Goal: Communication & Community: Answer question/provide support

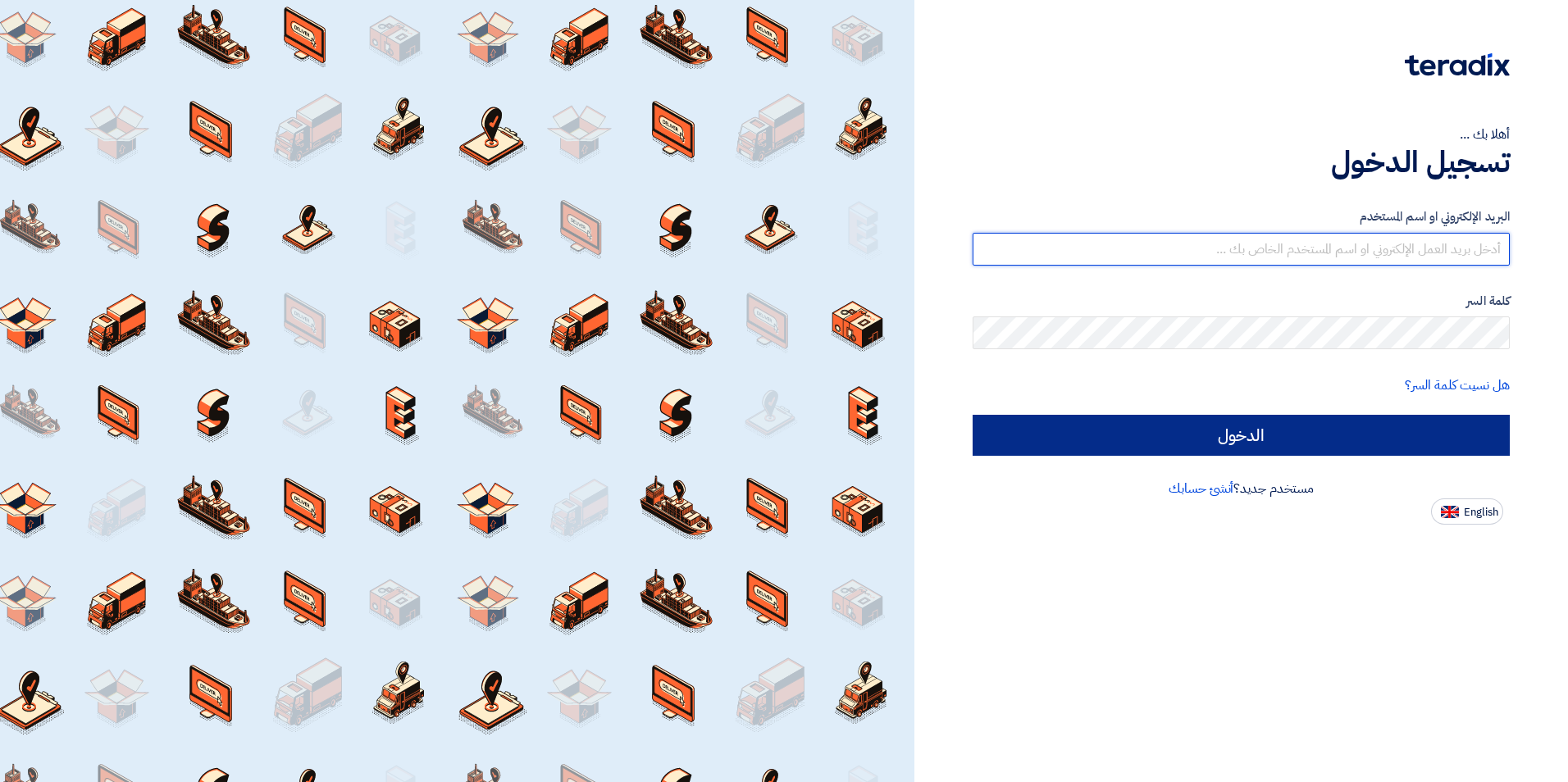
type input "[EMAIL_ADDRESS][DOMAIN_NAME]"
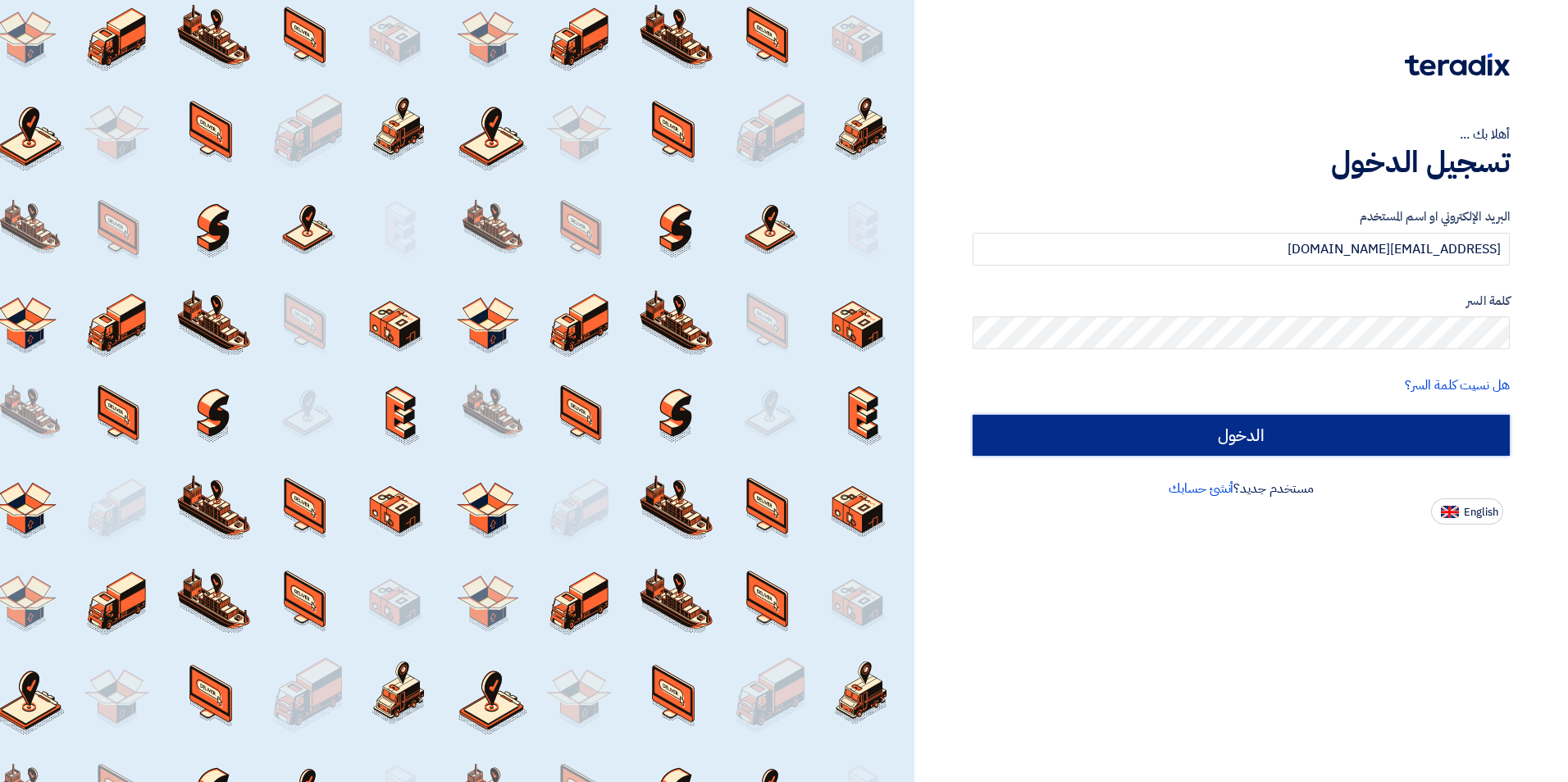
click at [1271, 443] on input "الدخول" at bounding box center [1241, 435] width 537 height 41
type input "Sign in"
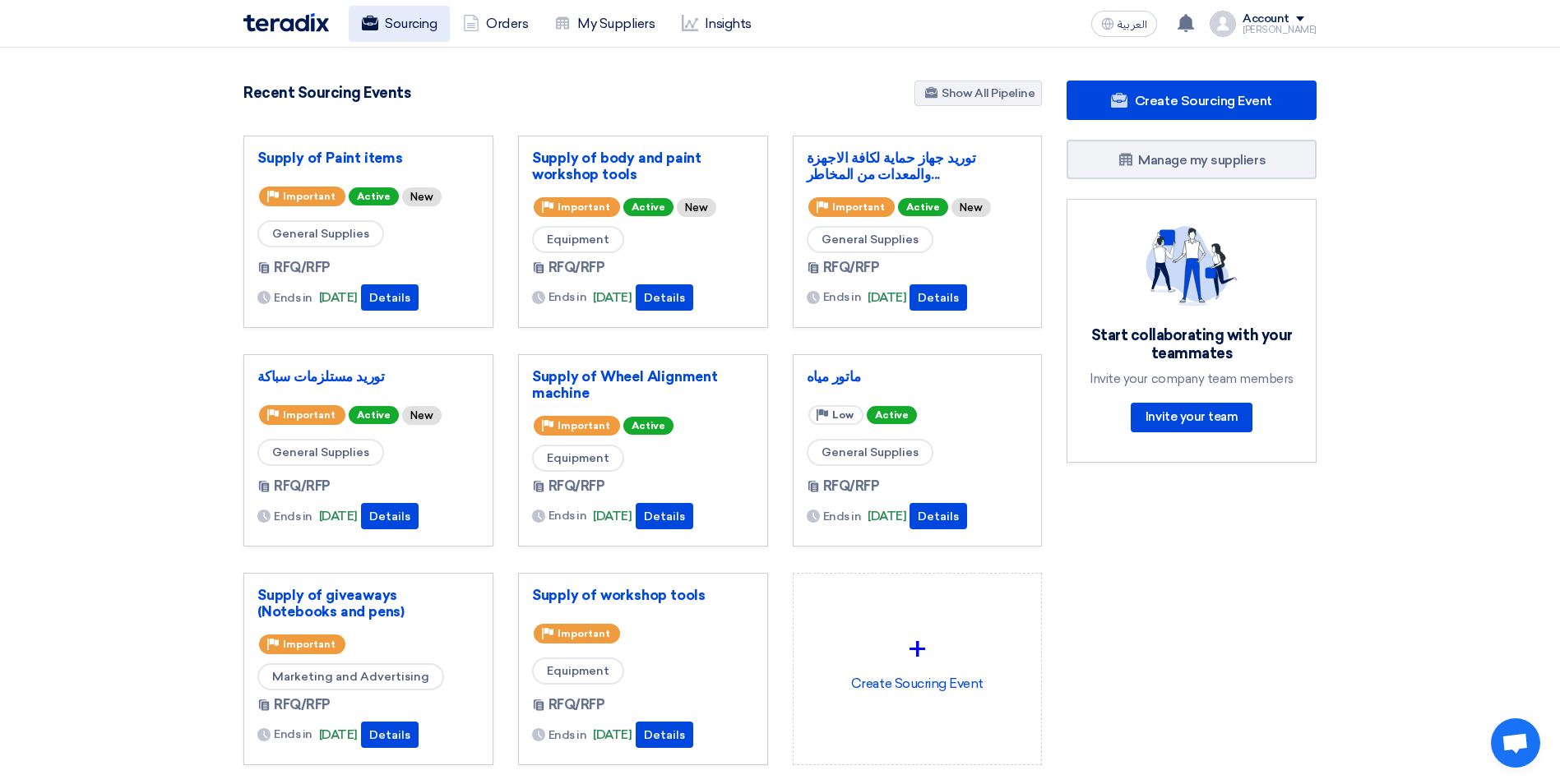
click at [416, 17] on link "Sourcing" at bounding box center [399, 24] width 101 height 36
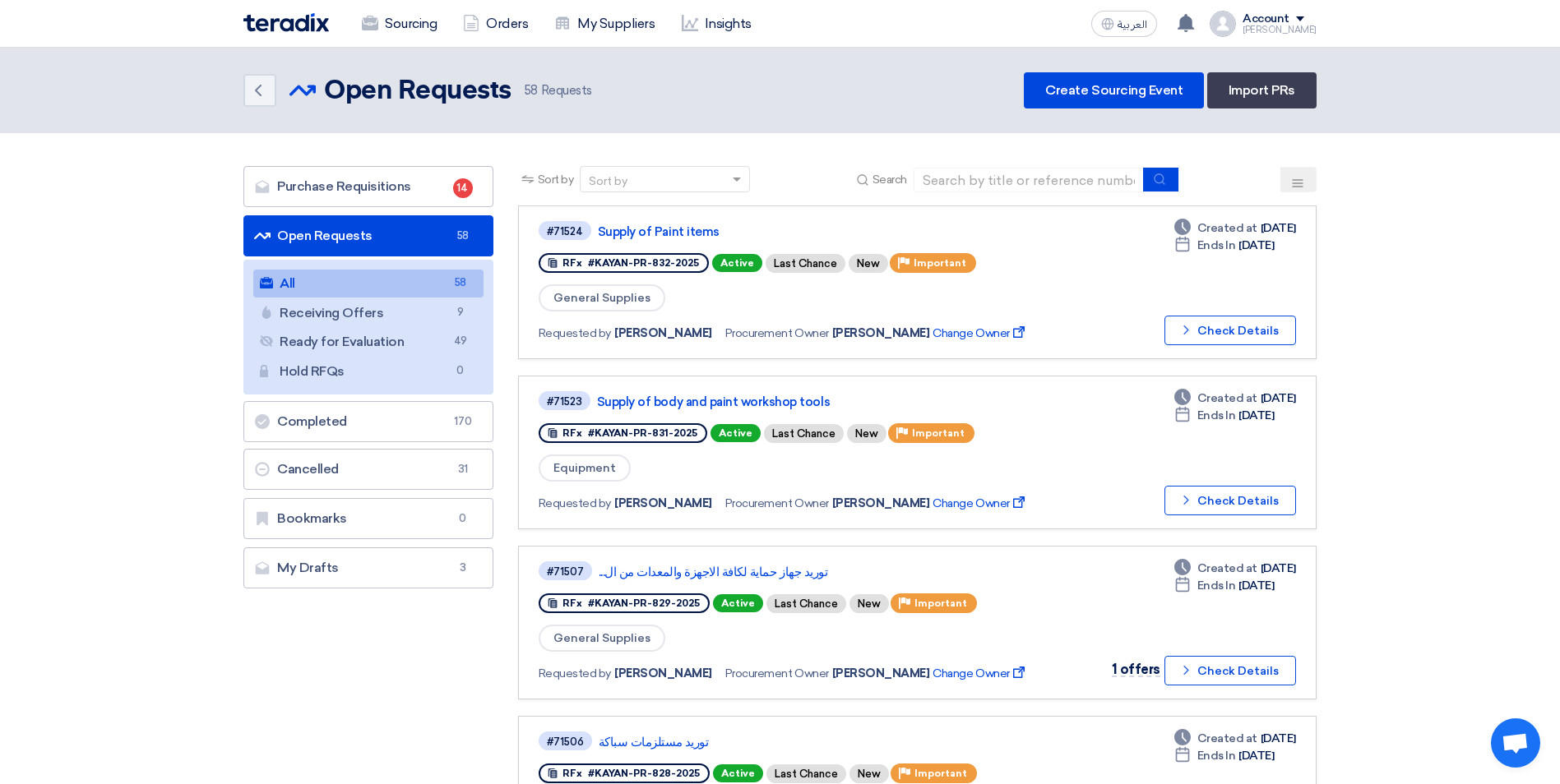
click at [1297, 183] on use at bounding box center [1298, 183] width 11 height 7
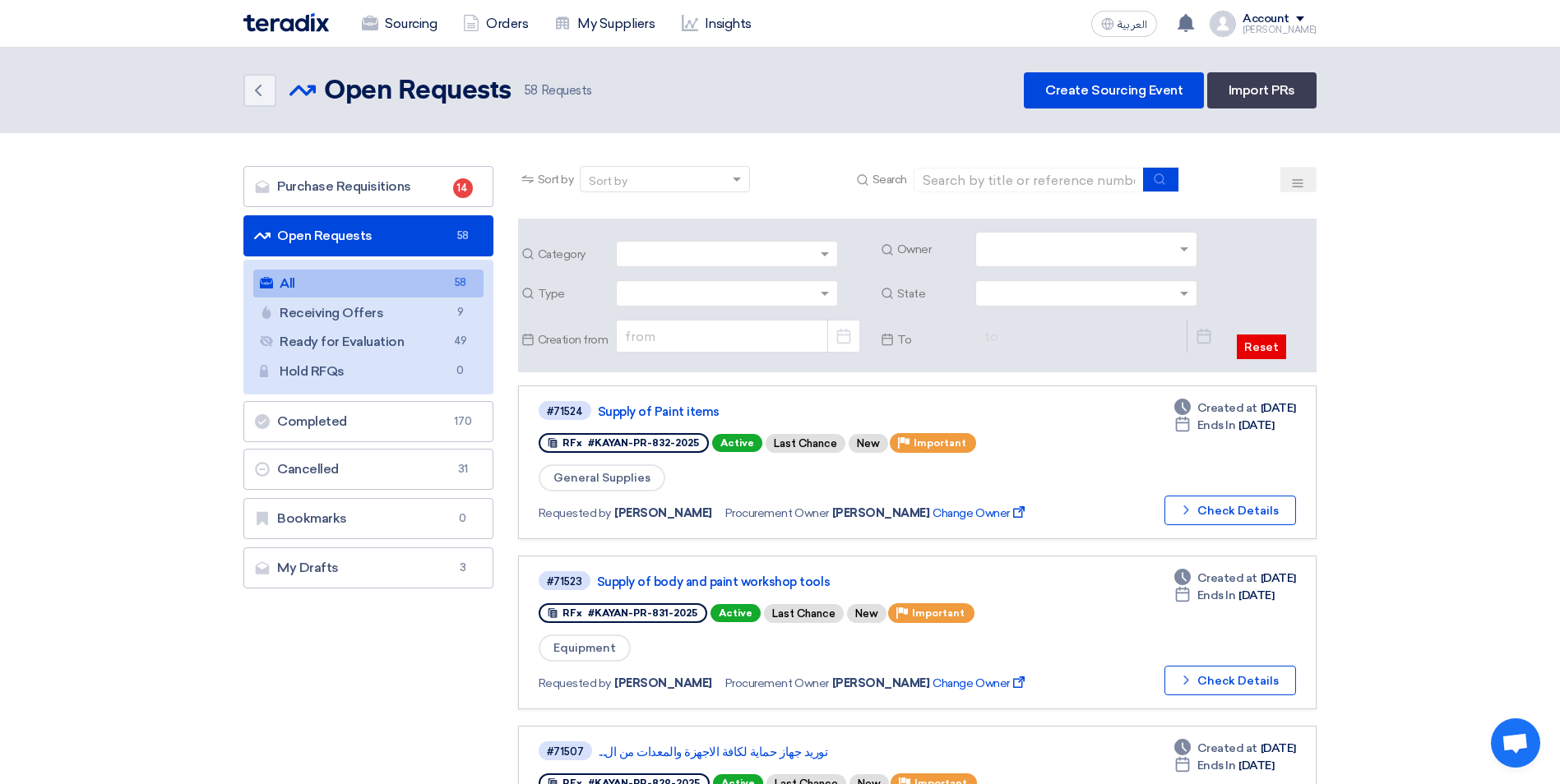
click at [1186, 239] on input "text" at bounding box center [1089, 250] width 208 height 27
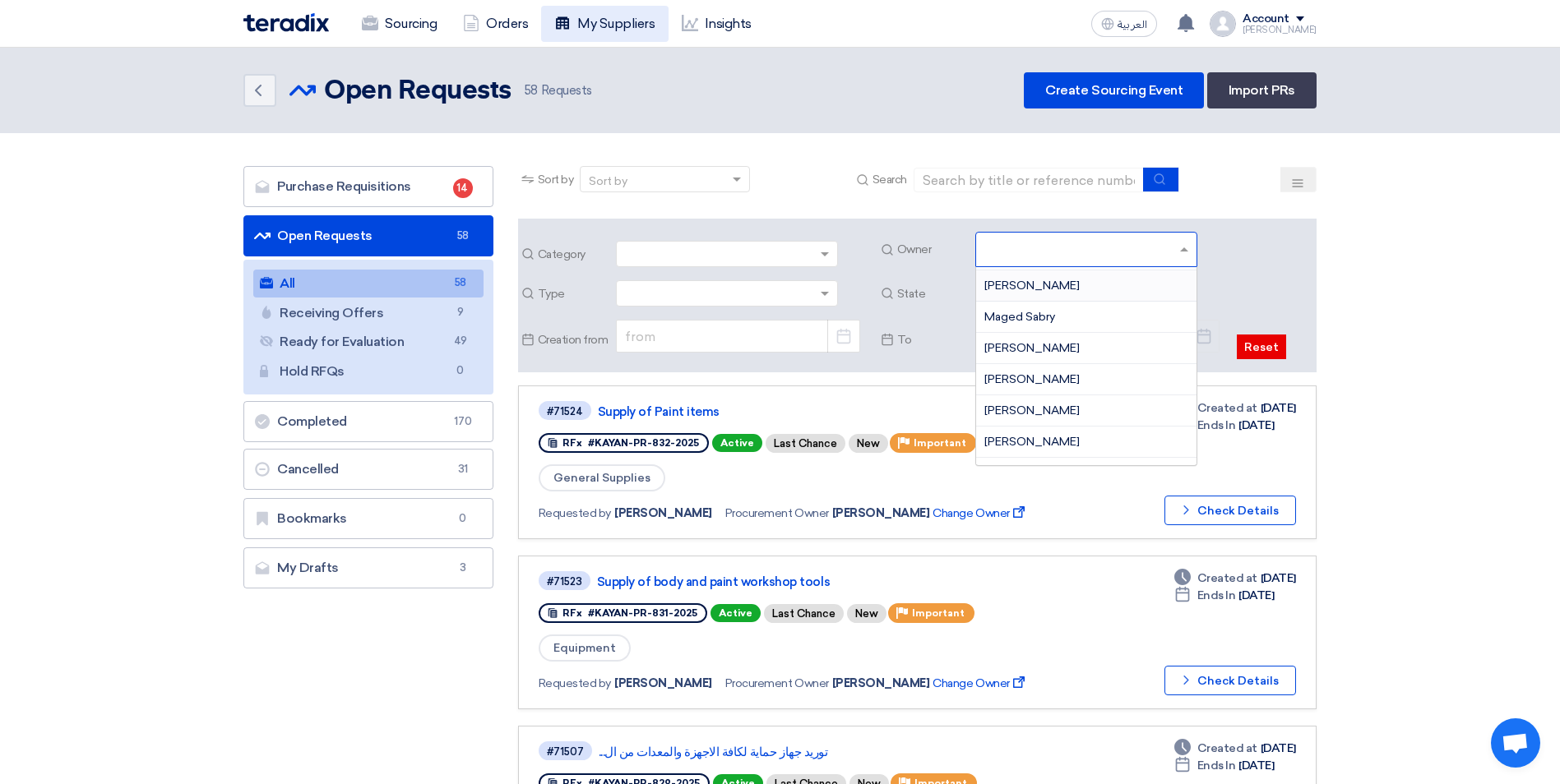
scroll to position [247, 0]
click at [1062, 376] on span "[PERSON_NAME]" at bounding box center [1032, 379] width 95 height 14
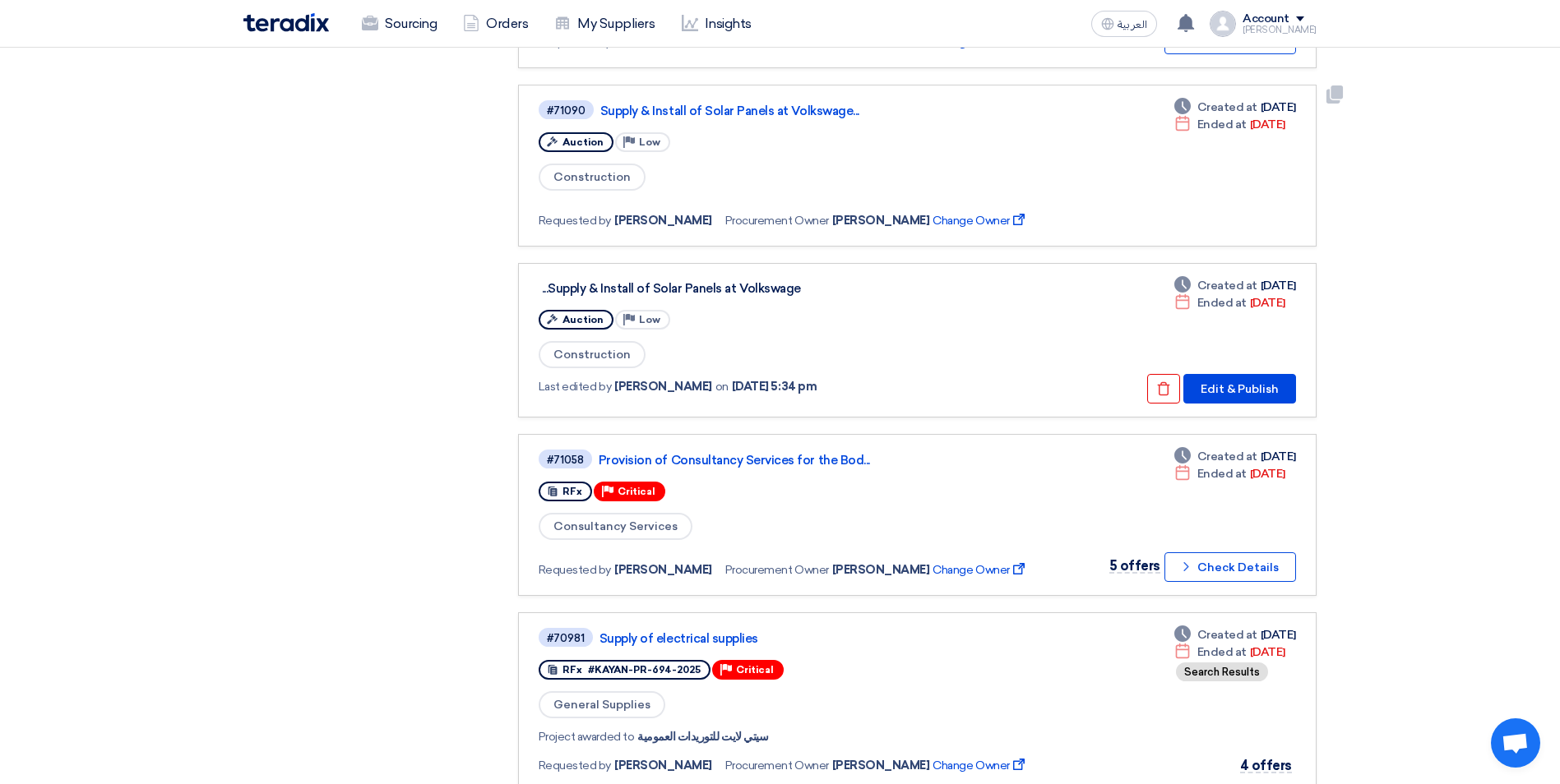
scroll to position [740, 0]
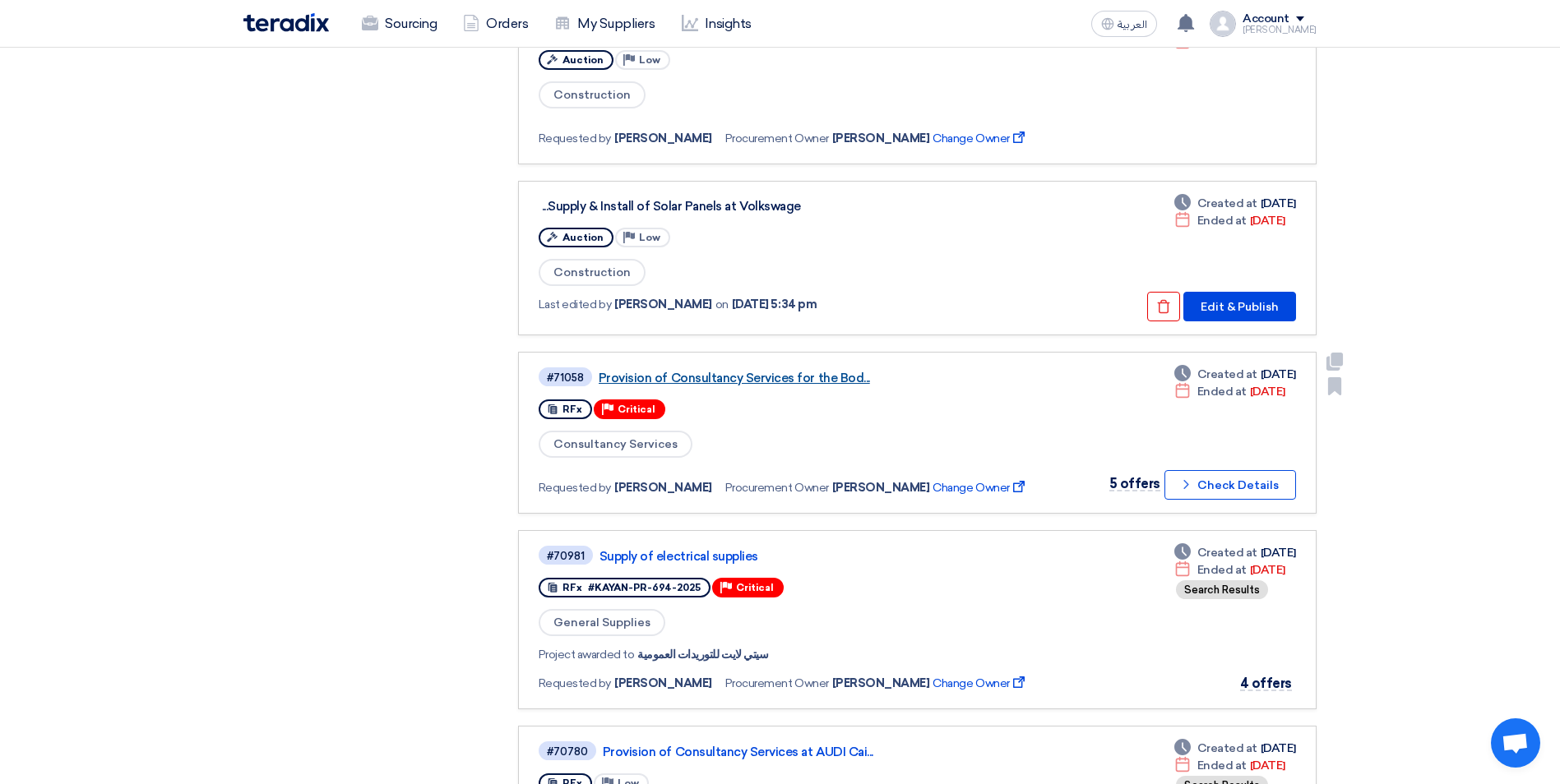
click at [747, 376] on link "Provision of Consultancy Services for the Bod..." at bounding box center [804, 377] width 411 height 15
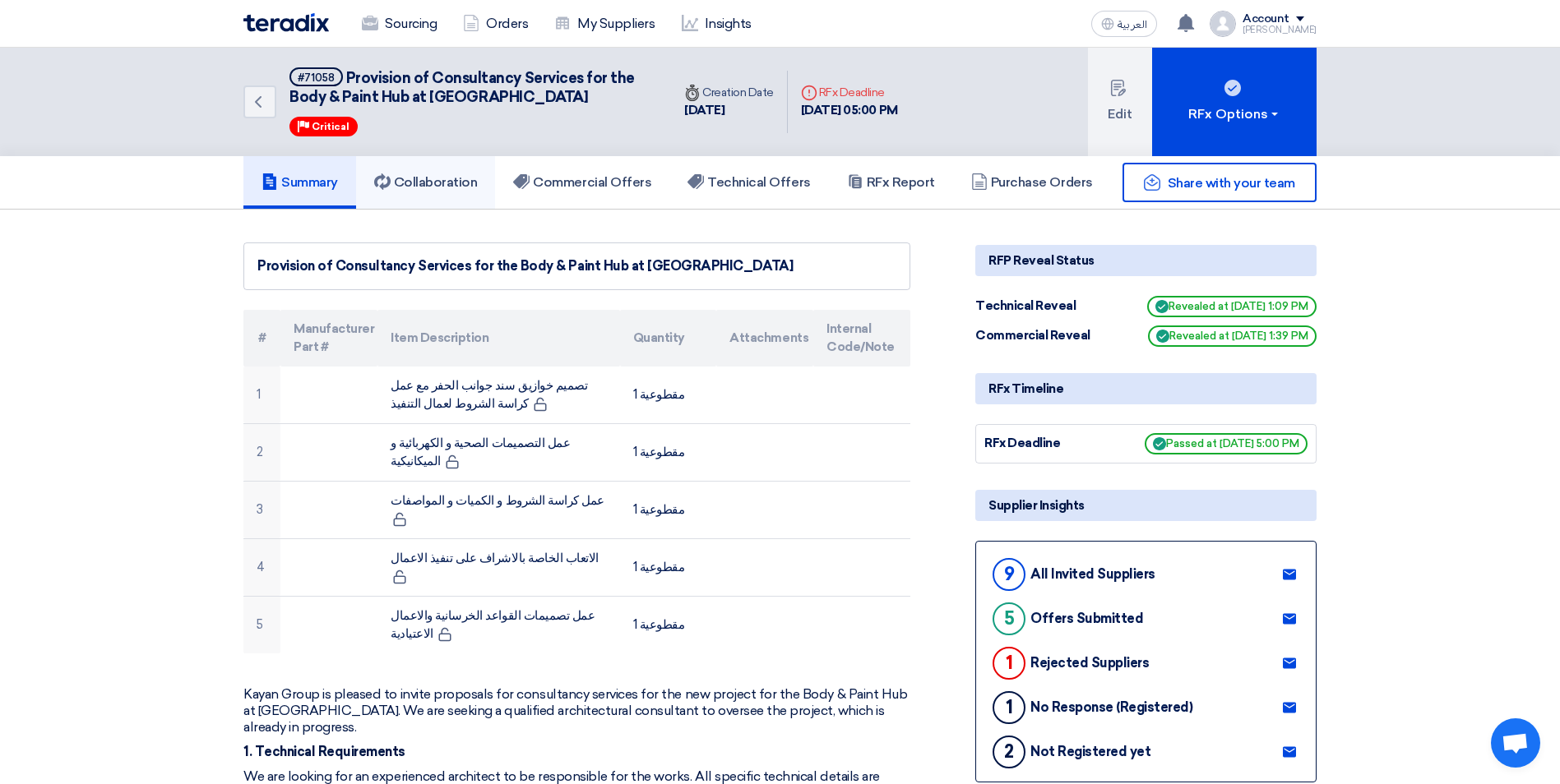
click at [449, 183] on h5 "Collaboration" at bounding box center [425, 183] width 103 height 17
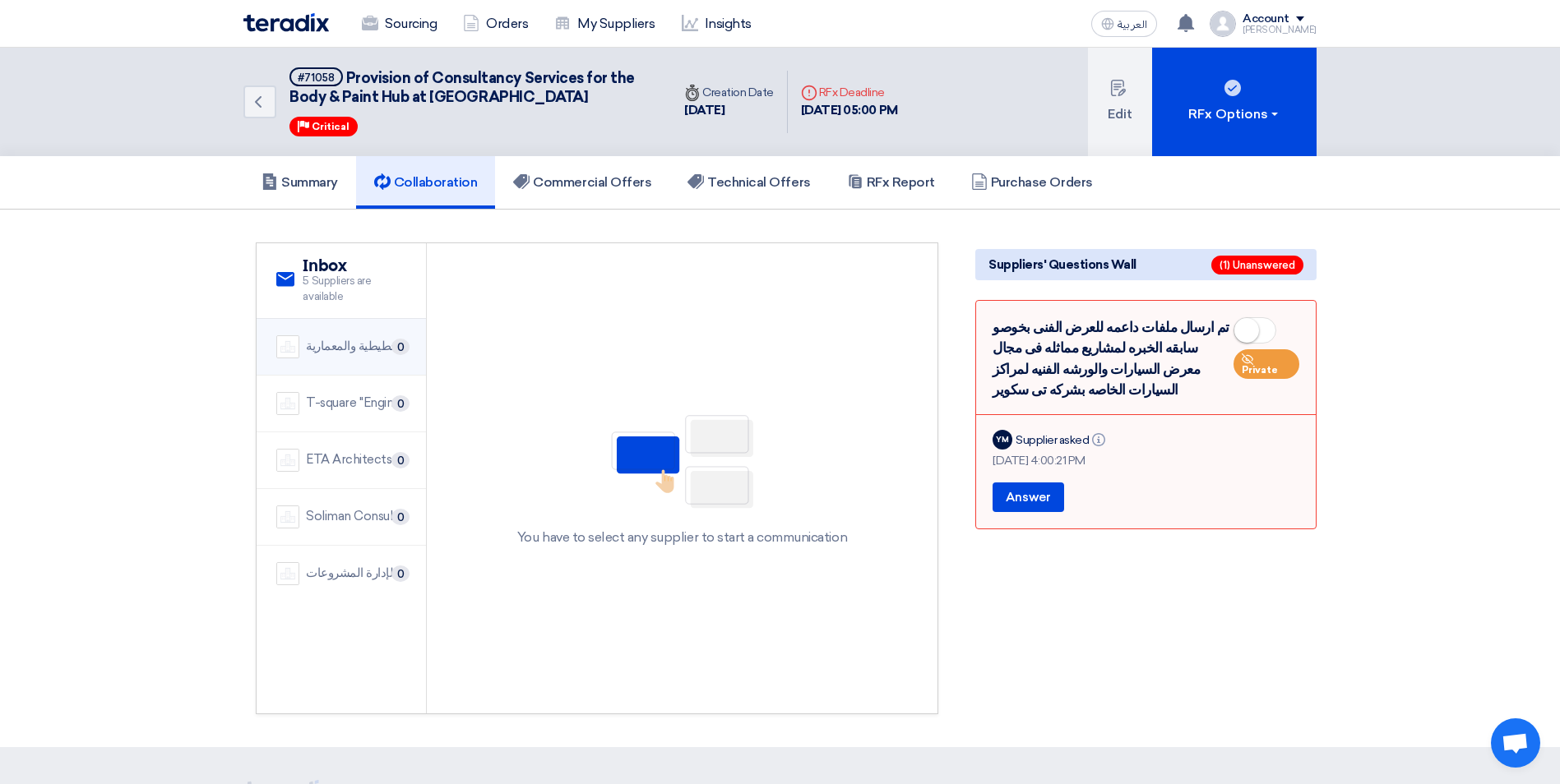
click at [350, 343] on div "شركة مركز الدراسات التخطيطية والمعمارية" at bounding box center [356, 346] width 101 height 19
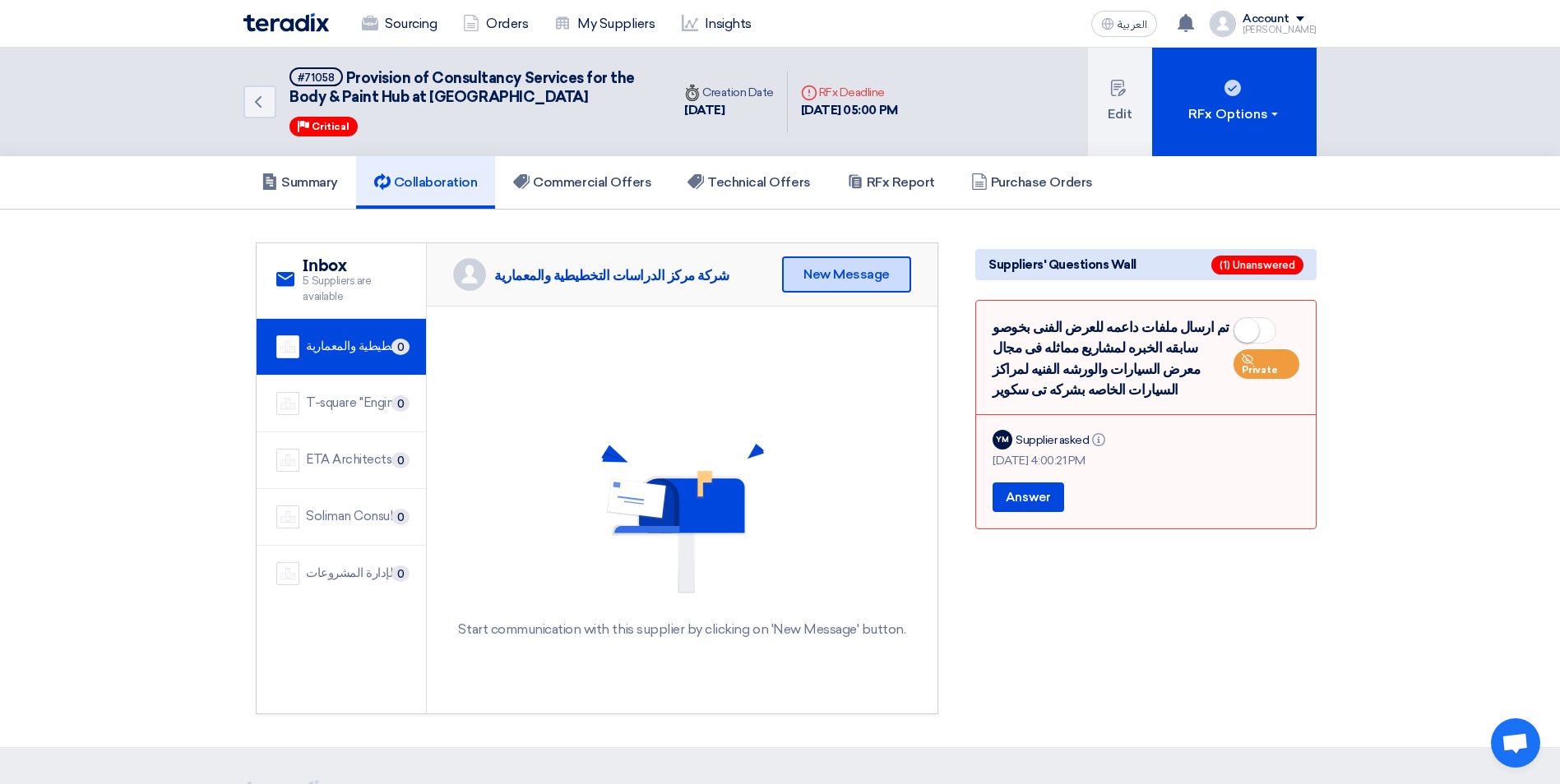
click at [838, 272] on div "New Message" at bounding box center [846, 274] width 129 height 36
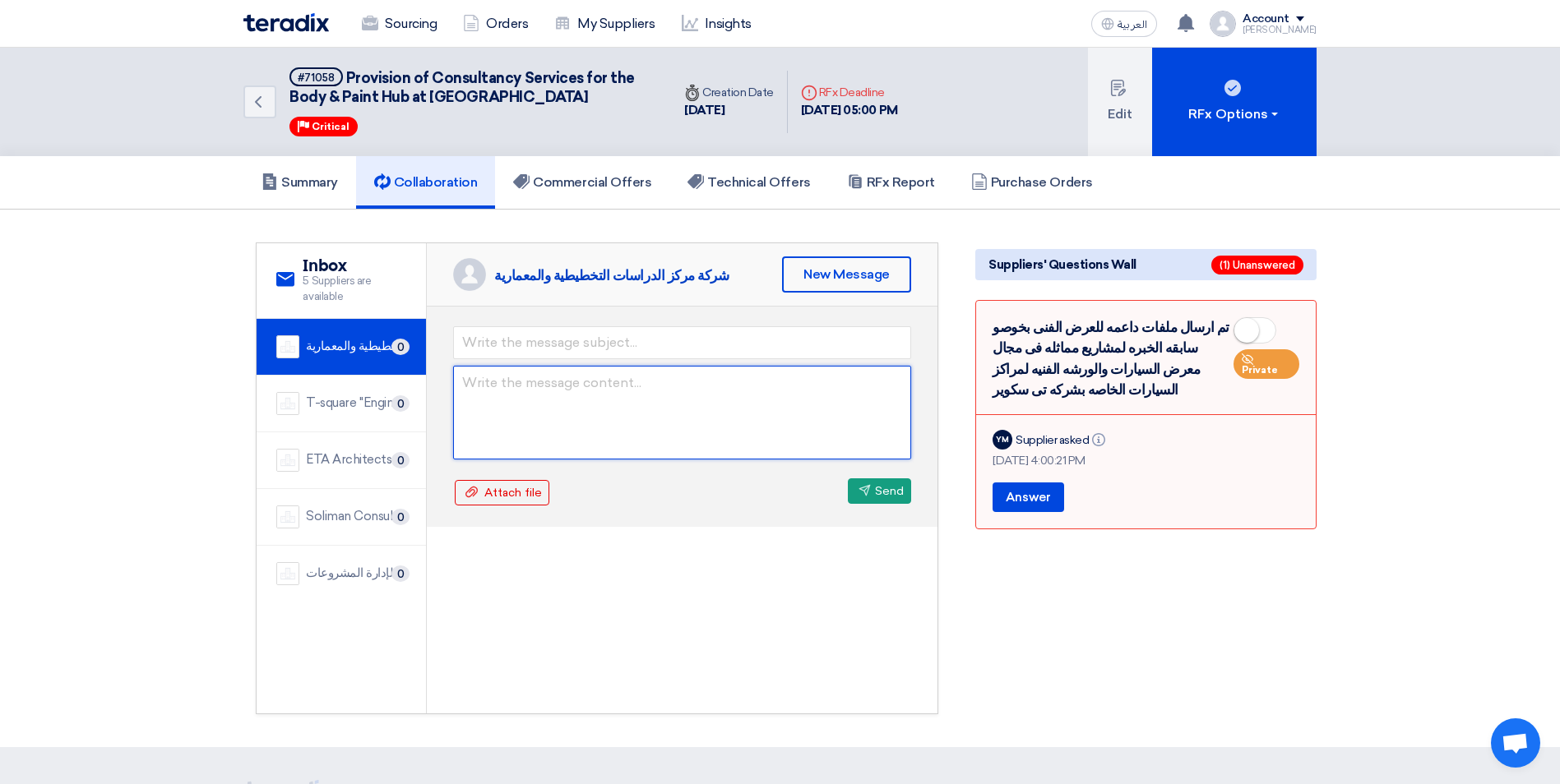
click at [506, 380] on textarea at bounding box center [682, 413] width 458 height 93
paste textarea "Lo ipsumd sit ametconse adi elits doe tem in utlaboree dolore, magnaa enimadm v…"
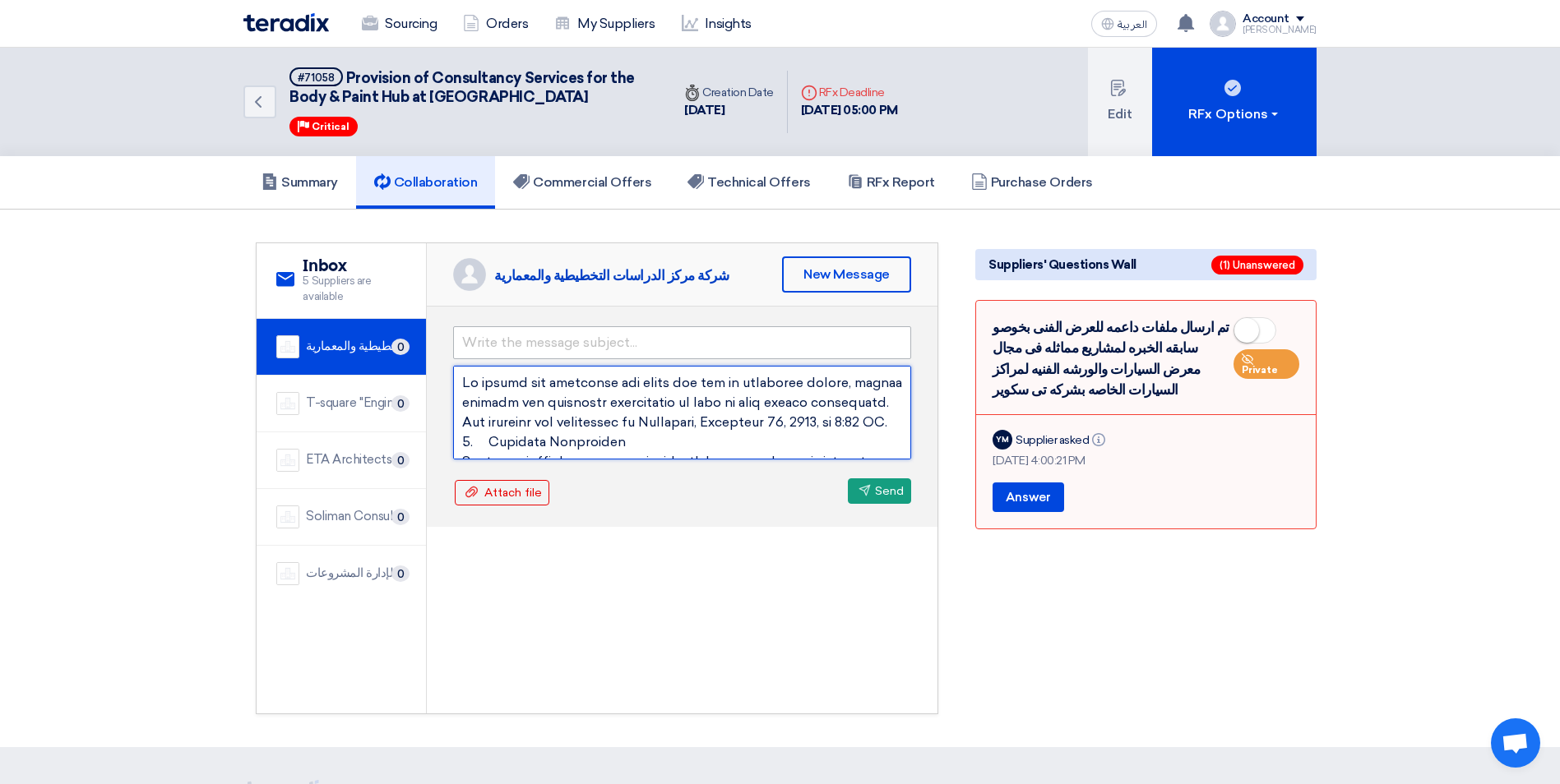
type textarea "Lo ipsumd sit ametconse adi elits doe tem in utlaboree dolore, magnaa enimadm v…"
click at [633, 346] on input "text" at bounding box center [682, 342] width 458 height 33
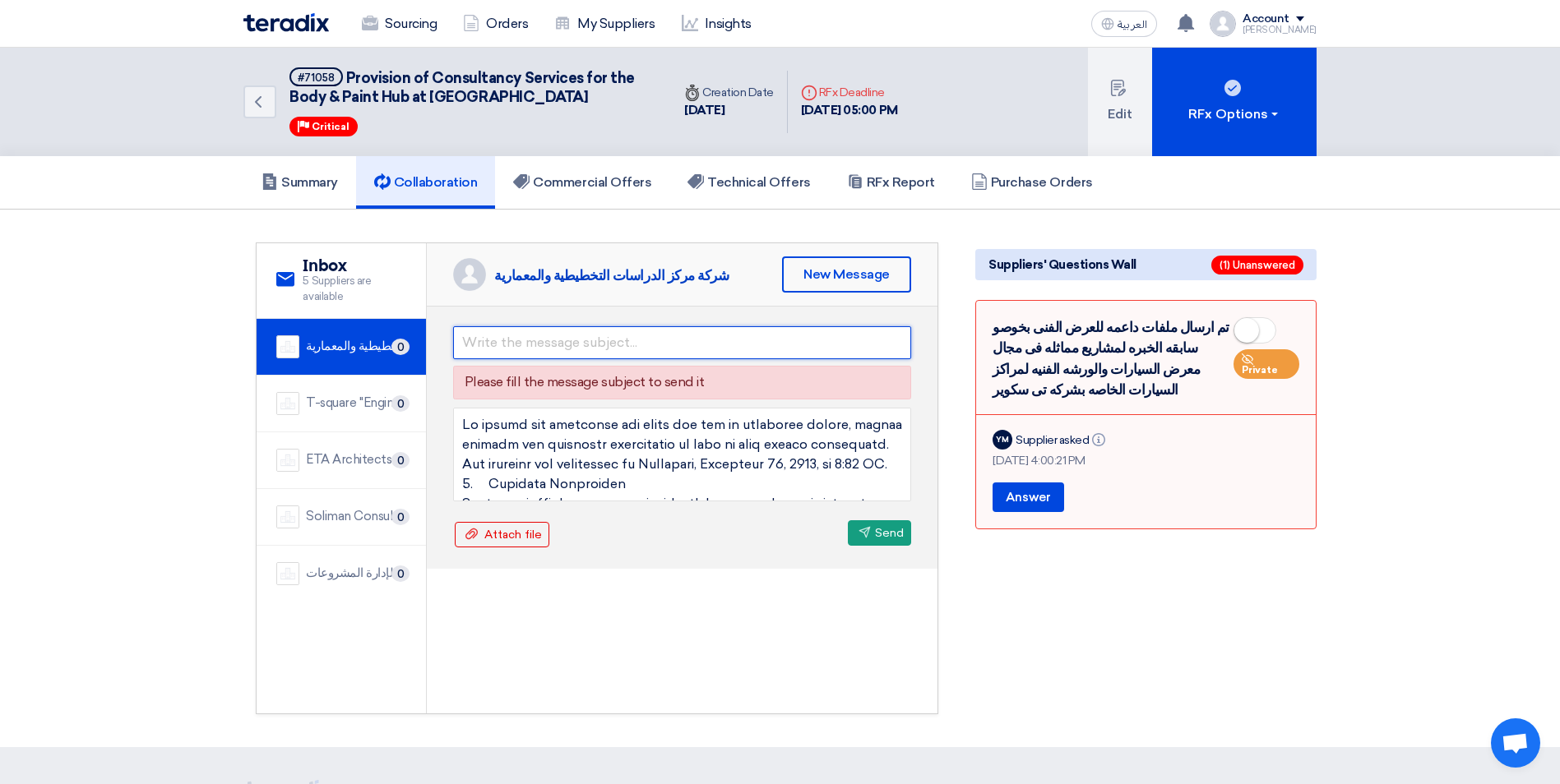
click at [530, 341] on input "text" at bounding box center [682, 342] width 458 height 33
paste input "Clarification for Tenderers: Project Requirements"
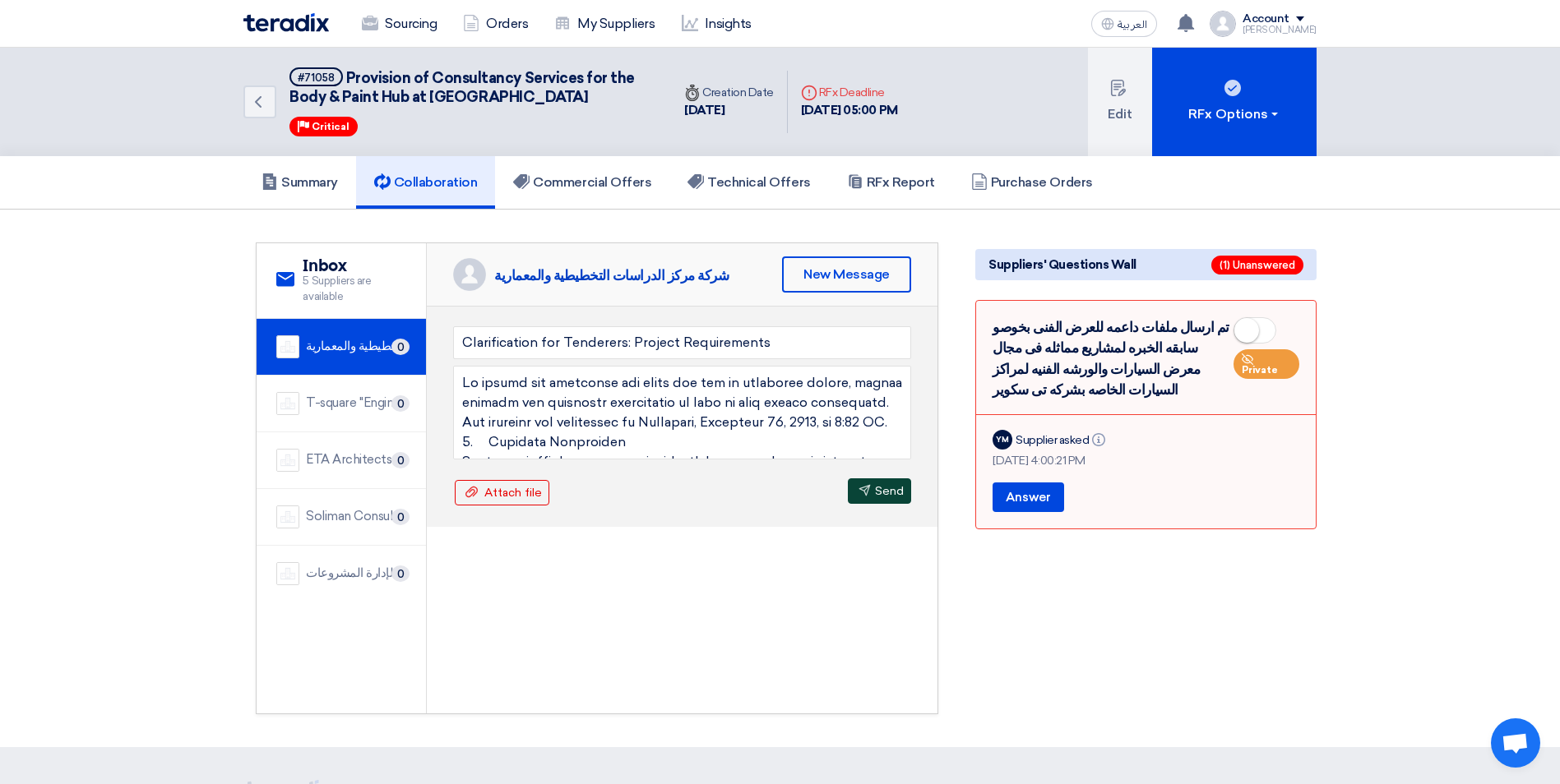
click at [880, 490] on button "Send Send" at bounding box center [880, 490] width 64 height 26
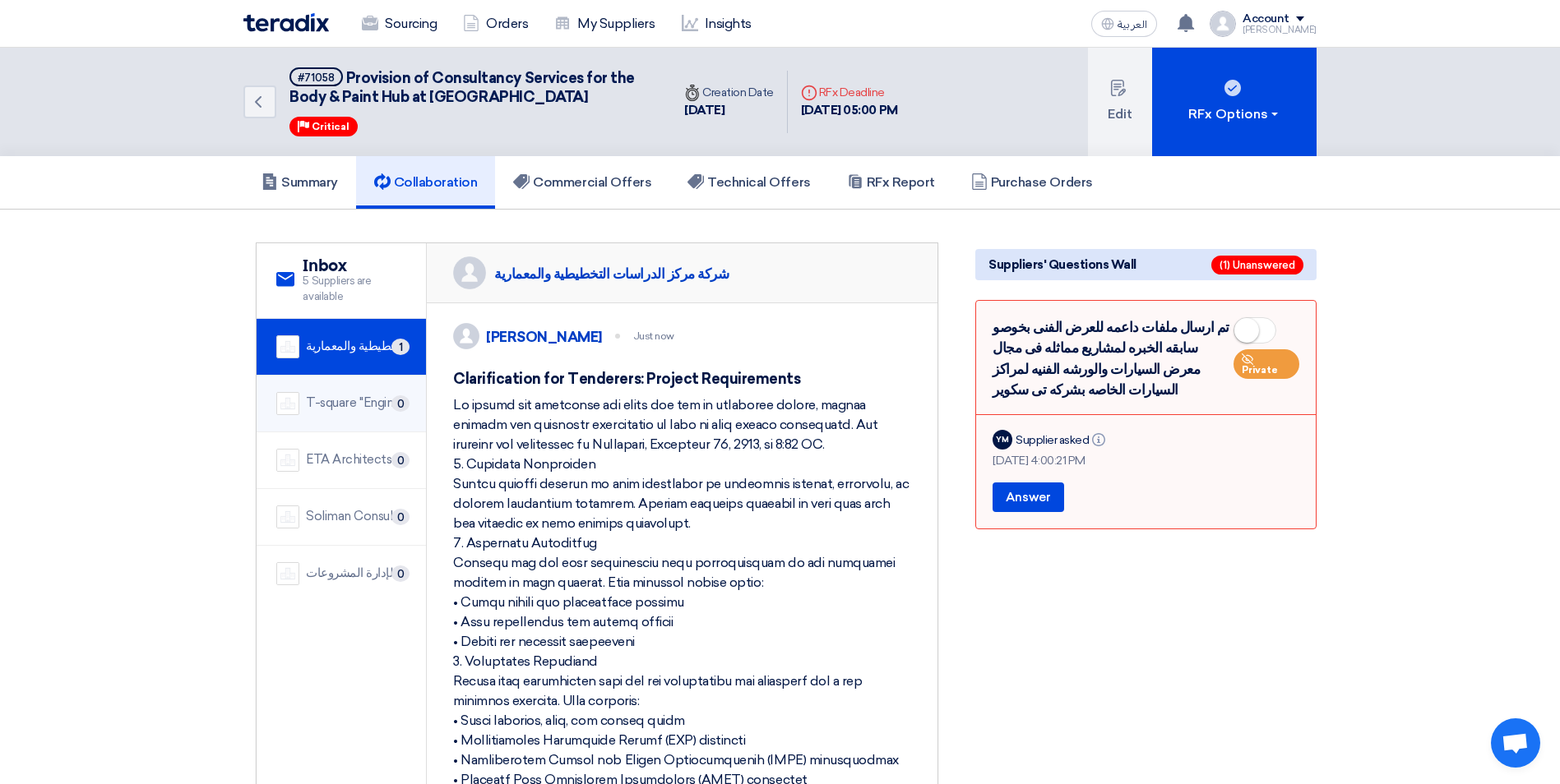
click at [344, 406] on div "T-square ''Engineering and Consultation Services''" at bounding box center [356, 402] width 101 height 19
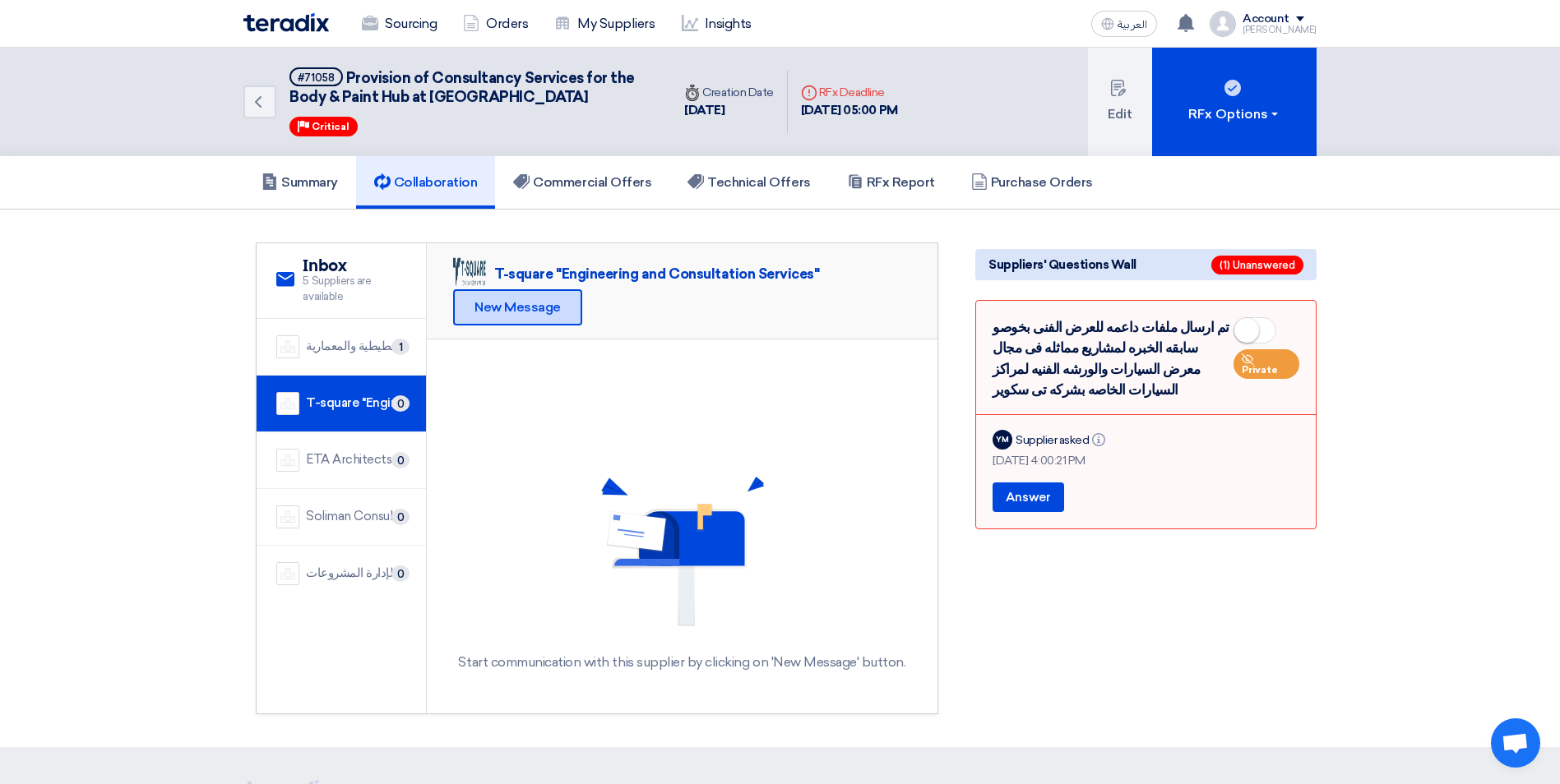
click at [531, 308] on div "New Message" at bounding box center [518, 307] width 129 height 36
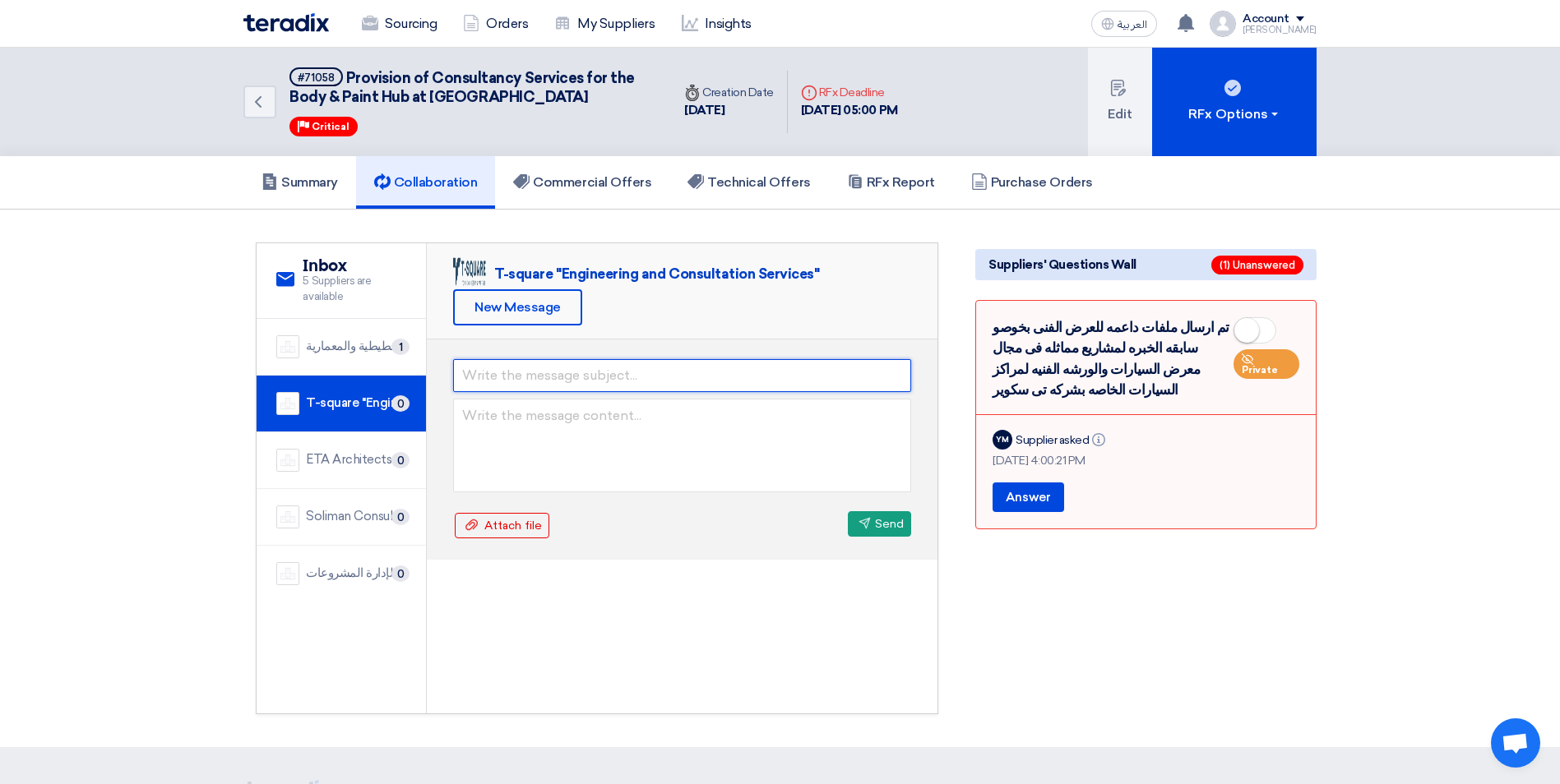
click at [627, 377] on input "text" at bounding box center [682, 375] width 458 height 33
paste input "Clarification for Tenderers: Project Requirements"
type input "Clarification for Tenderers: Project Requirements"
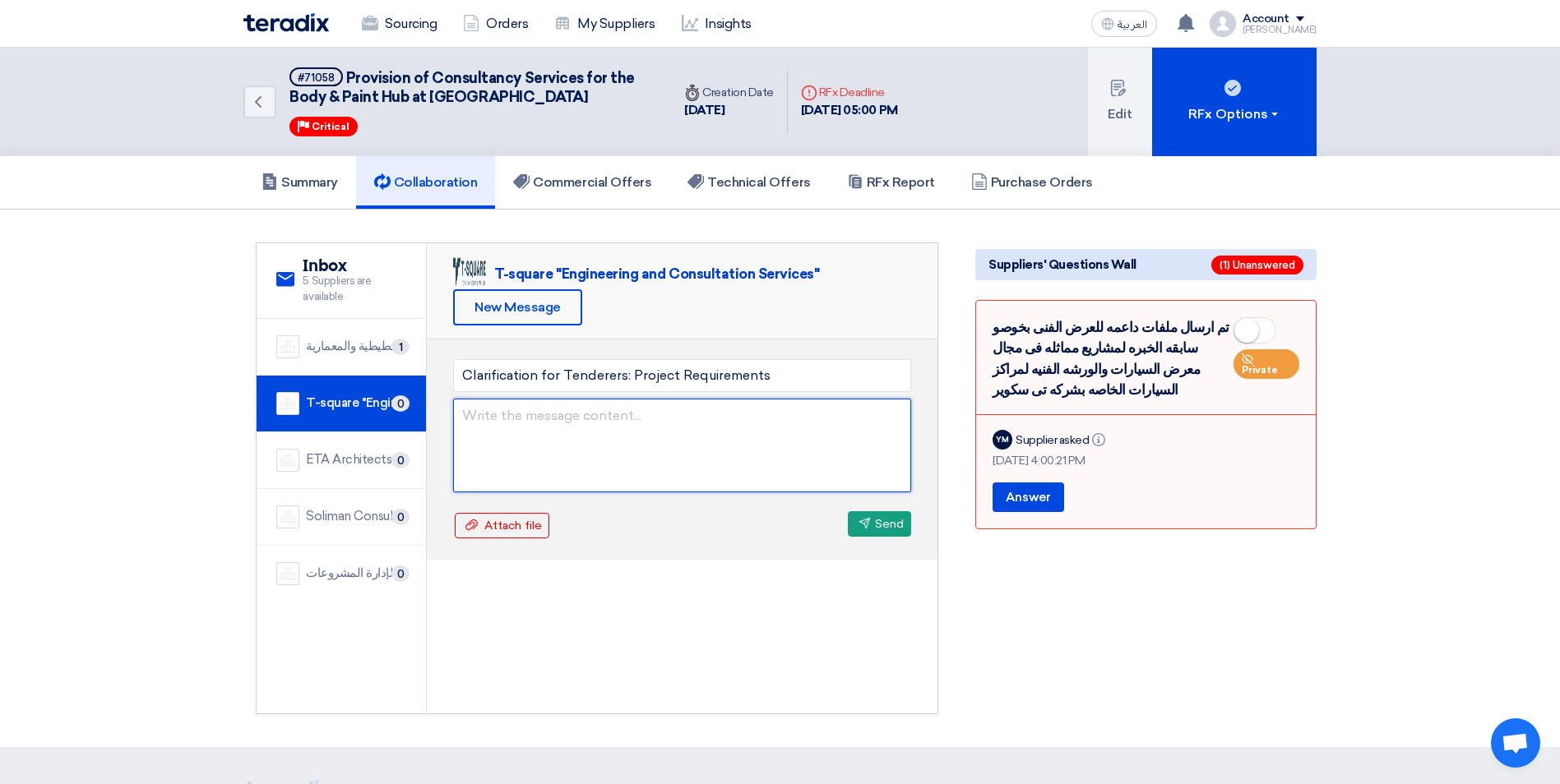
click at [514, 415] on textarea at bounding box center [682, 445] width 458 height 93
paste textarea "Lo ipsumd sit ametconse adi elits doe tem in utlaboree dolore, magnaa enimadm v…"
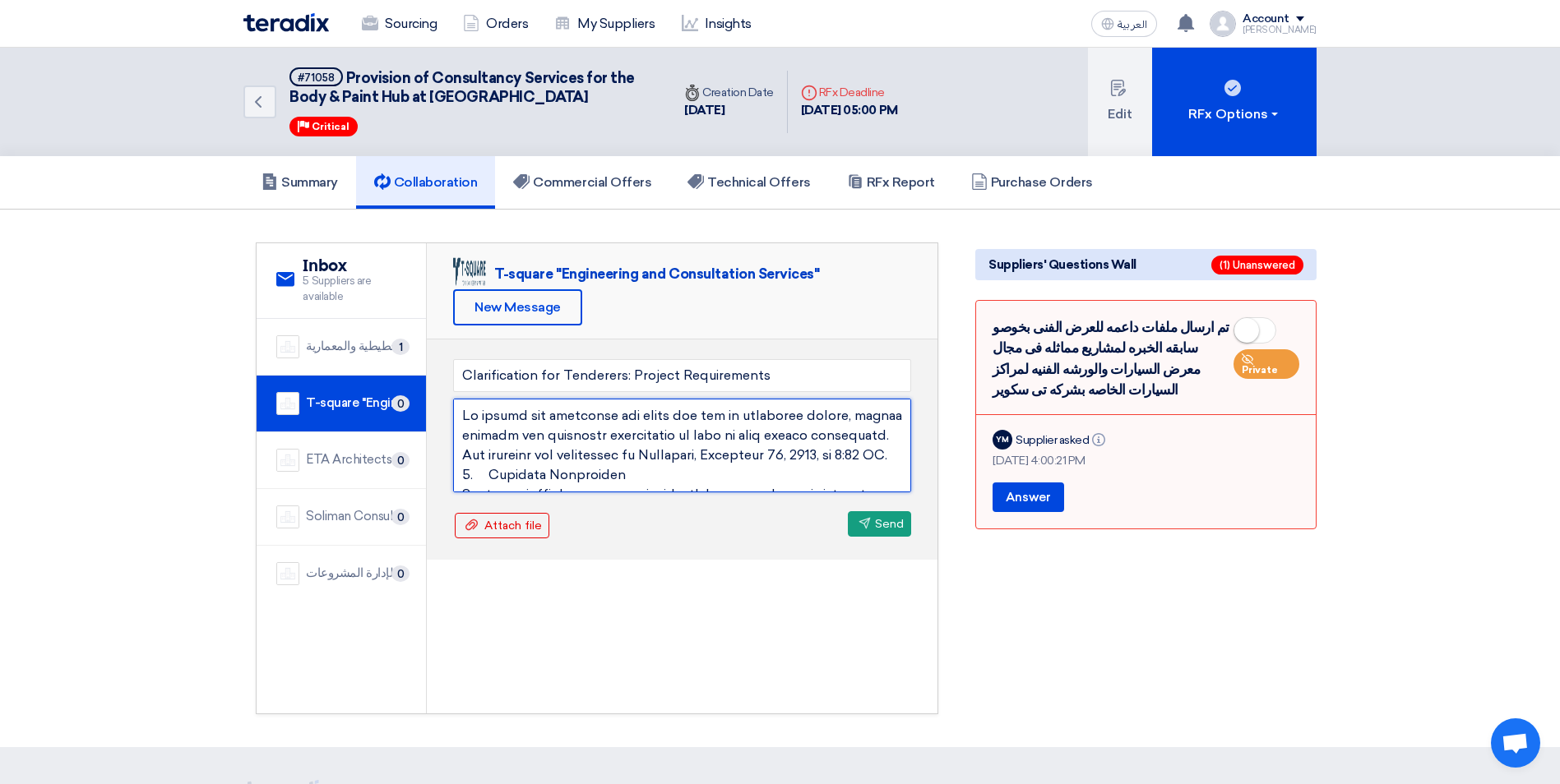
scroll to position [760, 0]
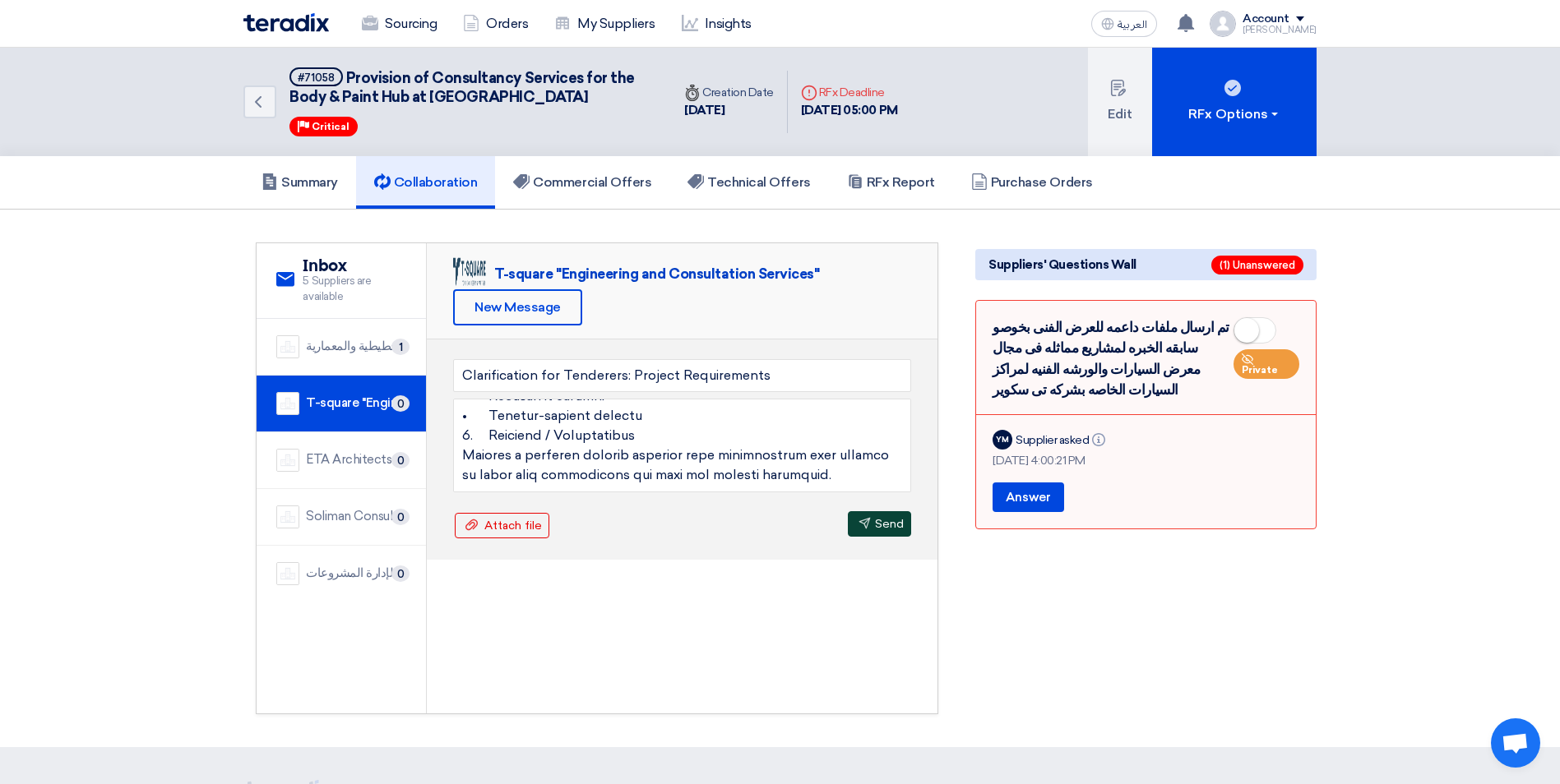
click at [883, 522] on button "Send Send" at bounding box center [880, 524] width 64 height 26
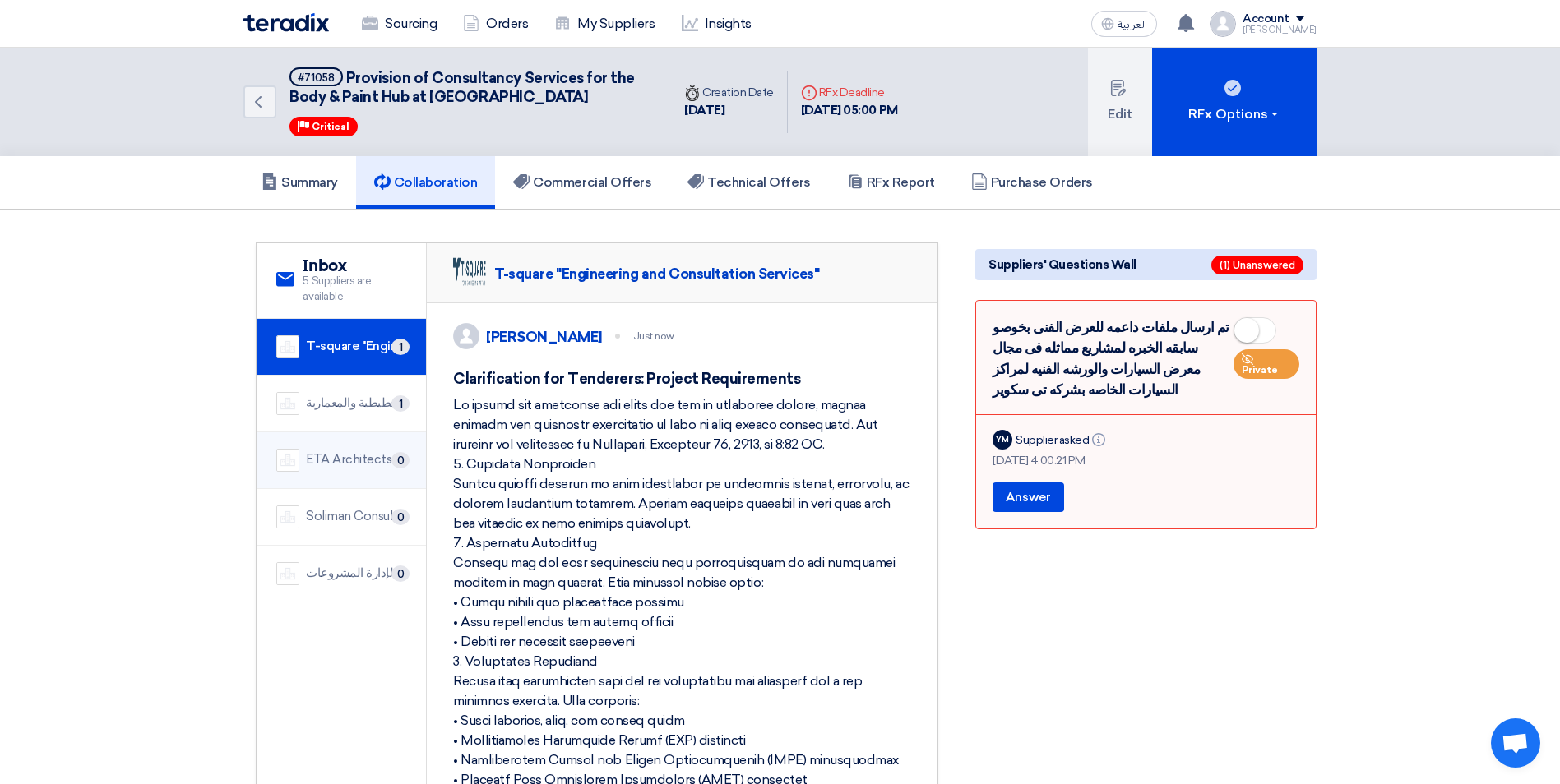
click at [359, 459] on div "ETA Architects" at bounding box center [349, 459] width 86 height 19
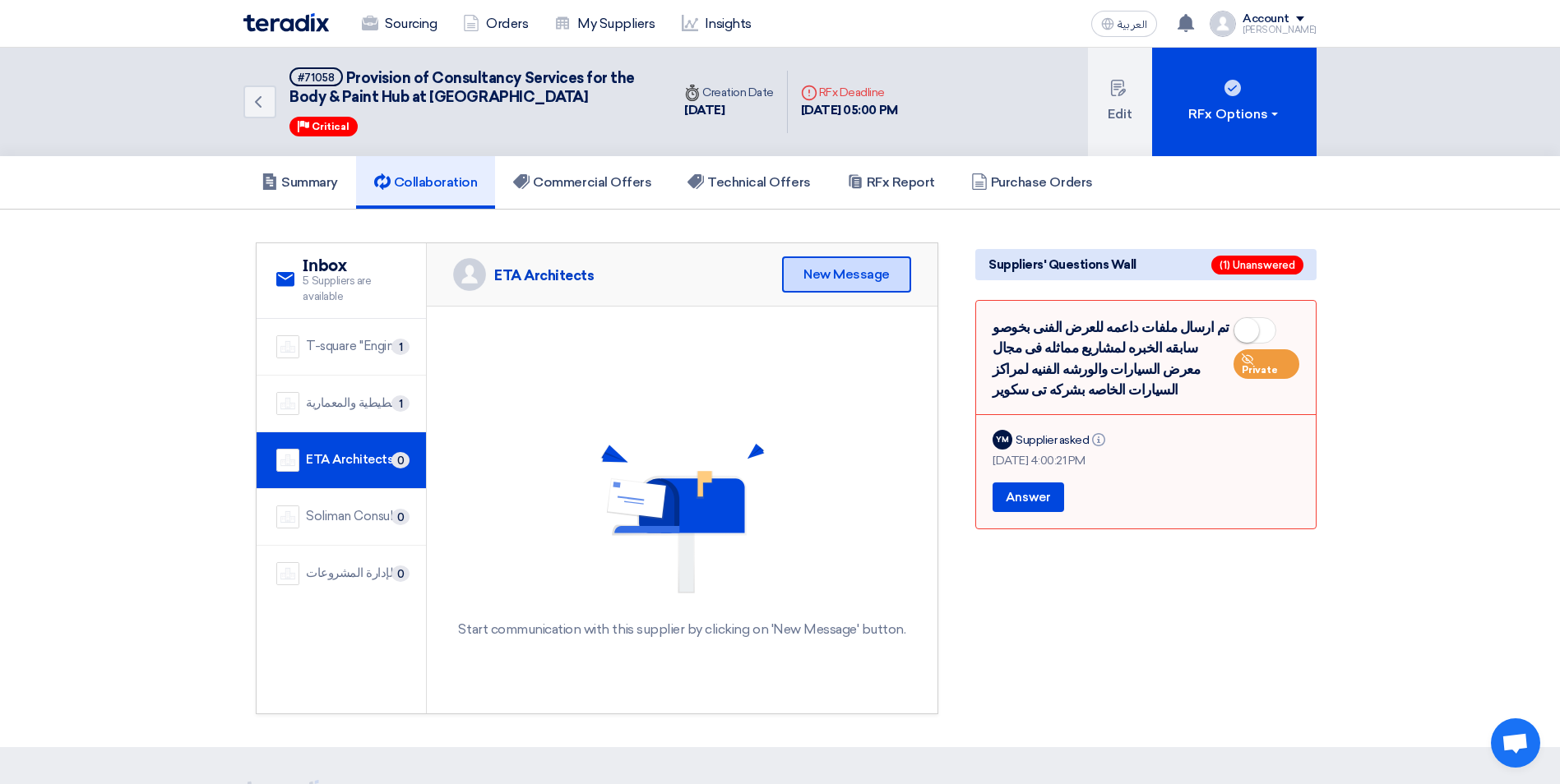
click at [795, 282] on div "New Message" at bounding box center [846, 274] width 129 height 36
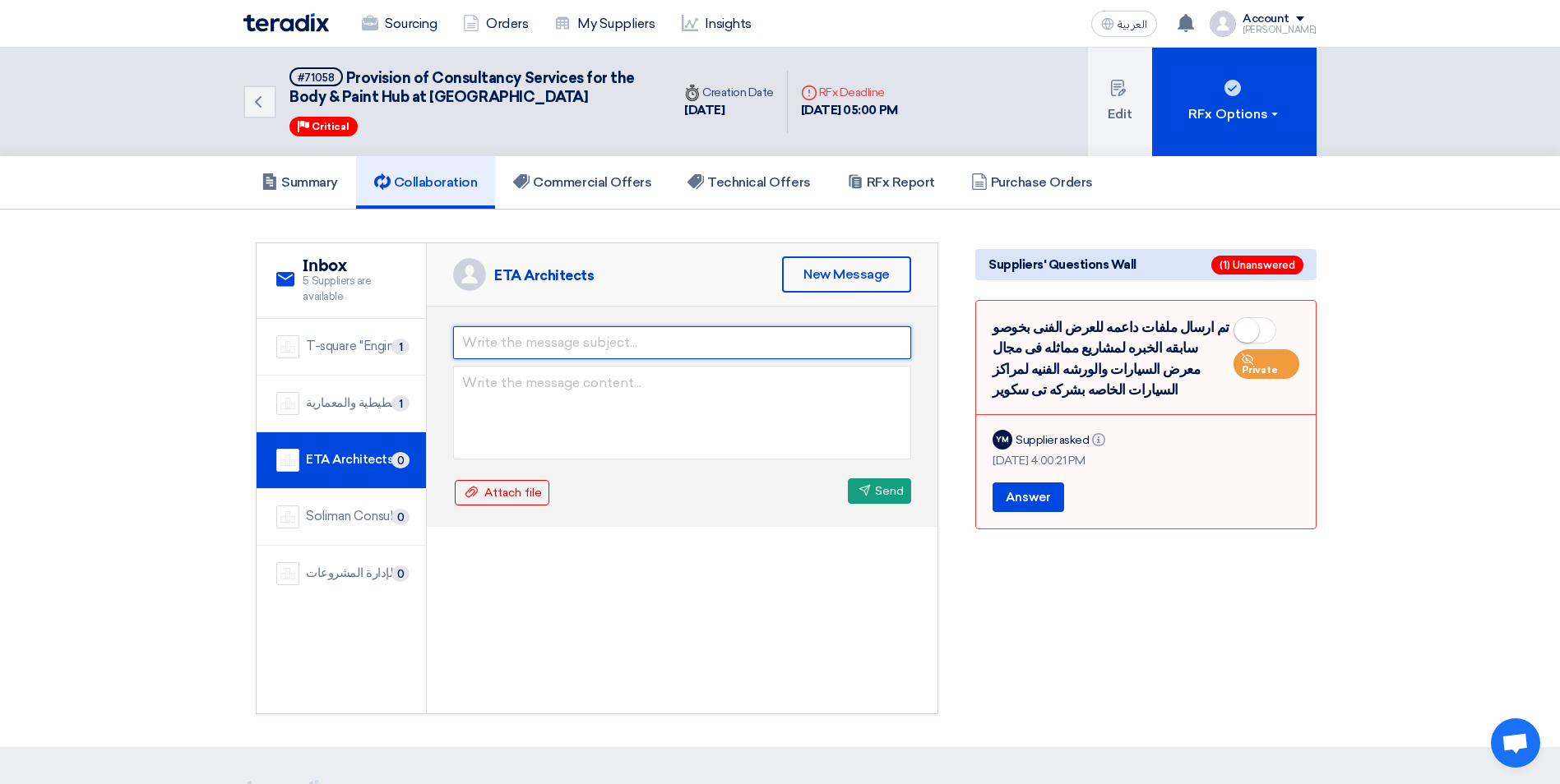
click at [597, 341] on input "text" at bounding box center [682, 342] width 458 height 33
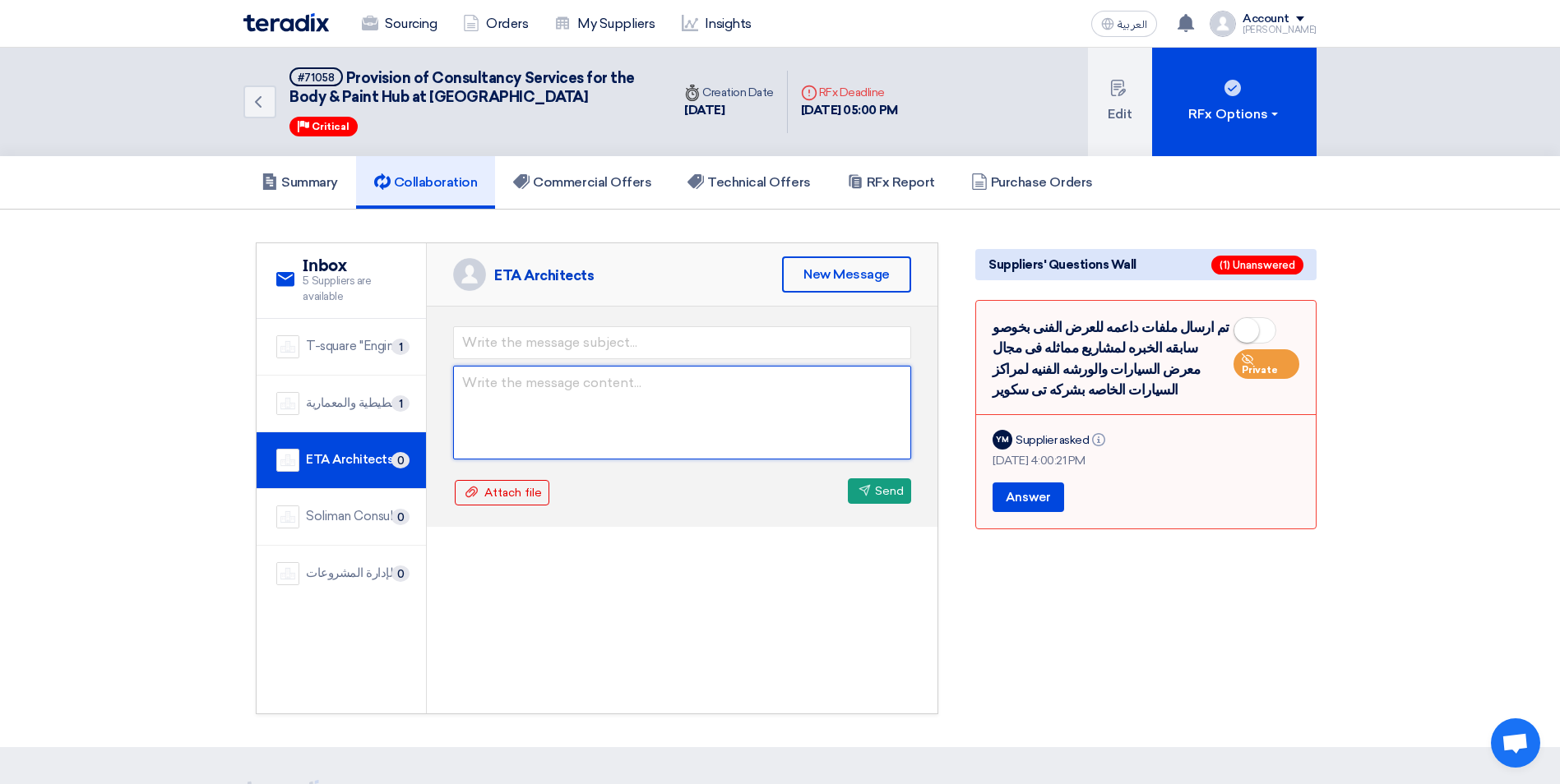
click at [460, 397] on form "Attach file Attach file Send Send" at bounding box center [682, 416] width 458 height 181
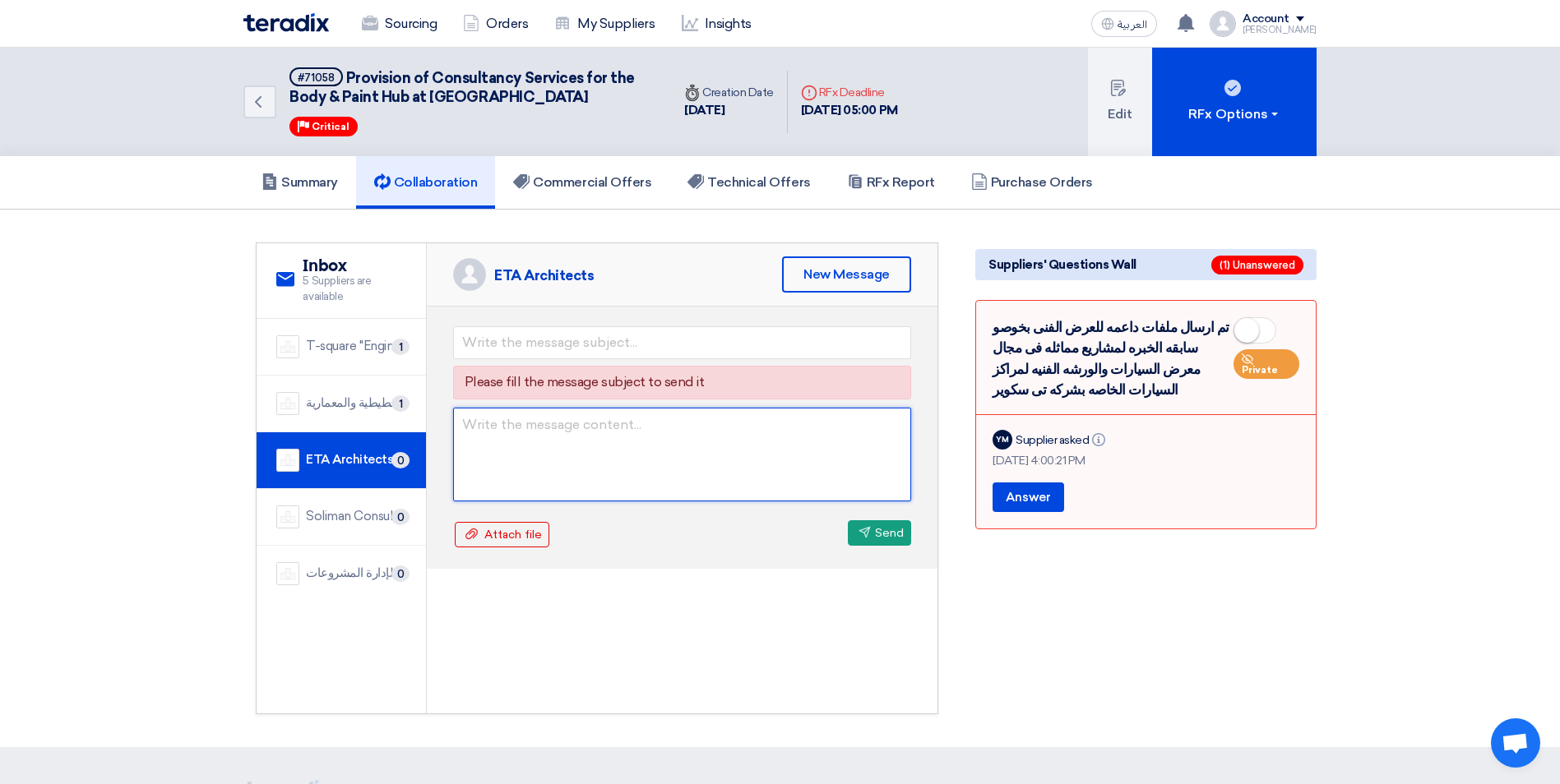
click at [476, 429] on textarea at bounding box center [682, 454] width 458 height 93
paste textarea "Lo ipsumd sit ametconse adi elits doe tem in utlaboree dolore, magnaa enimadm v…"
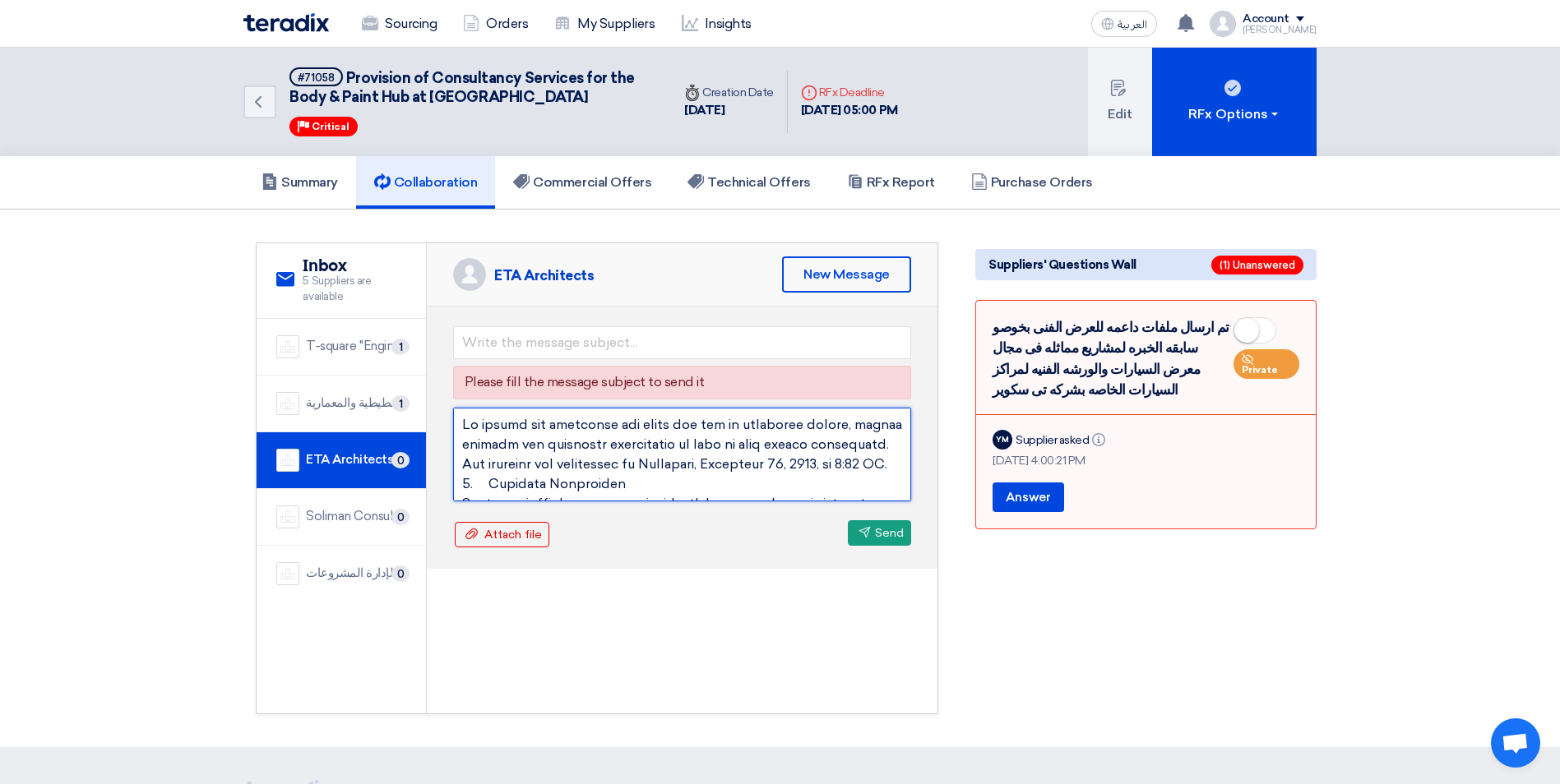
scroll to position [760, 0]
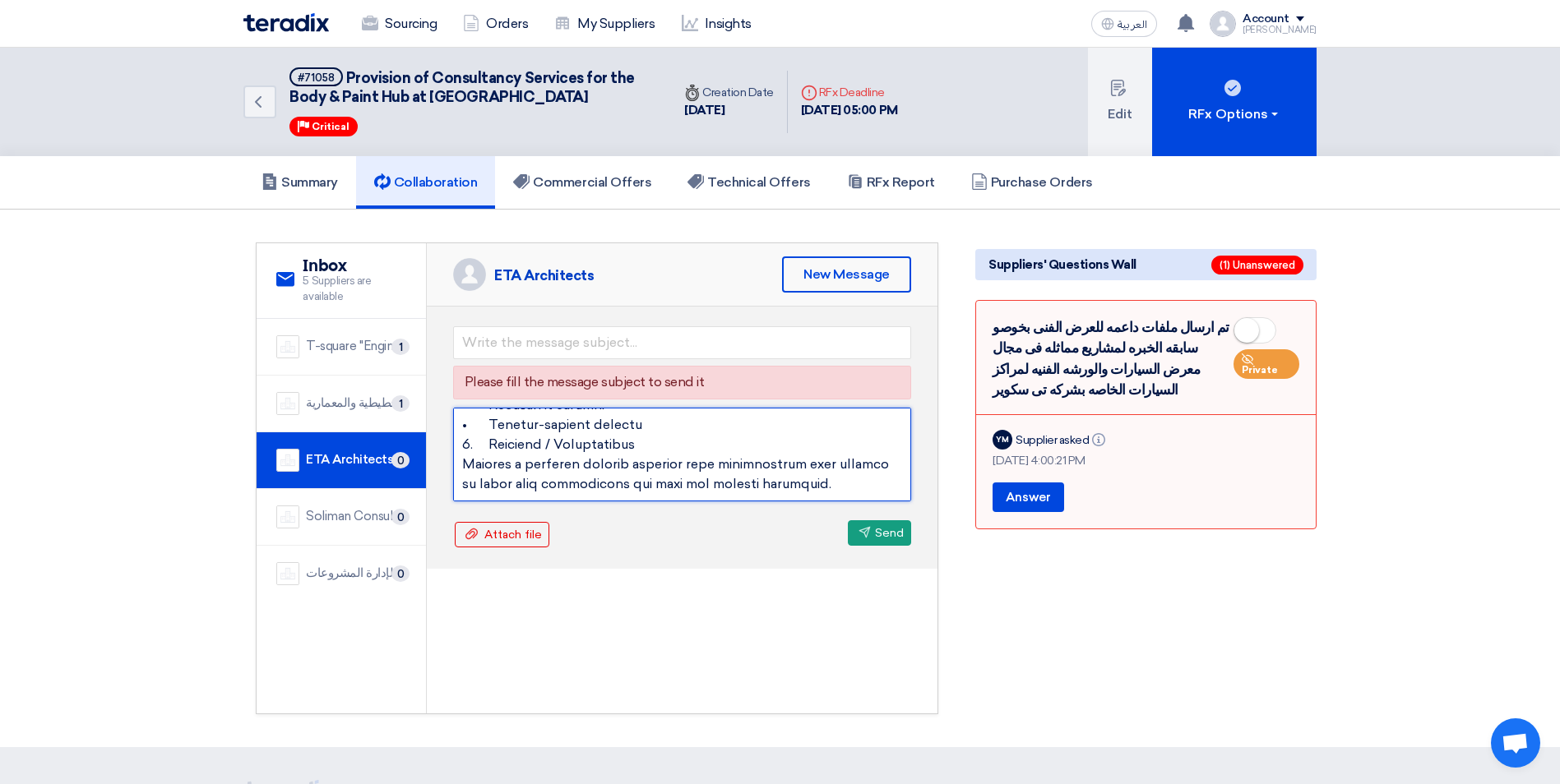
type textarea "Lo ipsumd sit ametconse adi elits doe tem in utlaboree dolore, magnaa enimadm v…"
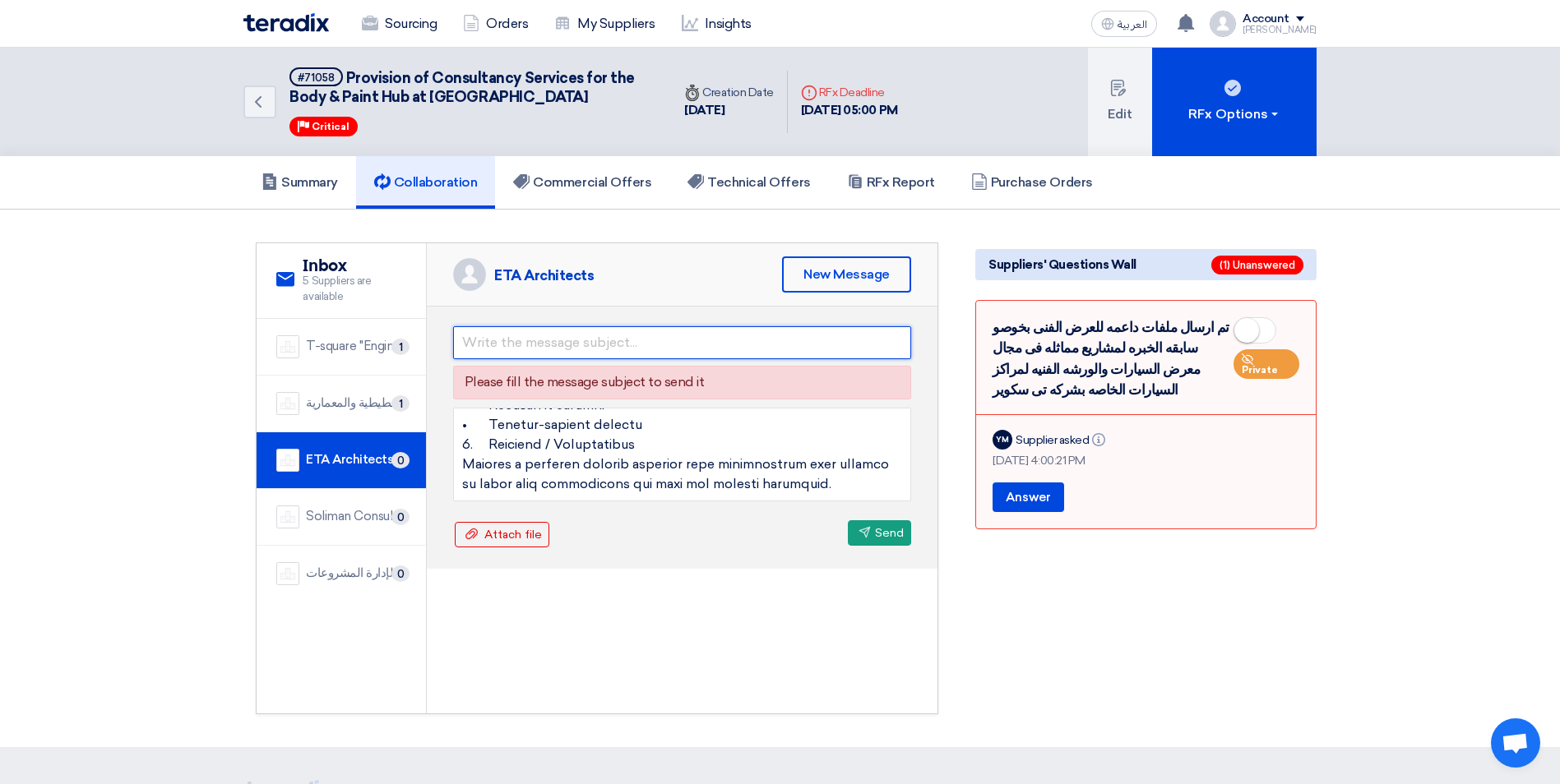
click at [551, 340] on input "text" at bounding box center [682, 342] width 458 height 33
paste input "Clarification for Tenderers: Project Requirements"
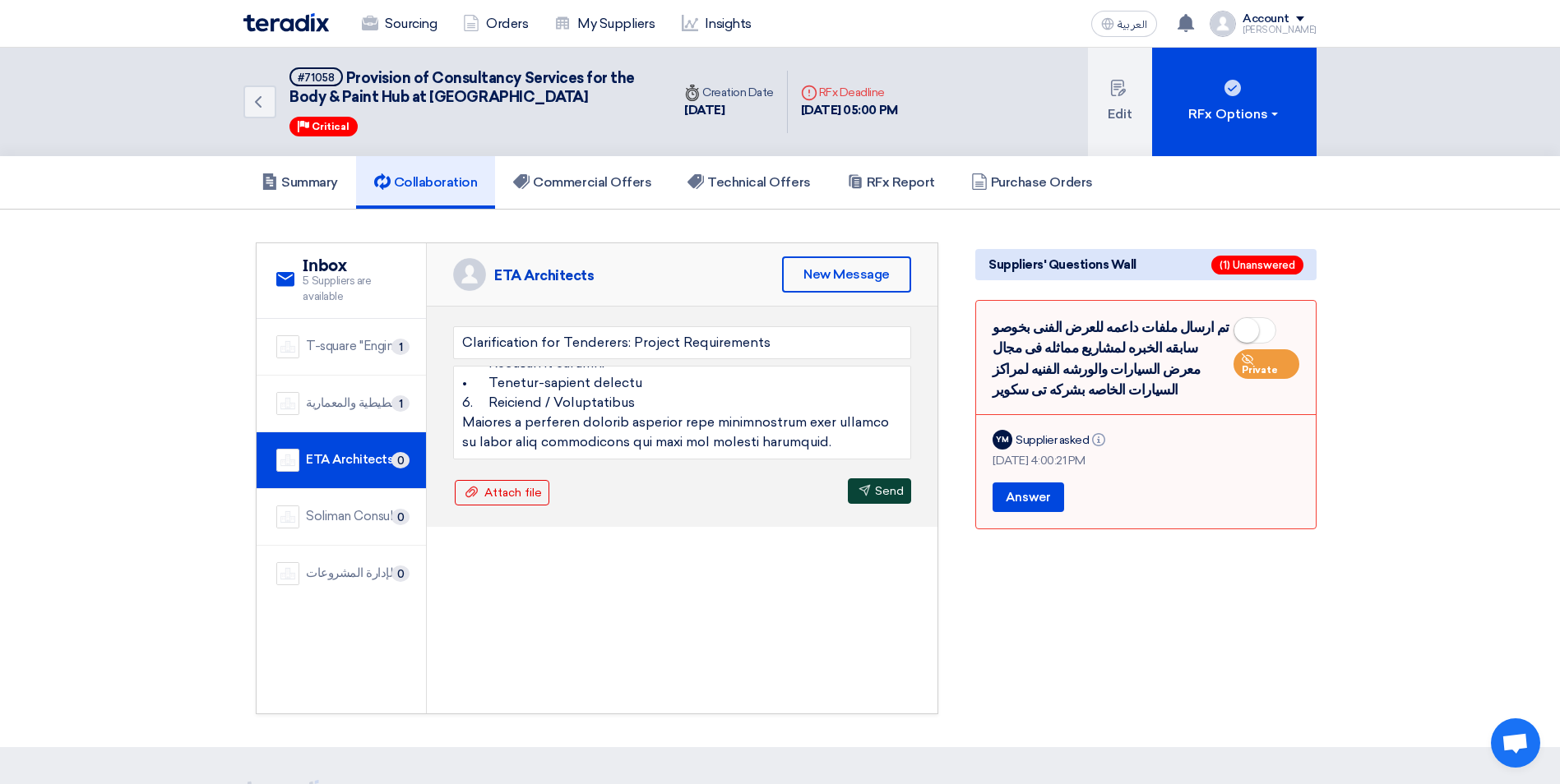
click at [877, 496] on button "Send Send" at bounding box center [880, 490] width 64 height 26
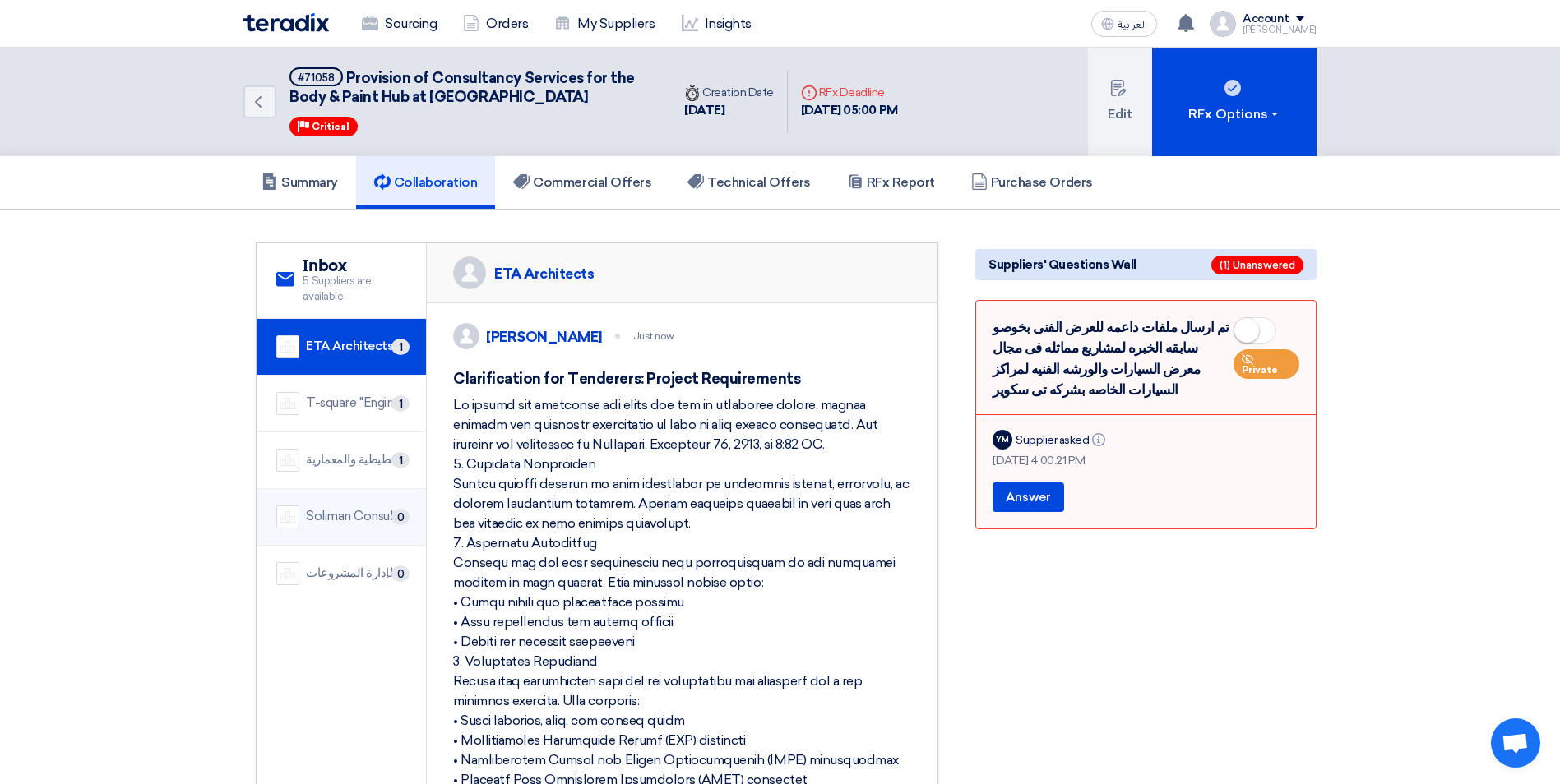
click at [367, 511] on div "Soliman Consult" at bounding box center [352, 516] width 92 height 19
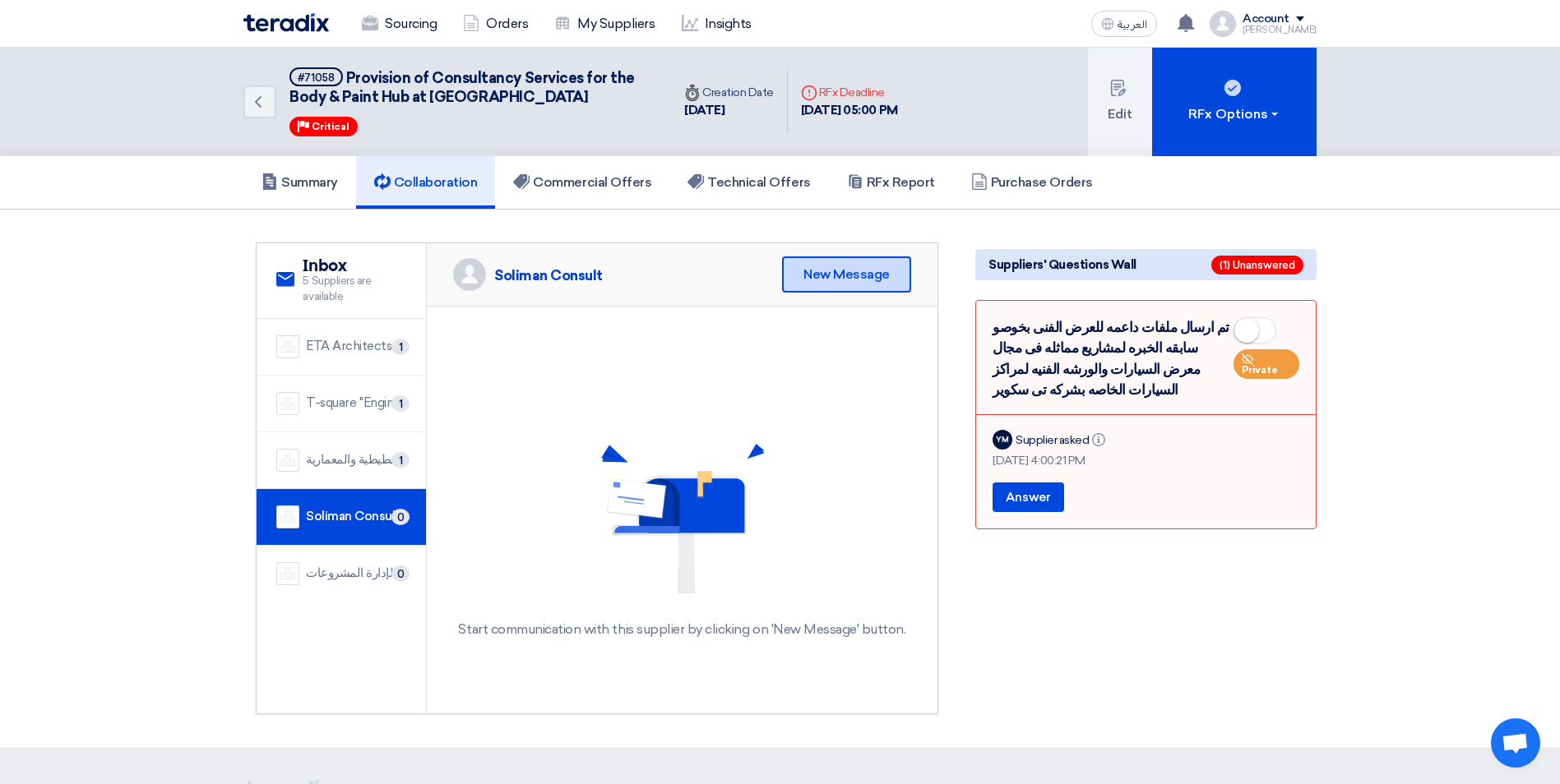
click at [880, 287] on div "New Message" at bounding box center [846, 274] width 129 height 36
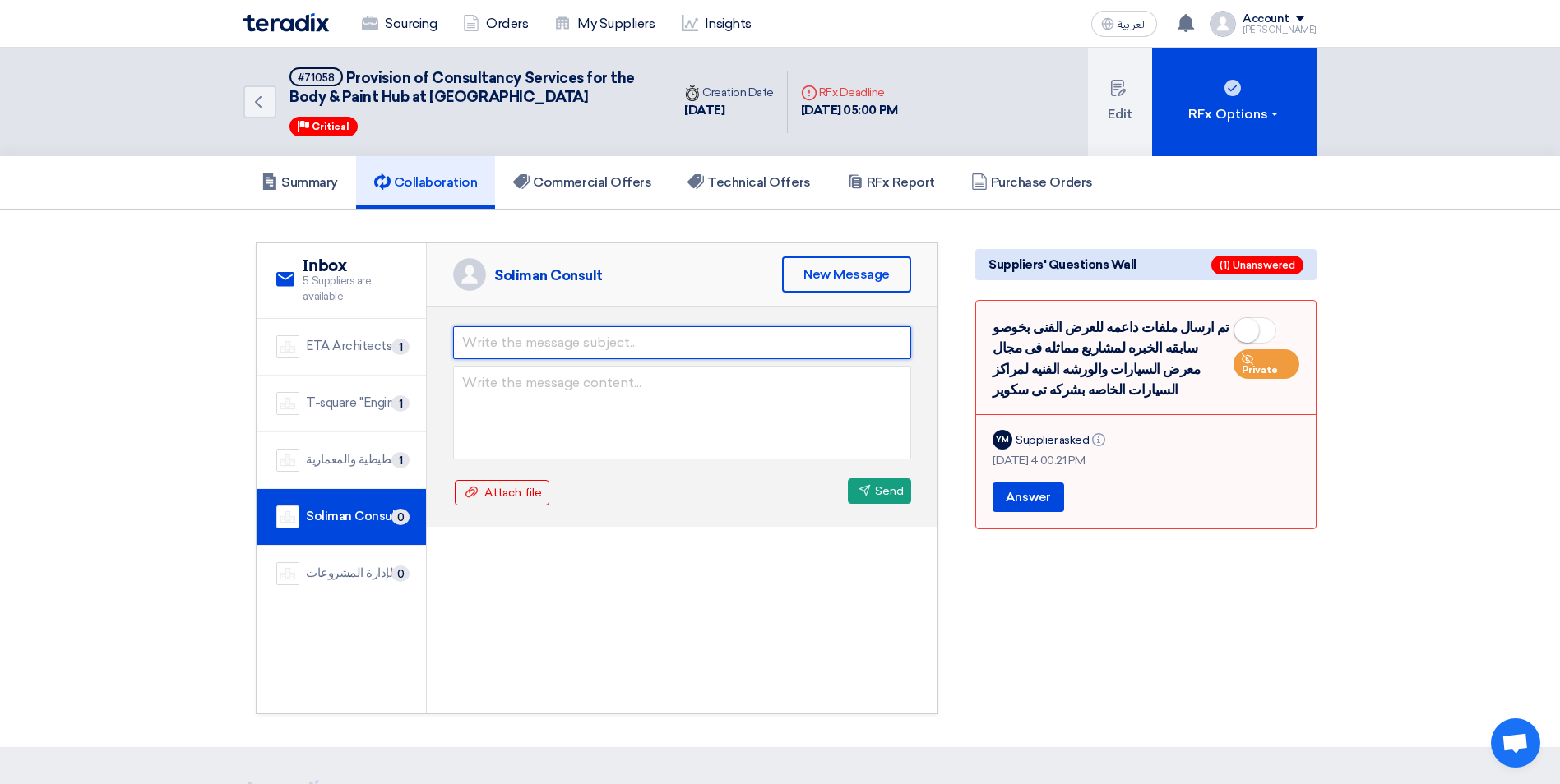
click at [518, 339] on input "text" at bounding box center [682, 342] width 458 height 33
paste input "Clarification for Tenderers: Project Requirements"
type input "Clarification for Tenderers: Project Requirements"
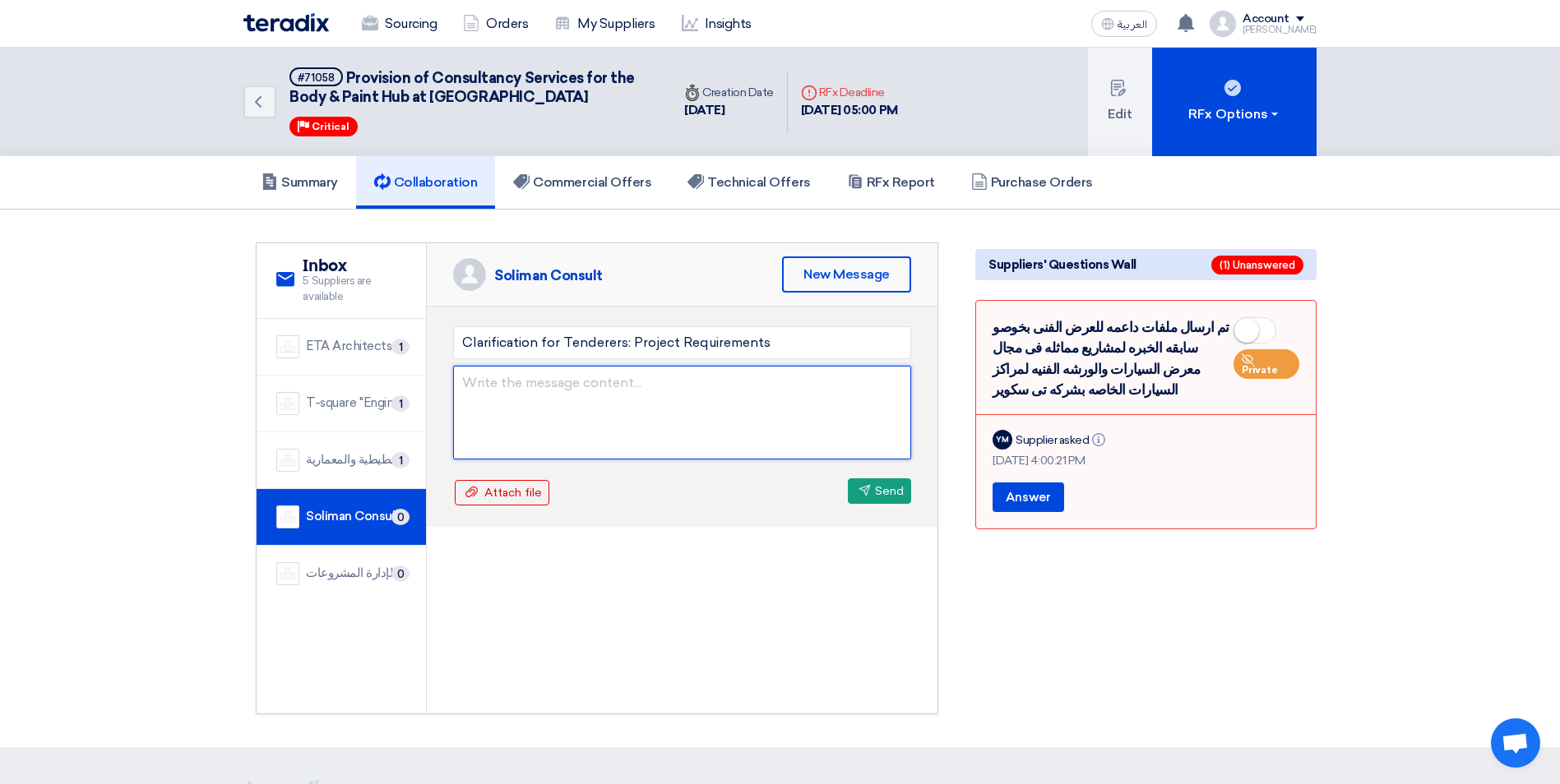
click at [501, 385] on textarea at bounding box center [682, 413] width 458 height 93
paste textarea "Lo ipsumd sit ametconse adi elits doe tem in utlaboree dolore, magnaa enimadm v…"
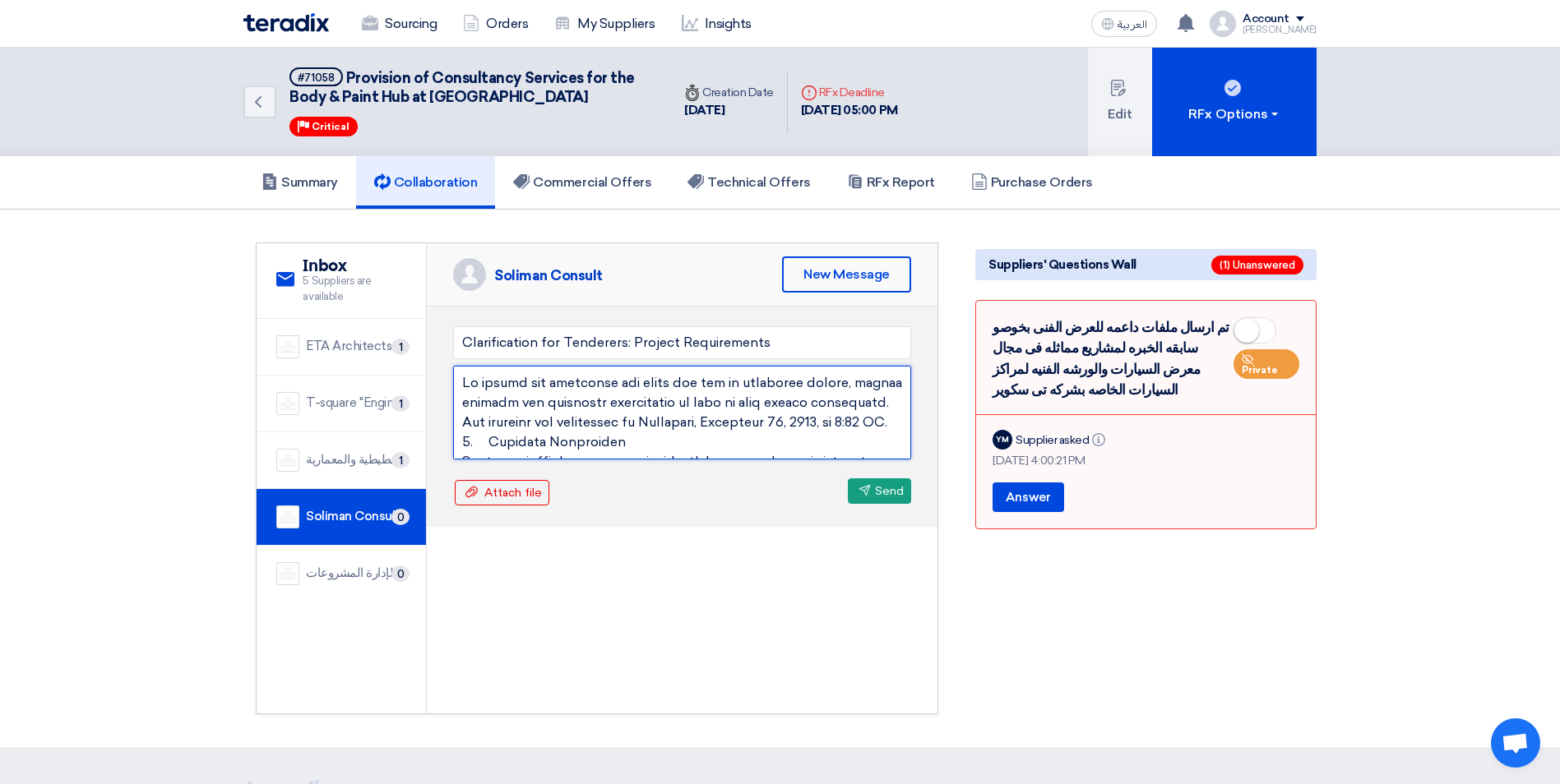
scroll to position [760, 0]
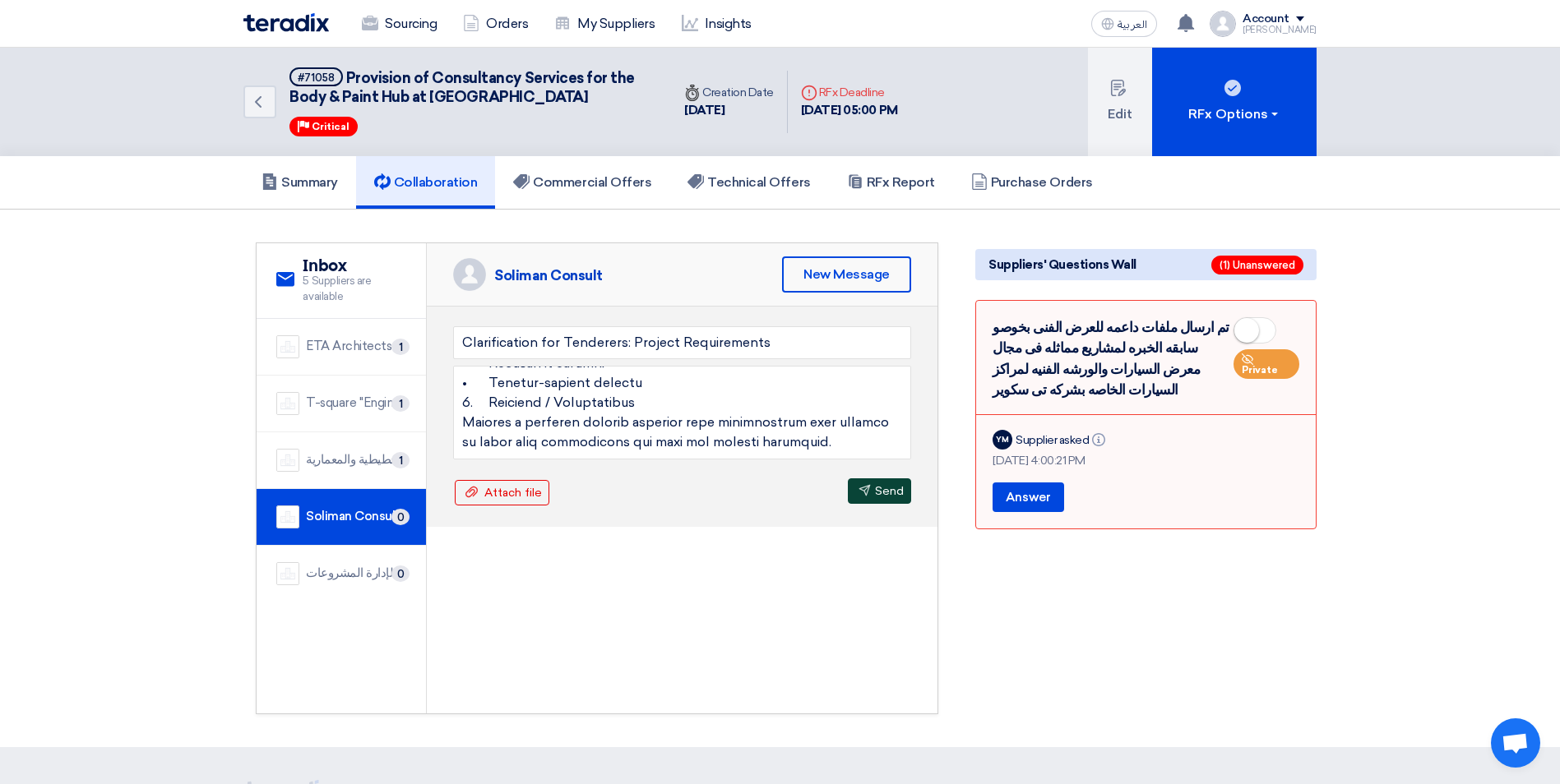
click at [888, 497] on button "Send Send" at bounding box center [880, 490] width 64 height 26
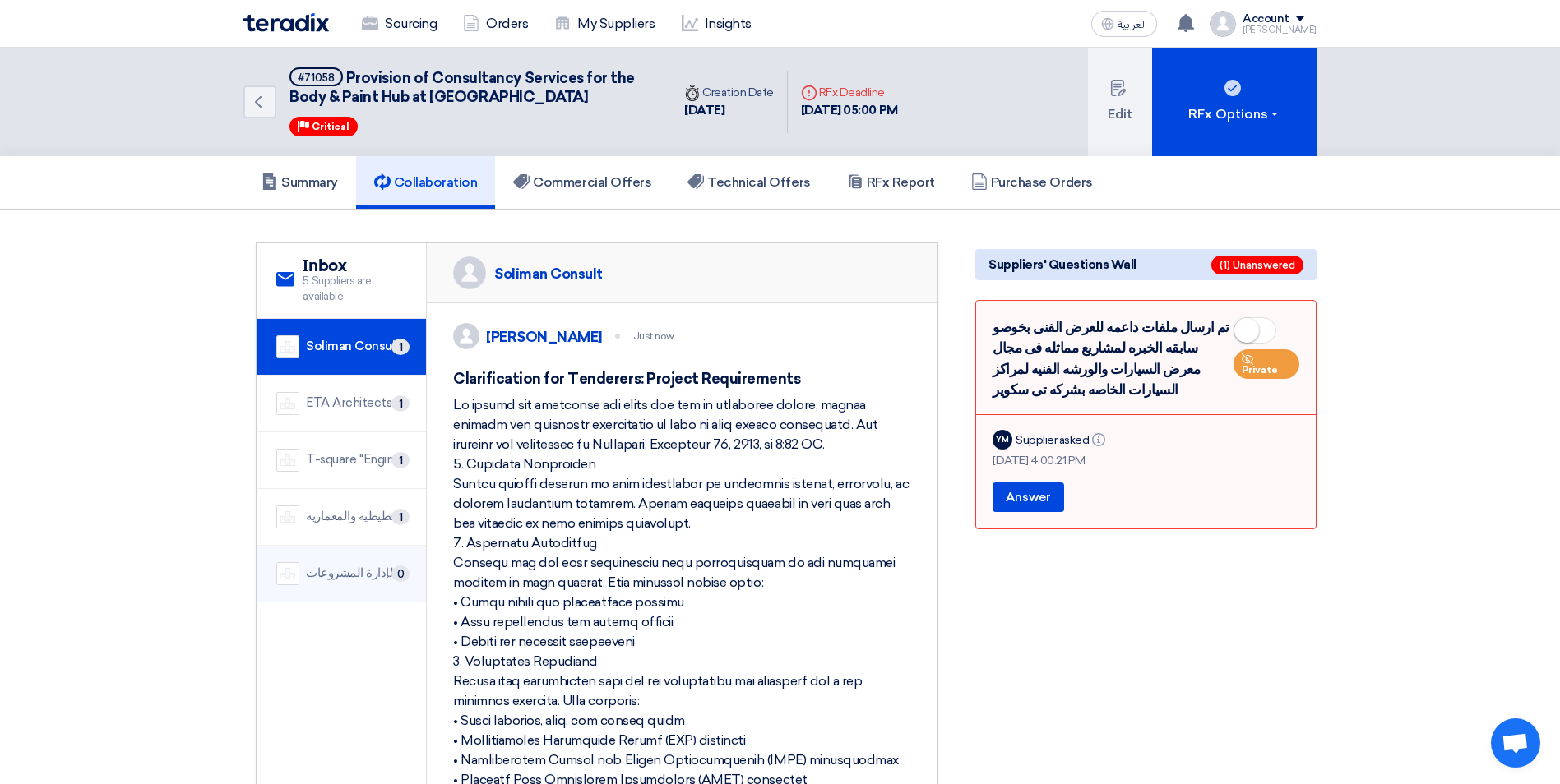
click at [376, 579] on div "الخبراء المصريون لإدارة المشروعات" at bounding box center [356, 572] width 101 height 19
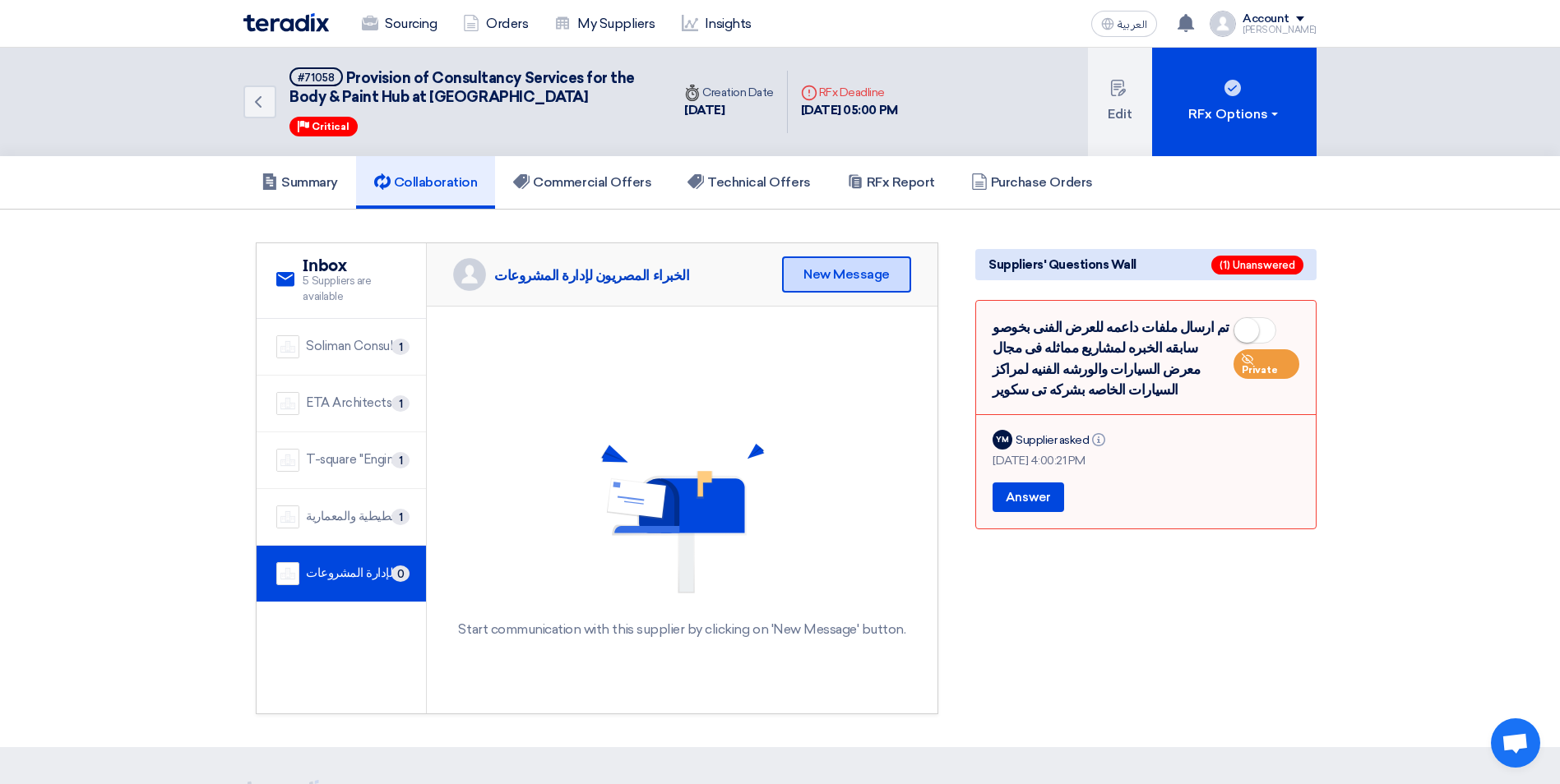
click at [834, 284] on div "New Message" at bounding box center [846, 274] width 129 height 36
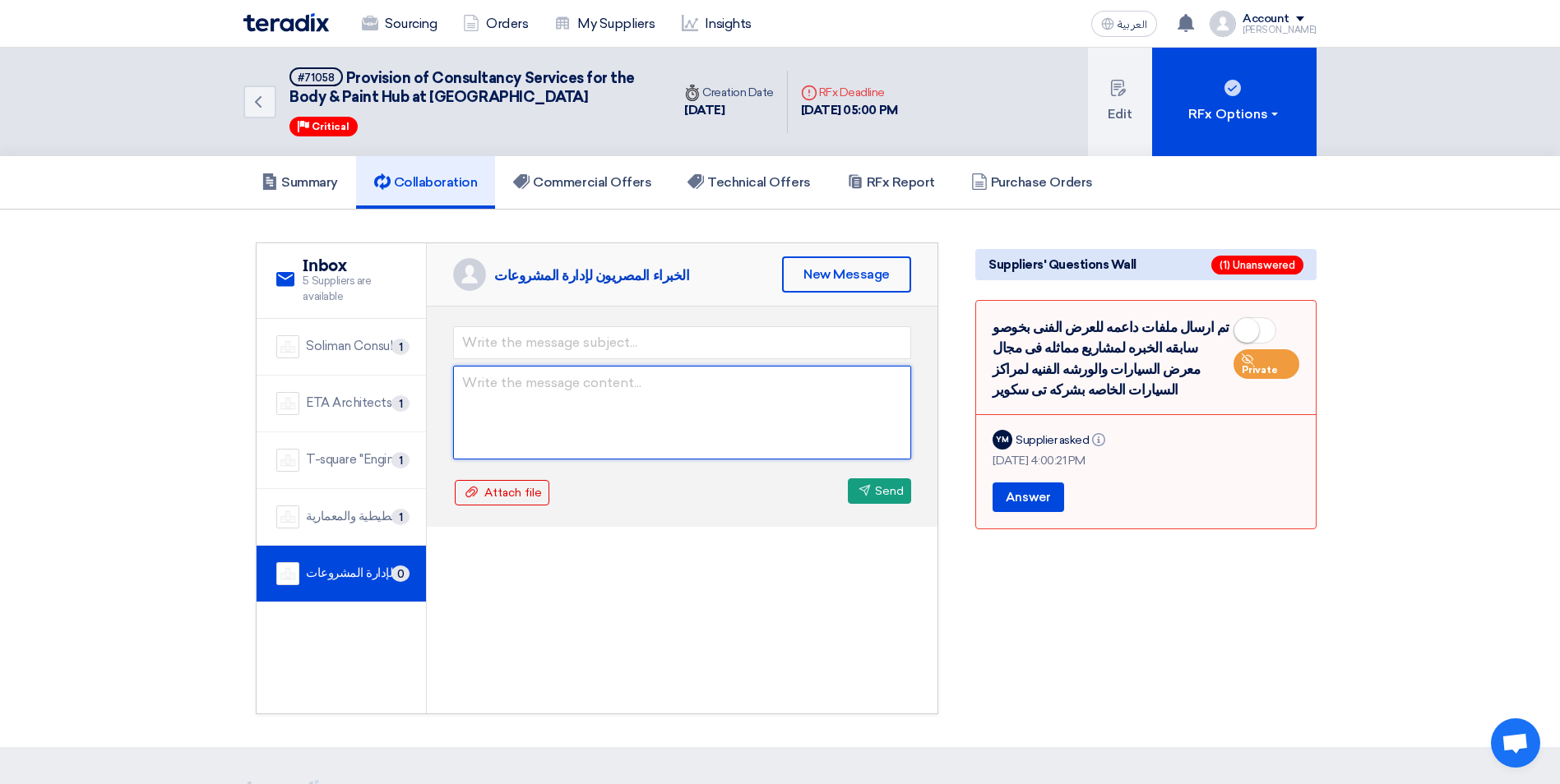
click at [528, 380] on textarea at bounding box center [682, 413] width 458 height 93
paste textarea "Lo ipsumd sit ametconse adi elits doe tem in utlaboree dolore, magnaa enimadm v…"
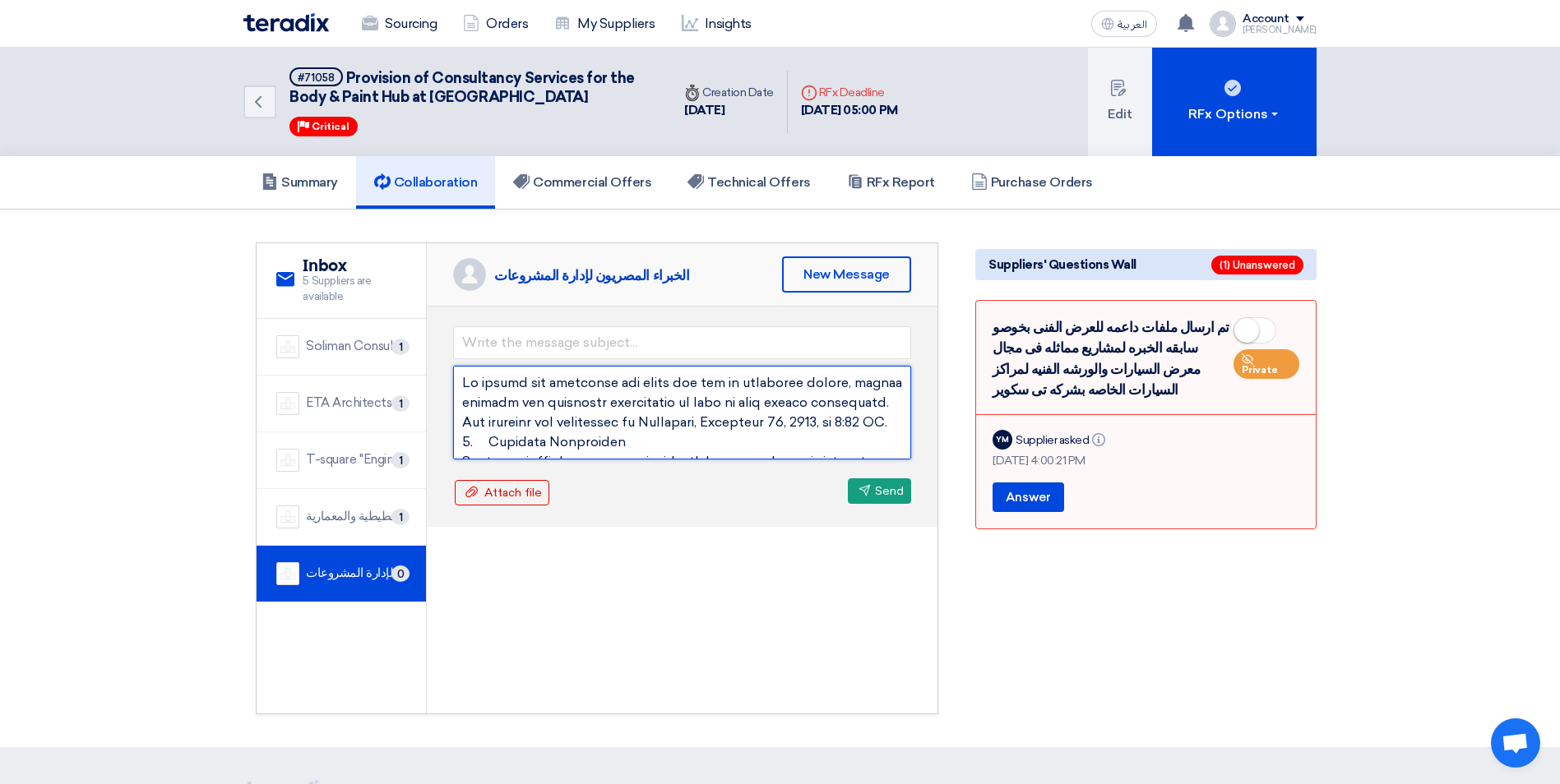
scroll to position [760, 0]
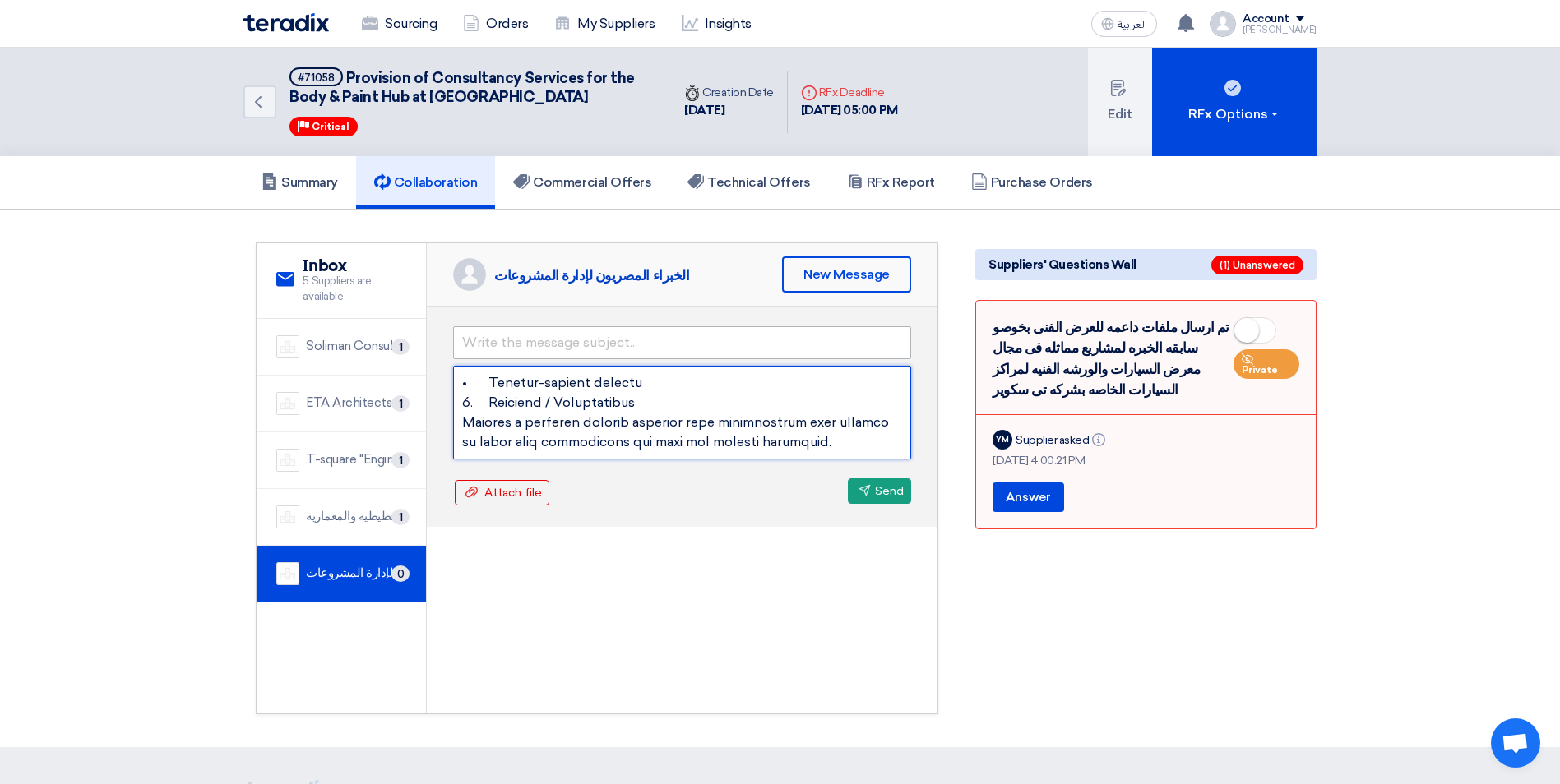
type textarea "Lo ipsumd sit ametconse adi elits doe tem in utlaboree dolore, magnaa enimadm v…"
click at [550, 337] on input "text" at bounding box center [682, 342] width 458 height 33
type input "Clarification for Tenderers: Project Requirements"
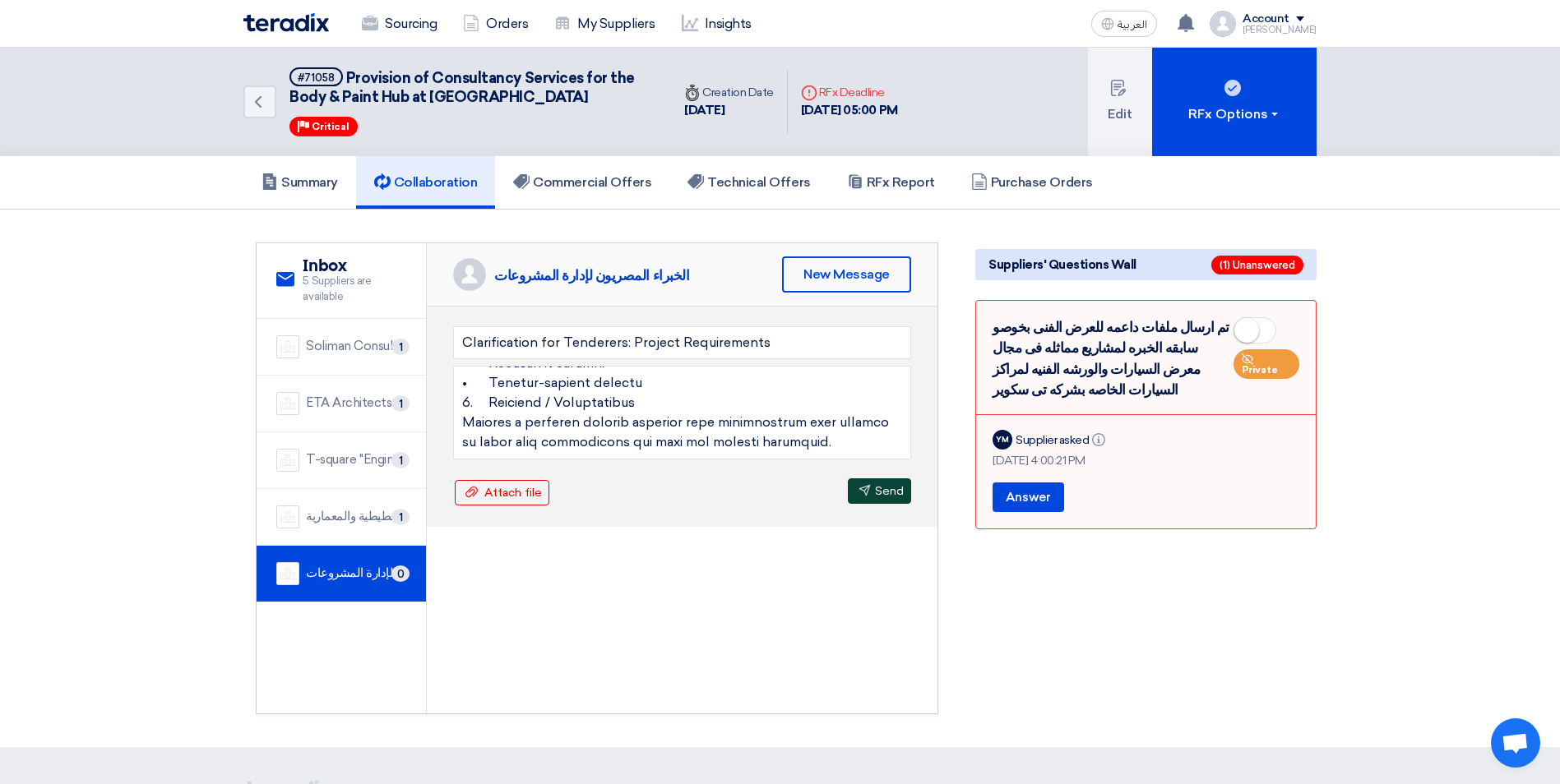
click at [886, 494] on button "Send Send" at bounding box center [880, 490] width 64 height 26
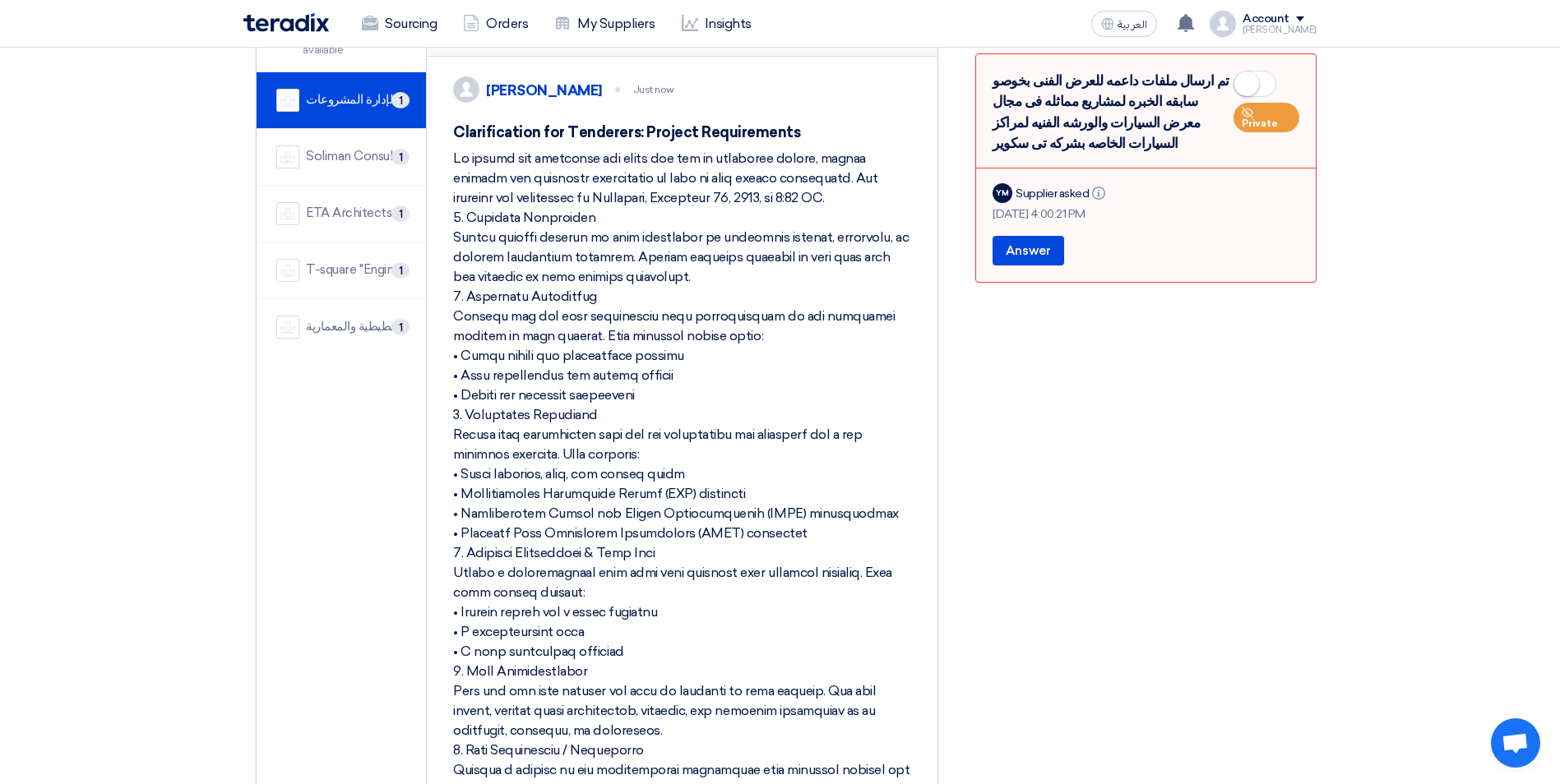
scroll to position [0, 0]
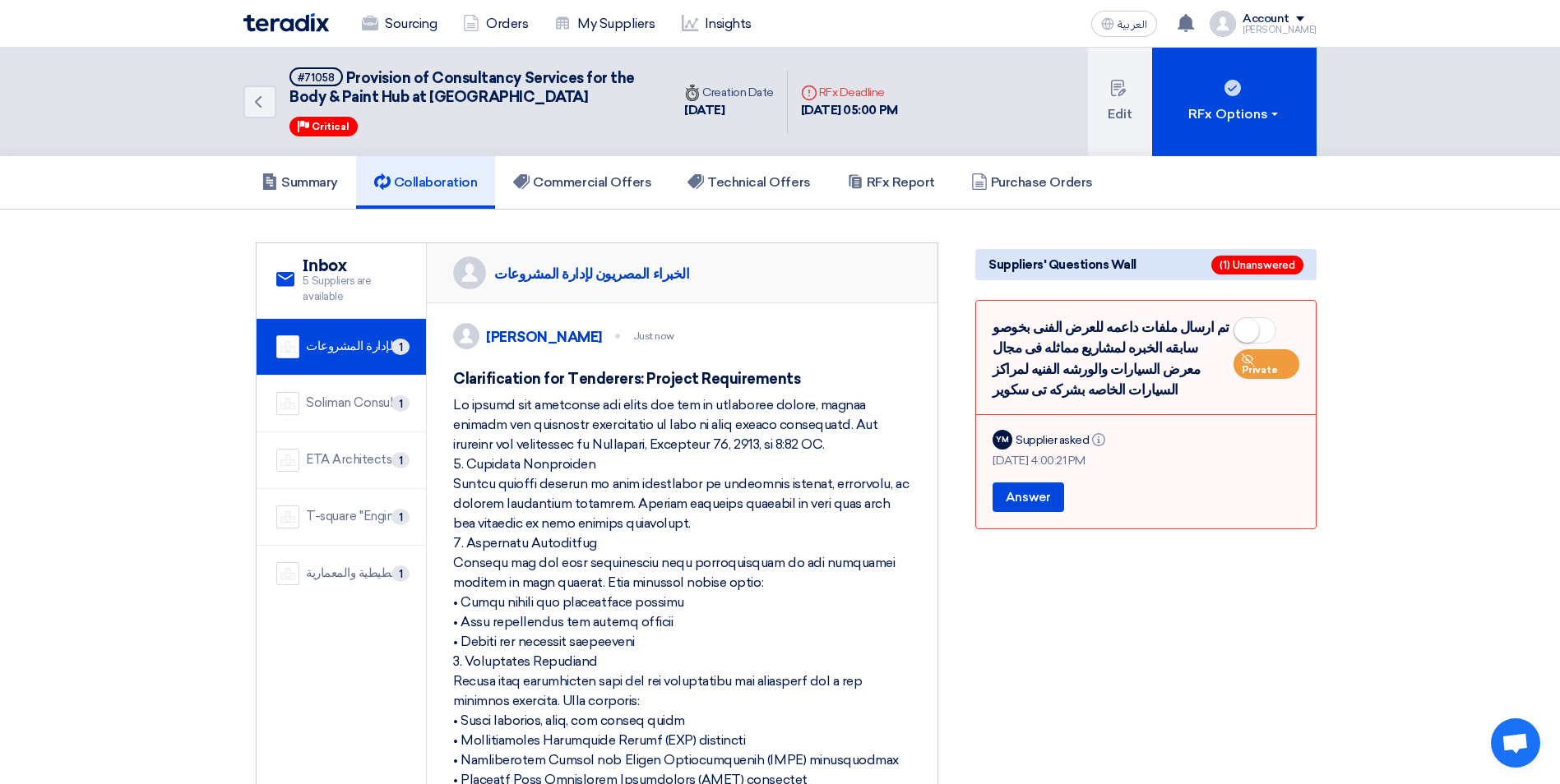
click at [1476, 395] on section "service Inbox 5 Suppliers are available الخبراء المصريون لإدارة المشروعات 1 [PE…" at bounding box center [780, 756] width 1560 height 1092
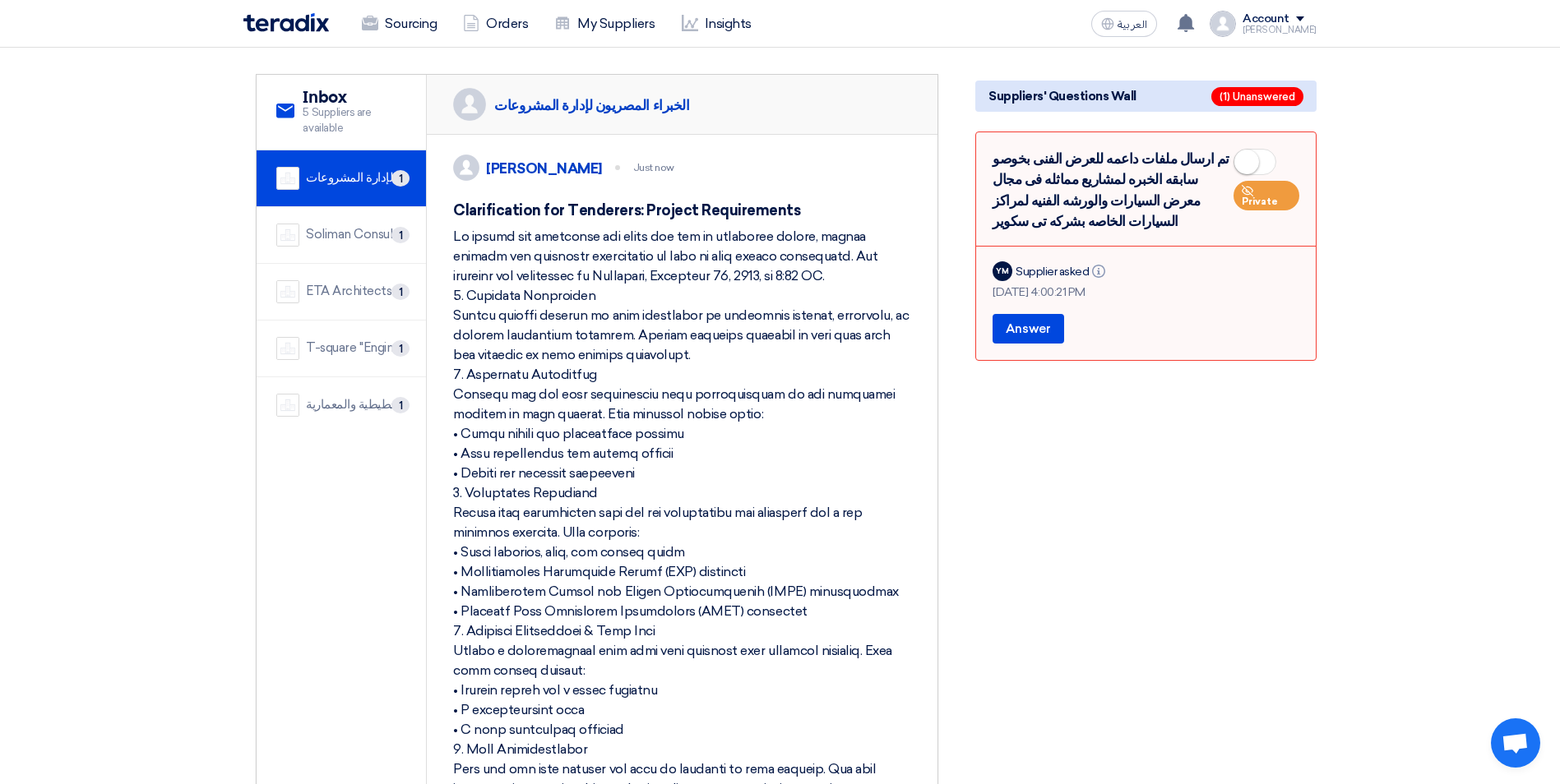
scroll to position [82, 0]
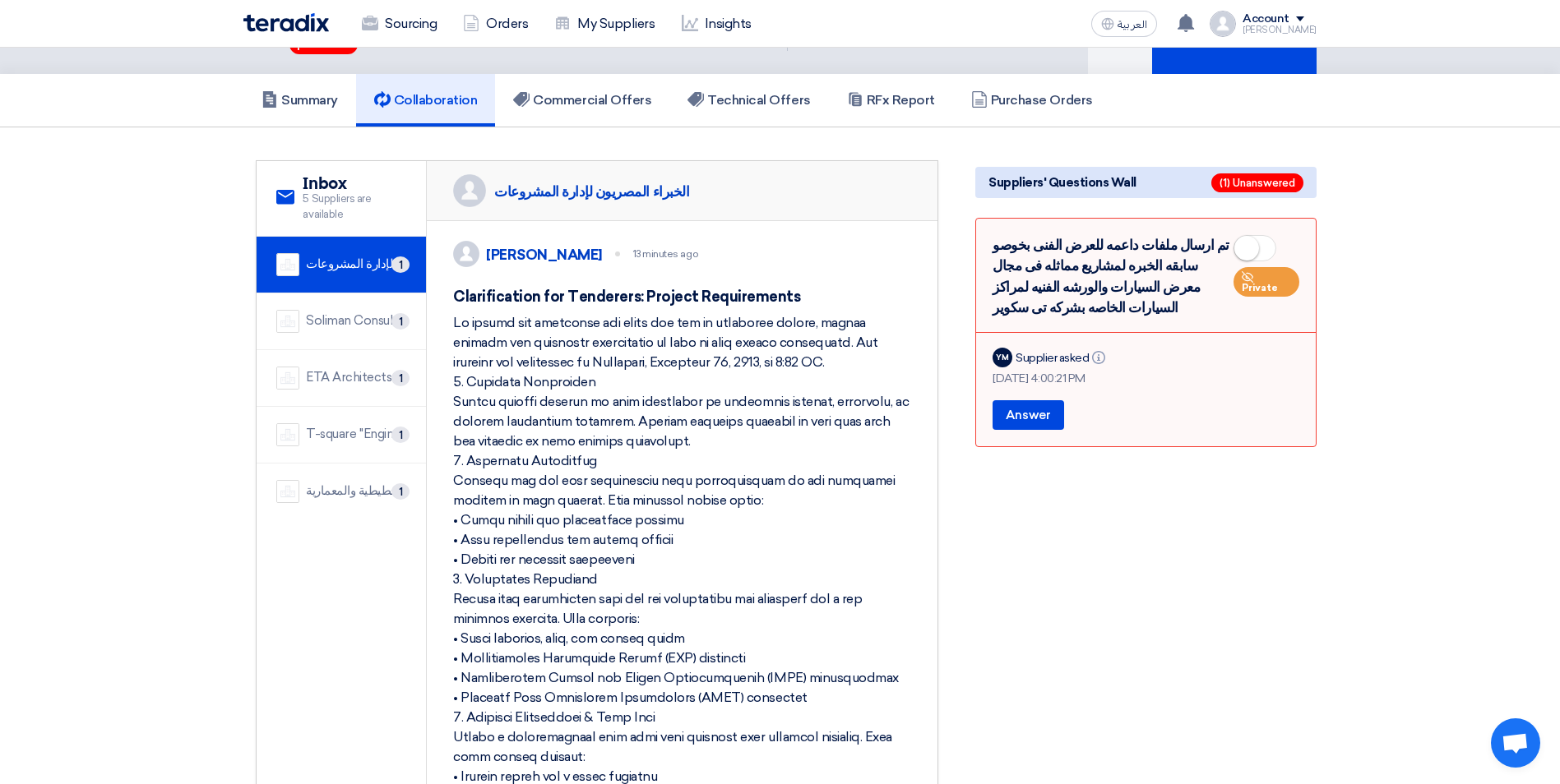
click at [1449, 356] on section "service Inbox 5 Suppliers are available الخبراء المصريون لإدارة المشروعات 1 [PE…" at bounding box center [780, 673] width 1560 height 1092
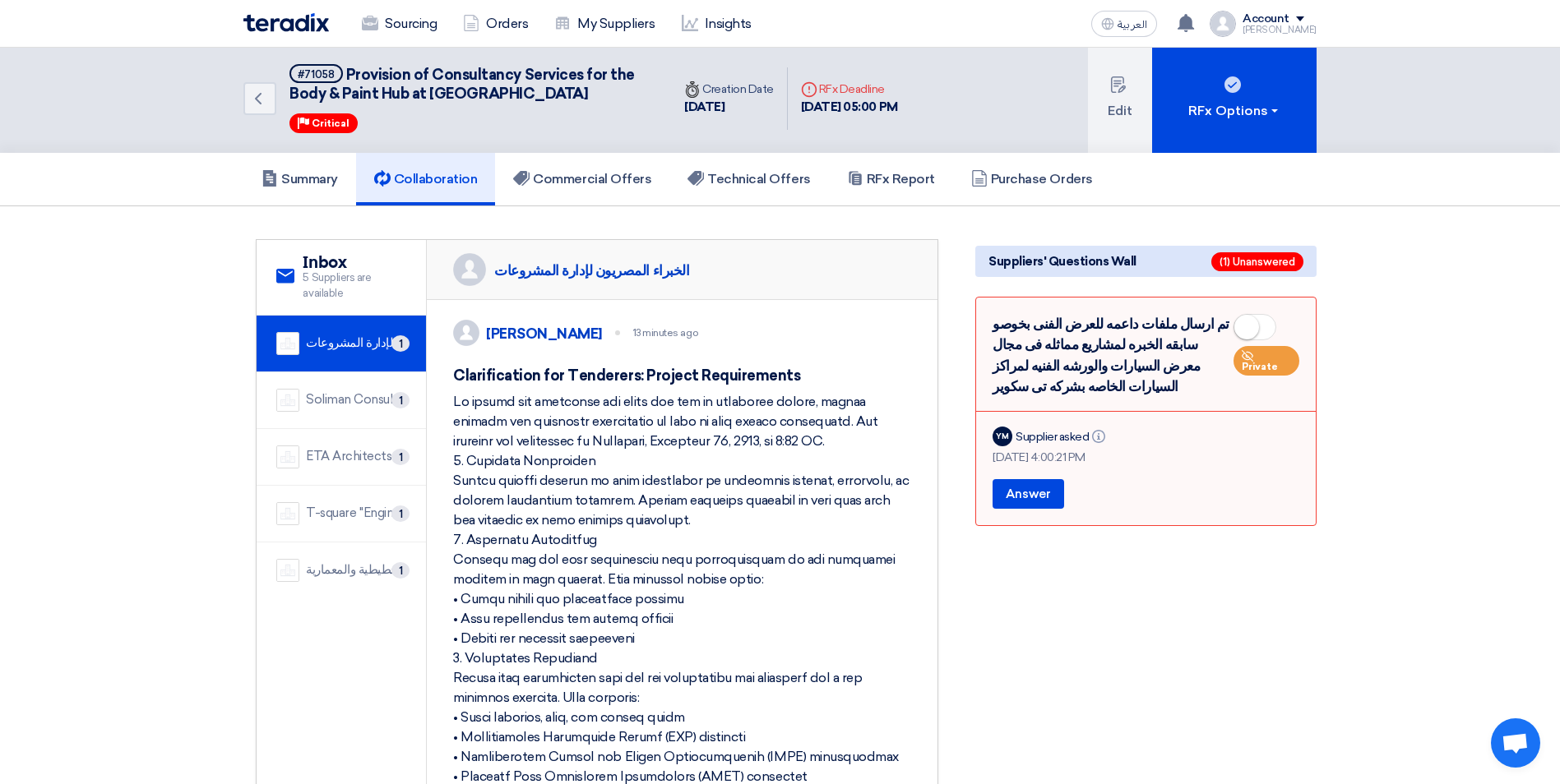
scroll to position [0, 0]
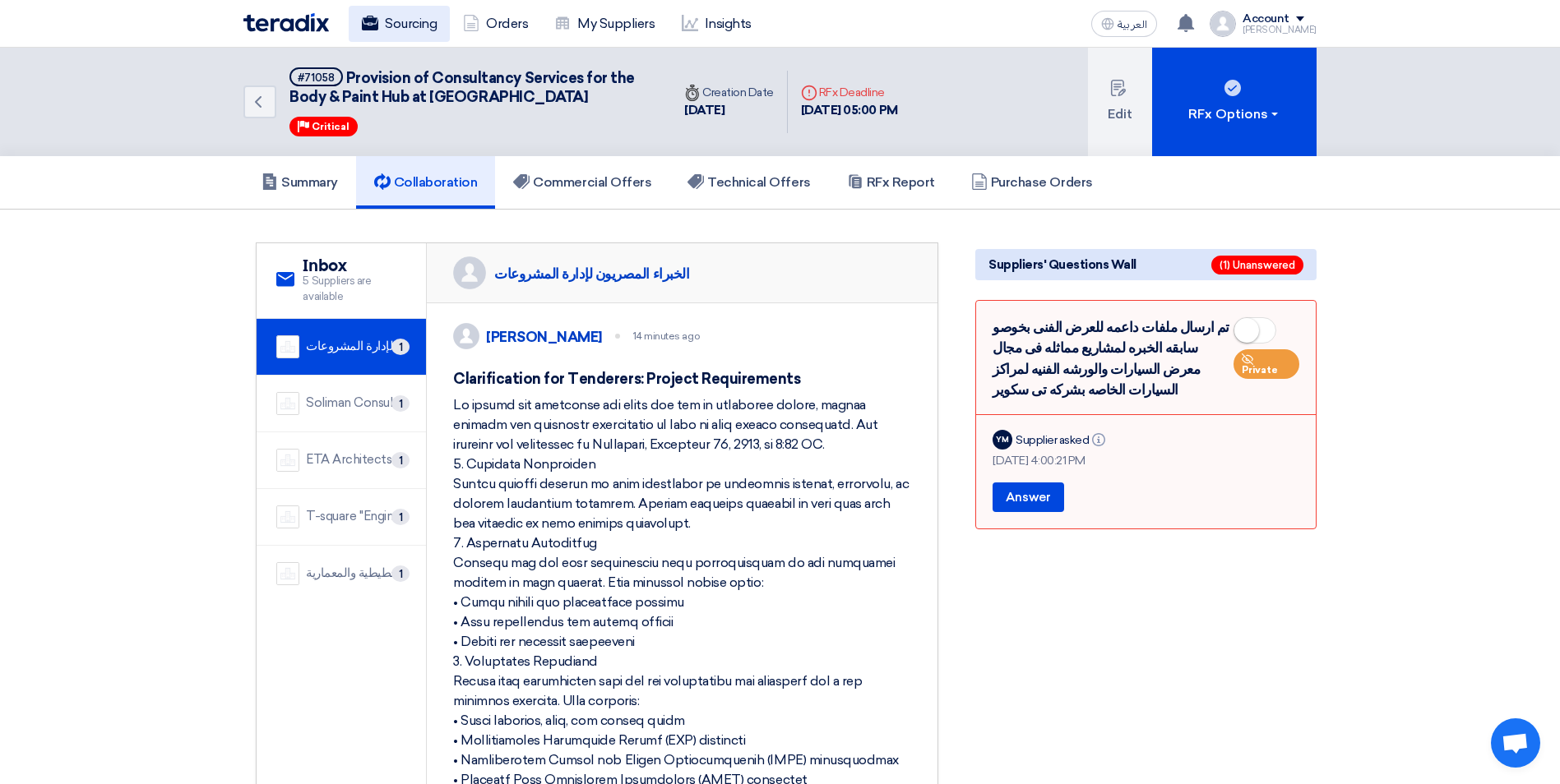
click at [394, 18] on link "Sourcing" at bounding box center [399, 24] width 101 height 36
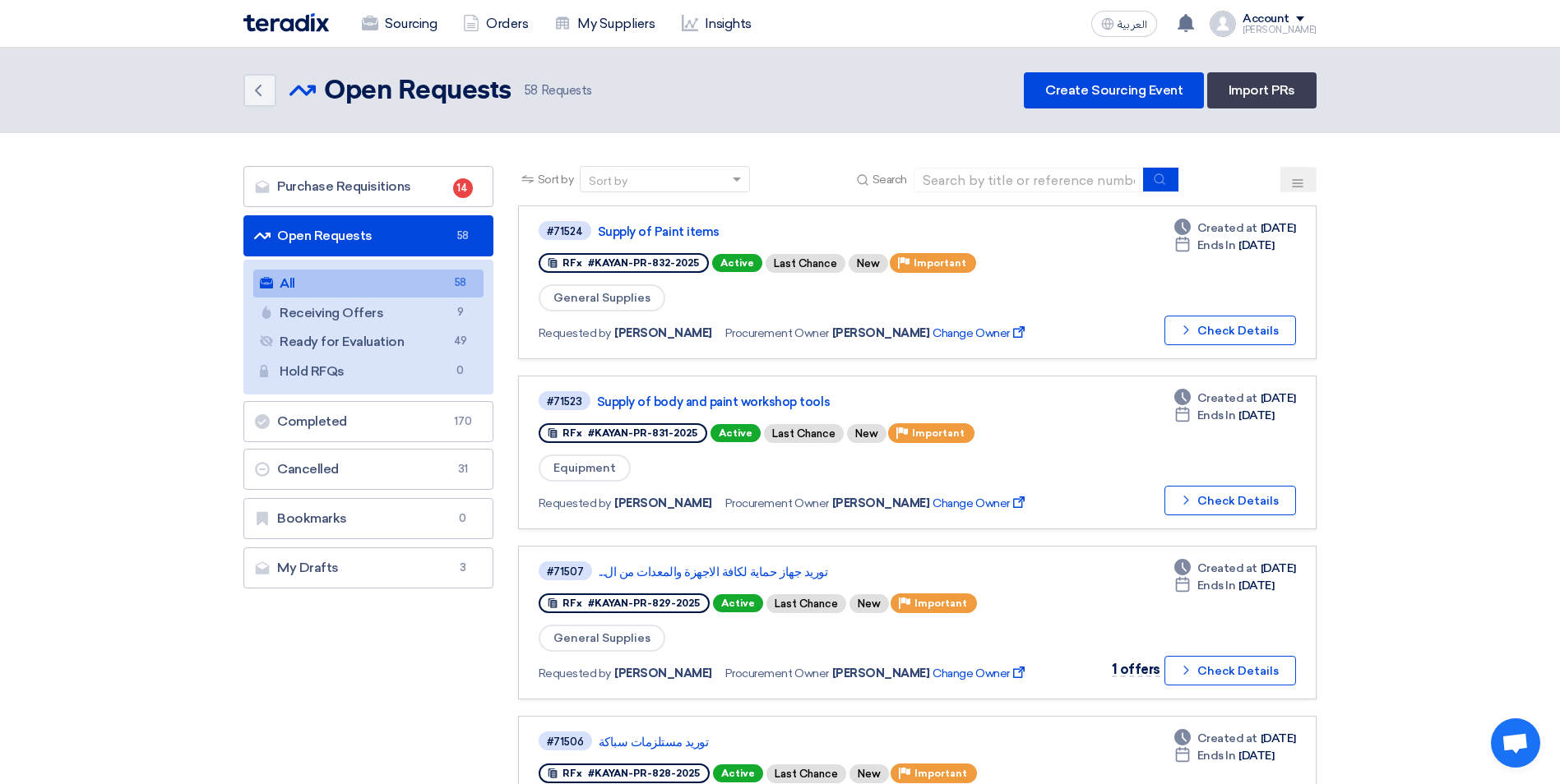
click at [1301, 176] on icon at bounding box center [1297, 183] width 13 height 13
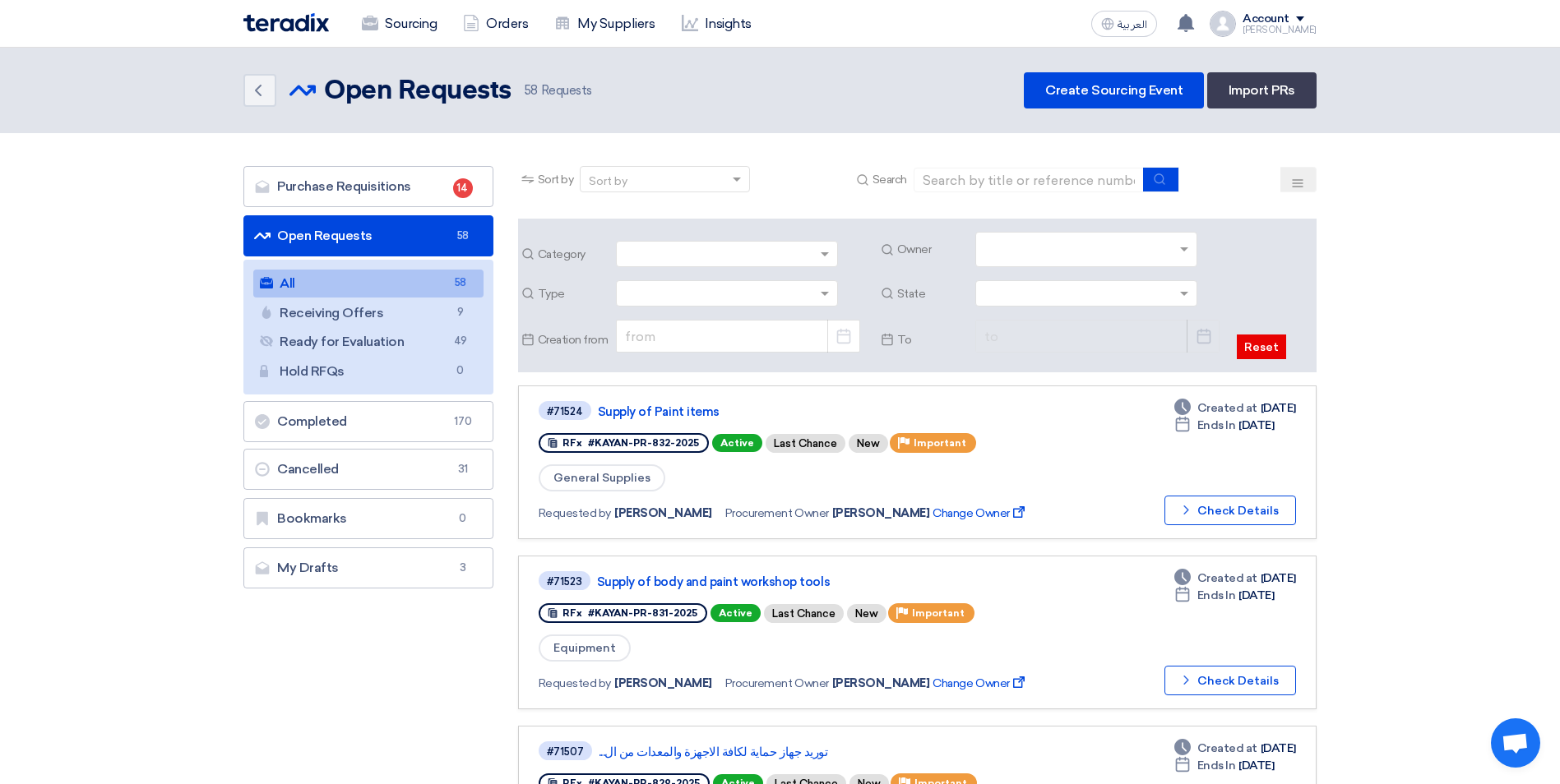
click at [1181, 245] on input "text" at bounding box center [1089, 250] width 208 height 27
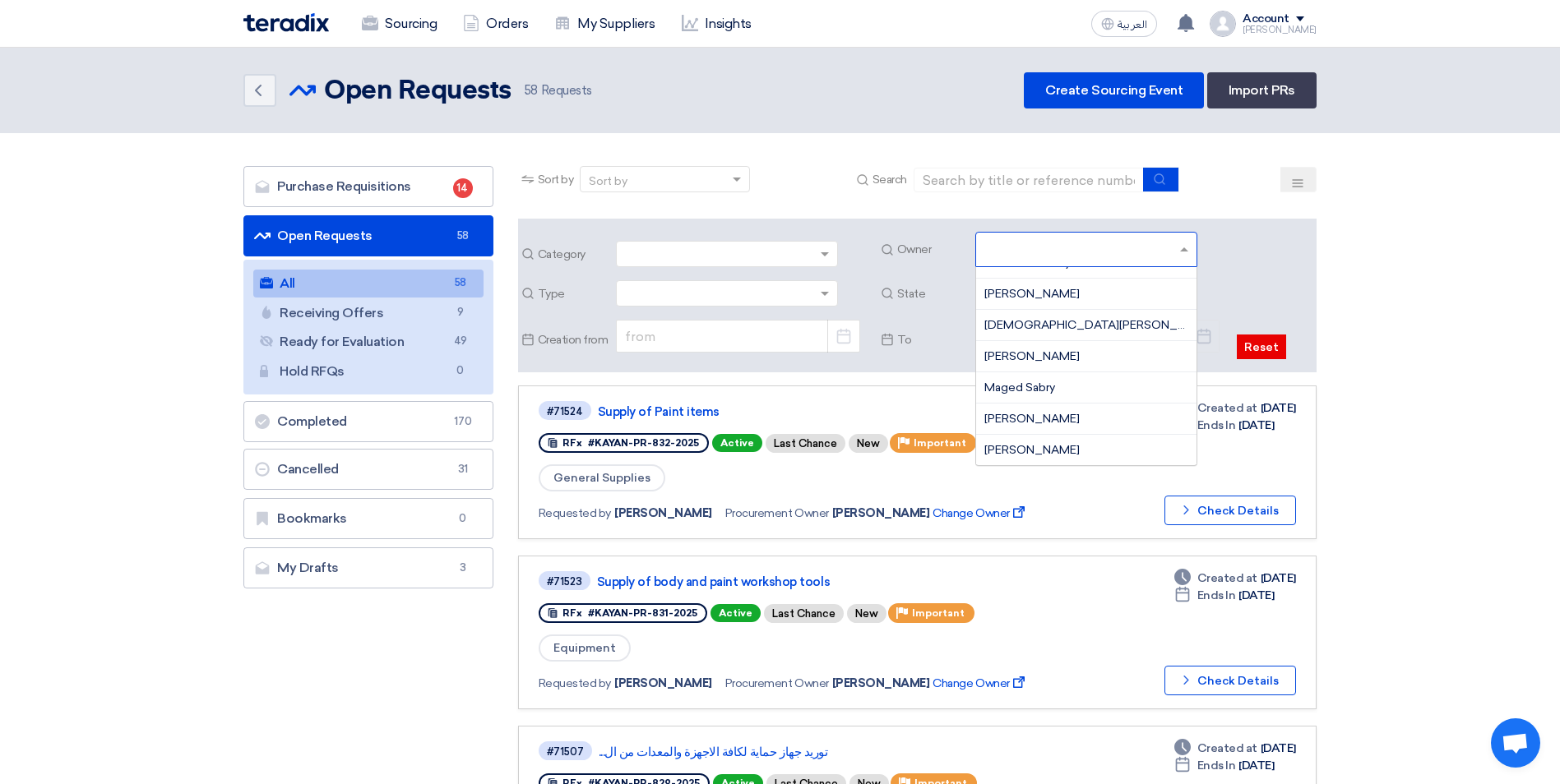
scroll to position [247, 0]
click at [1054, 375] on span "[PERSON_NAME]" at bounding box center [1032, 379] width 95 height 14
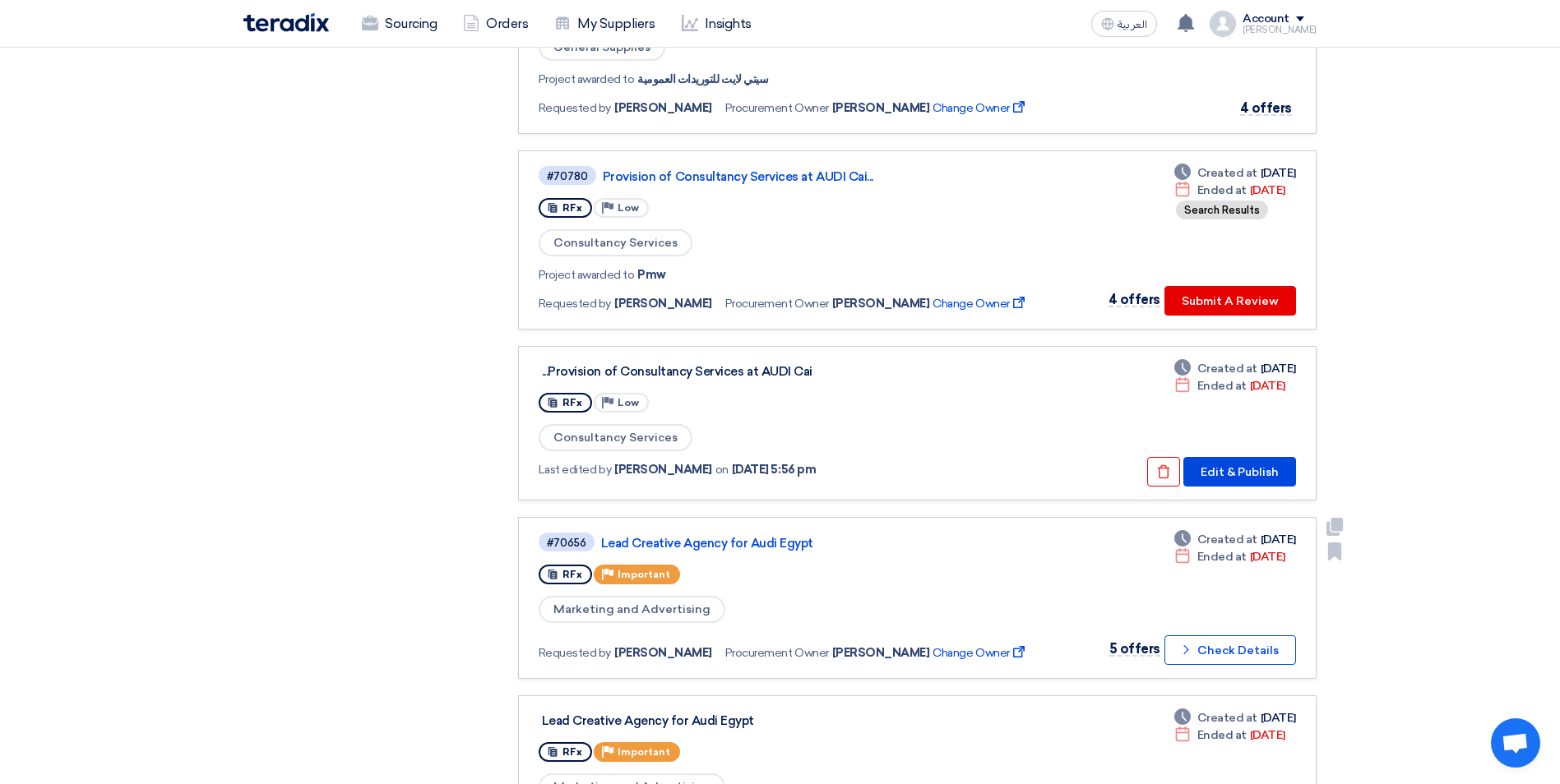
scroll to position [1480, 0]
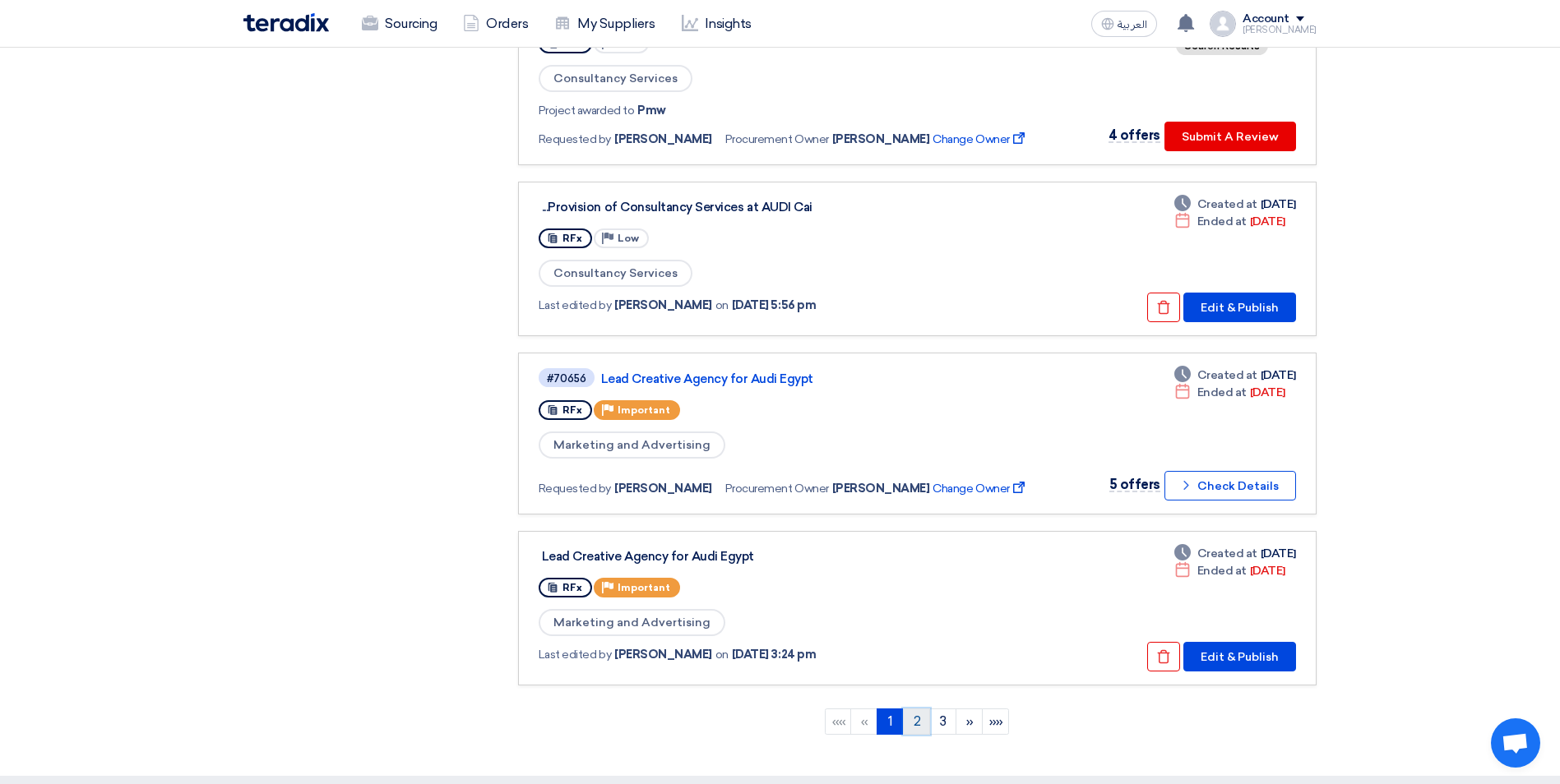
click at [923, 721] on link "2" at bounding box center [916, 721] width 27 height 26
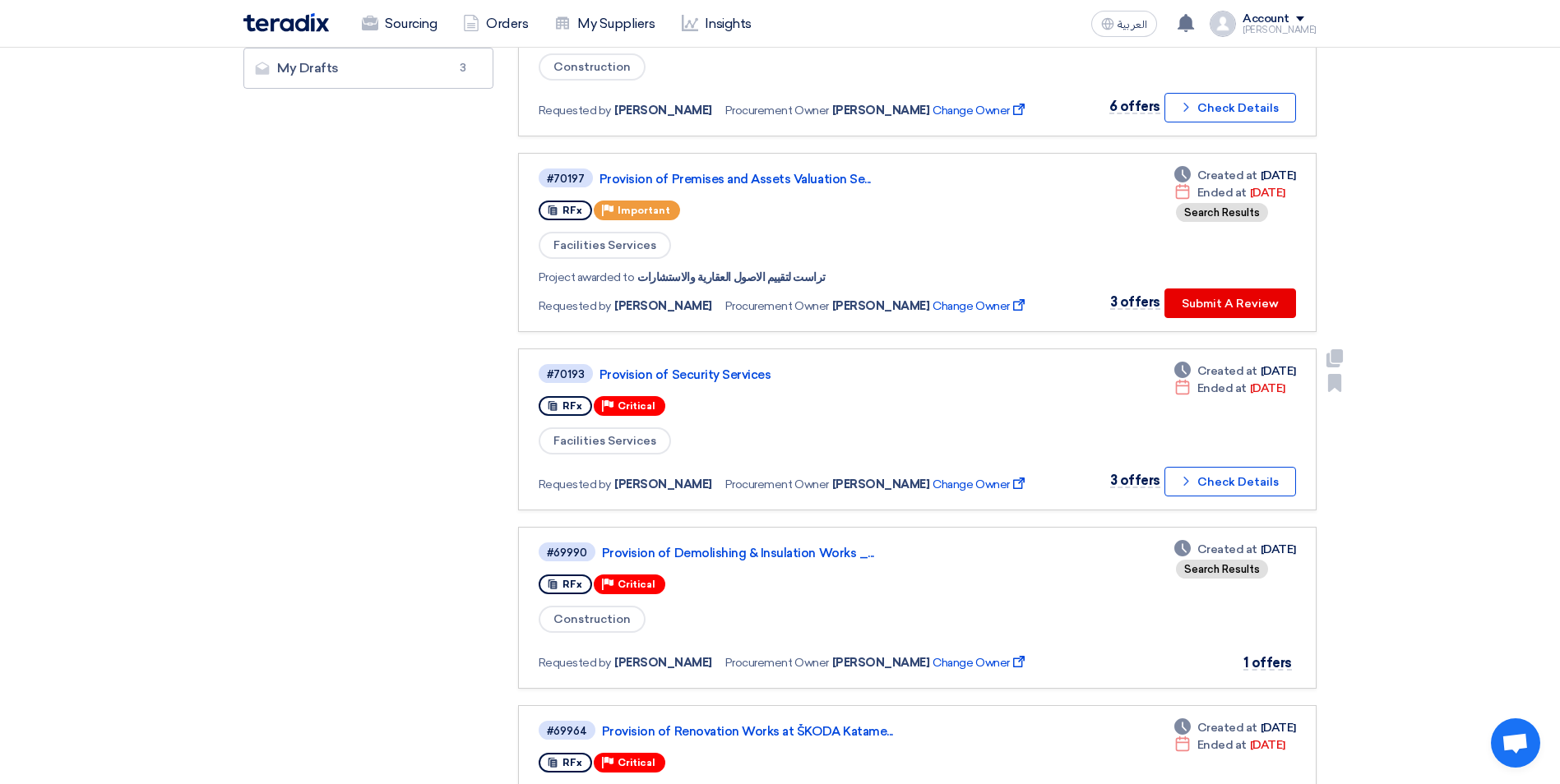
scroll to position [493, 0]
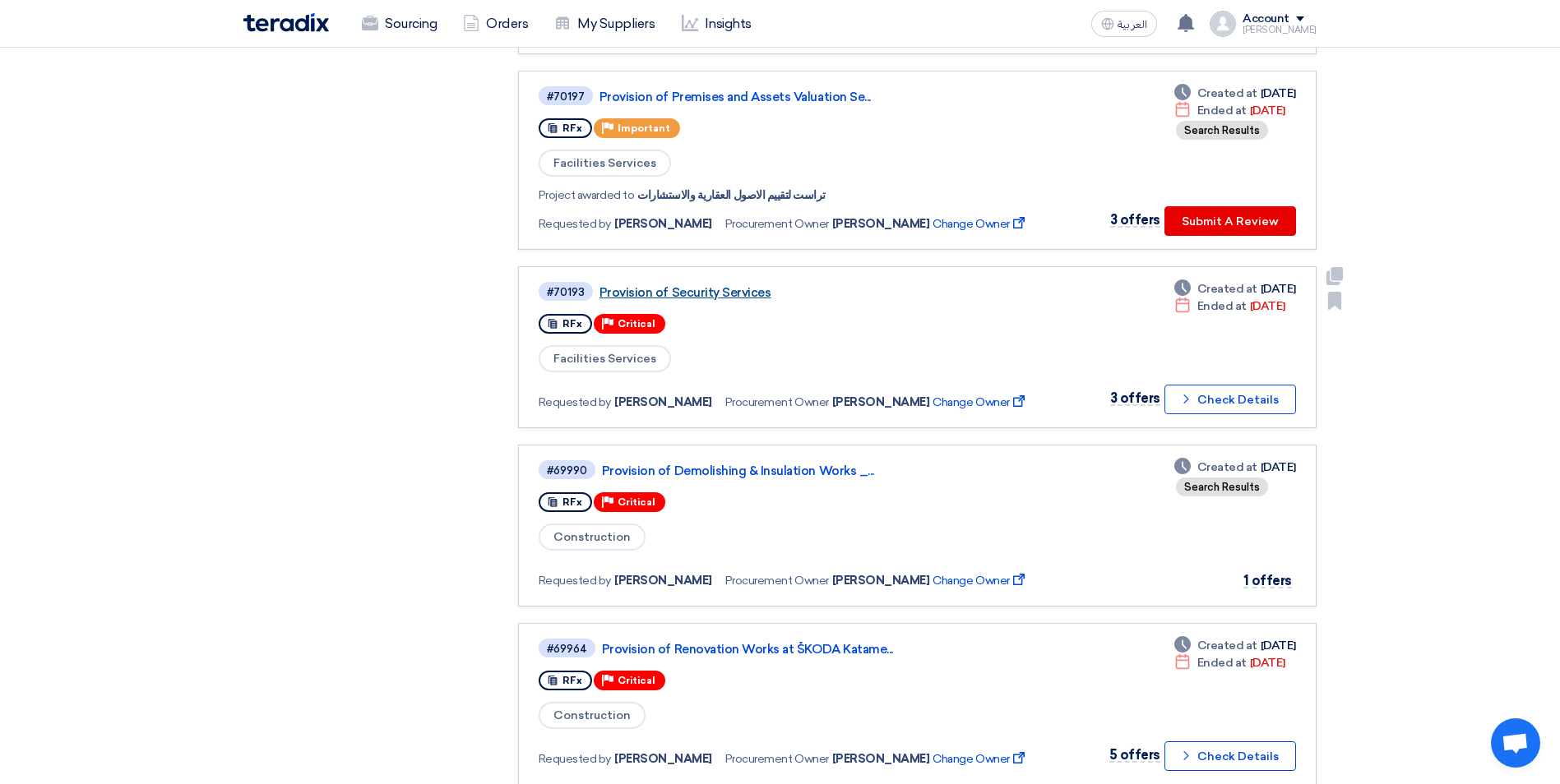
click at [709, 293] on link "Provision of Security Services" at bounding box center [805, 292] width 411 height 15
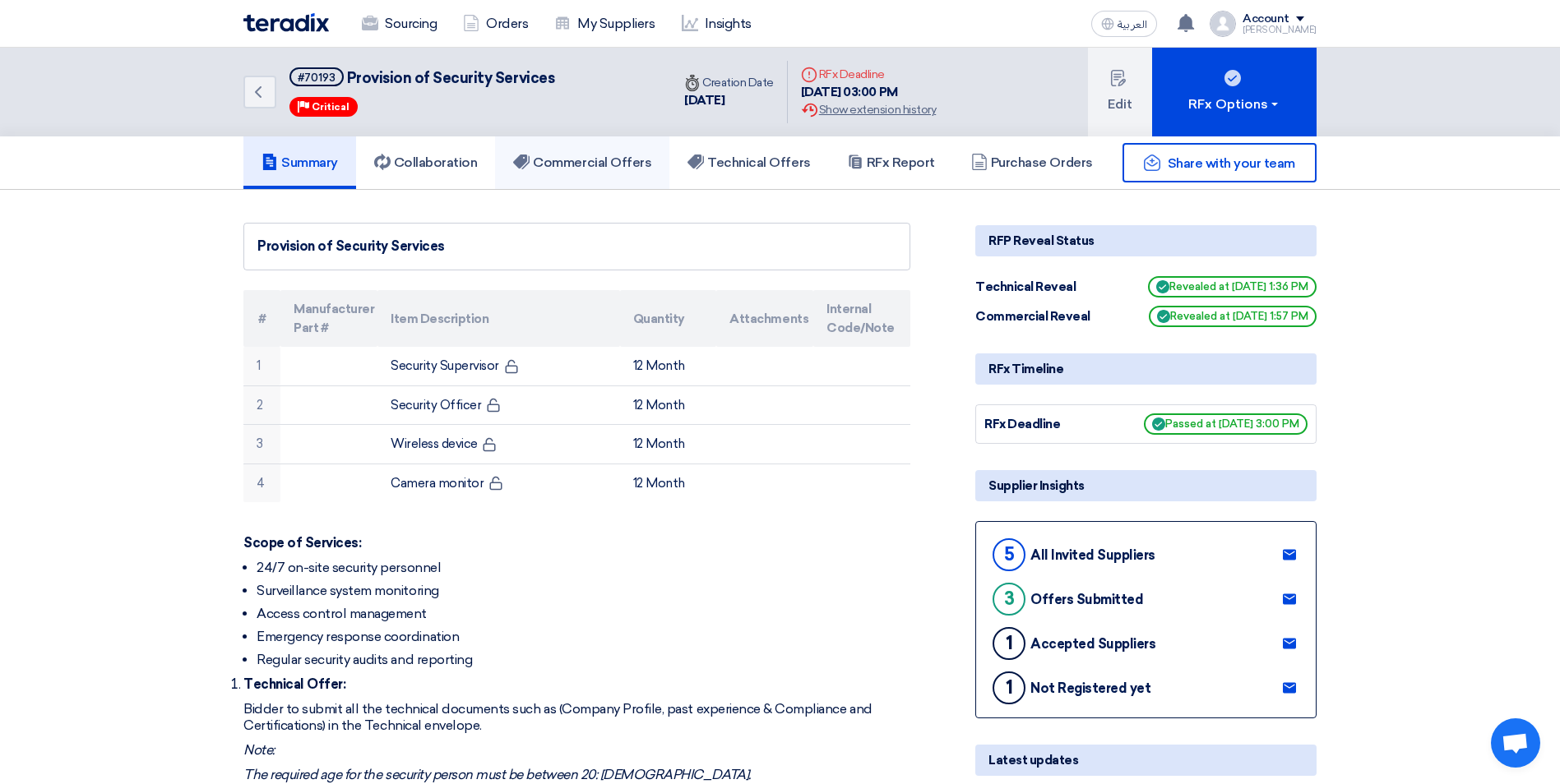
click at [578, 159] on h5 "Commercial Offers" at bounding box center [582, 162] width 139 height 17
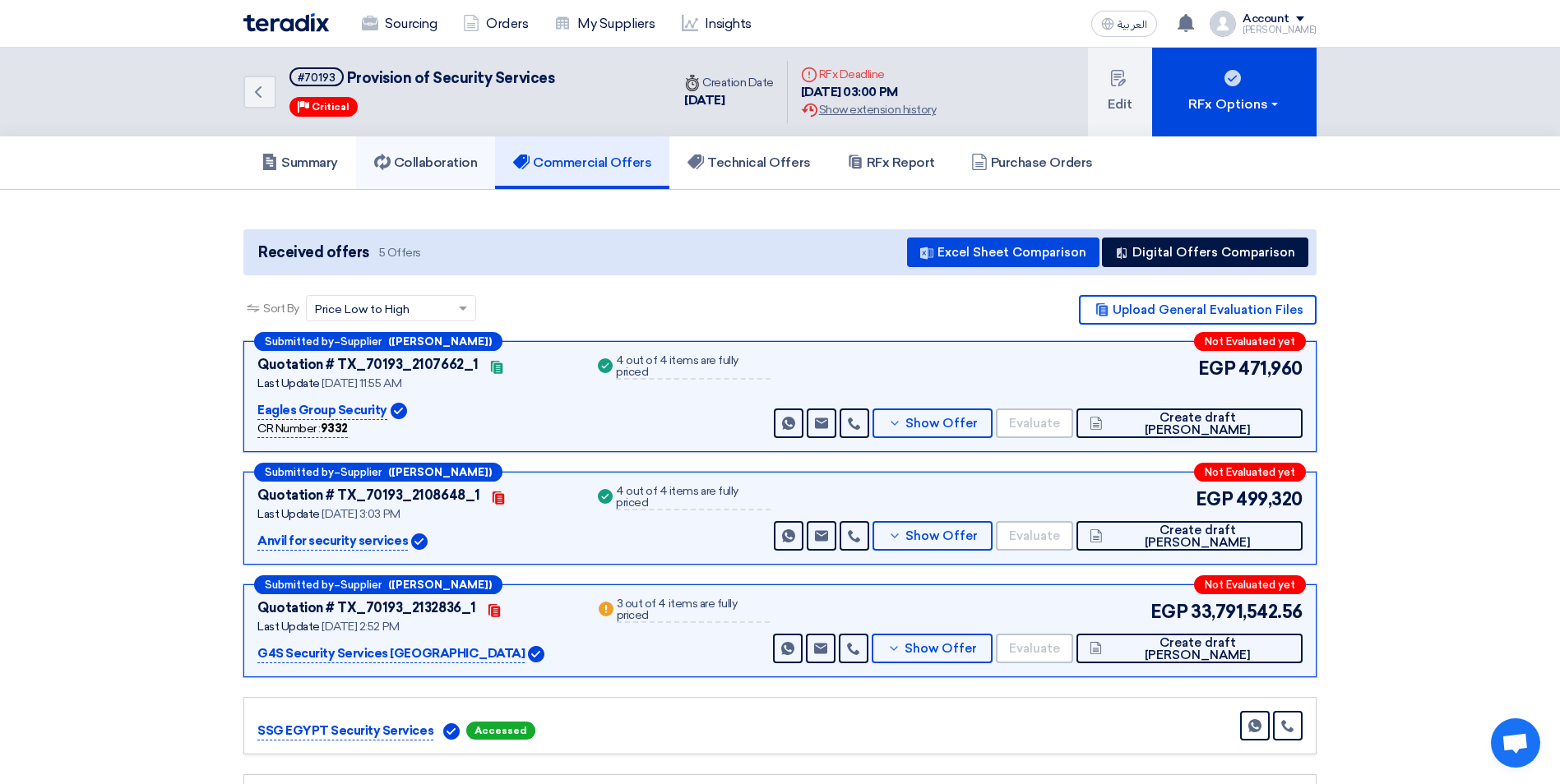
click at [454, 162] on h5 "Collaboration" at bounding box center [425, 162] width 103 height 17
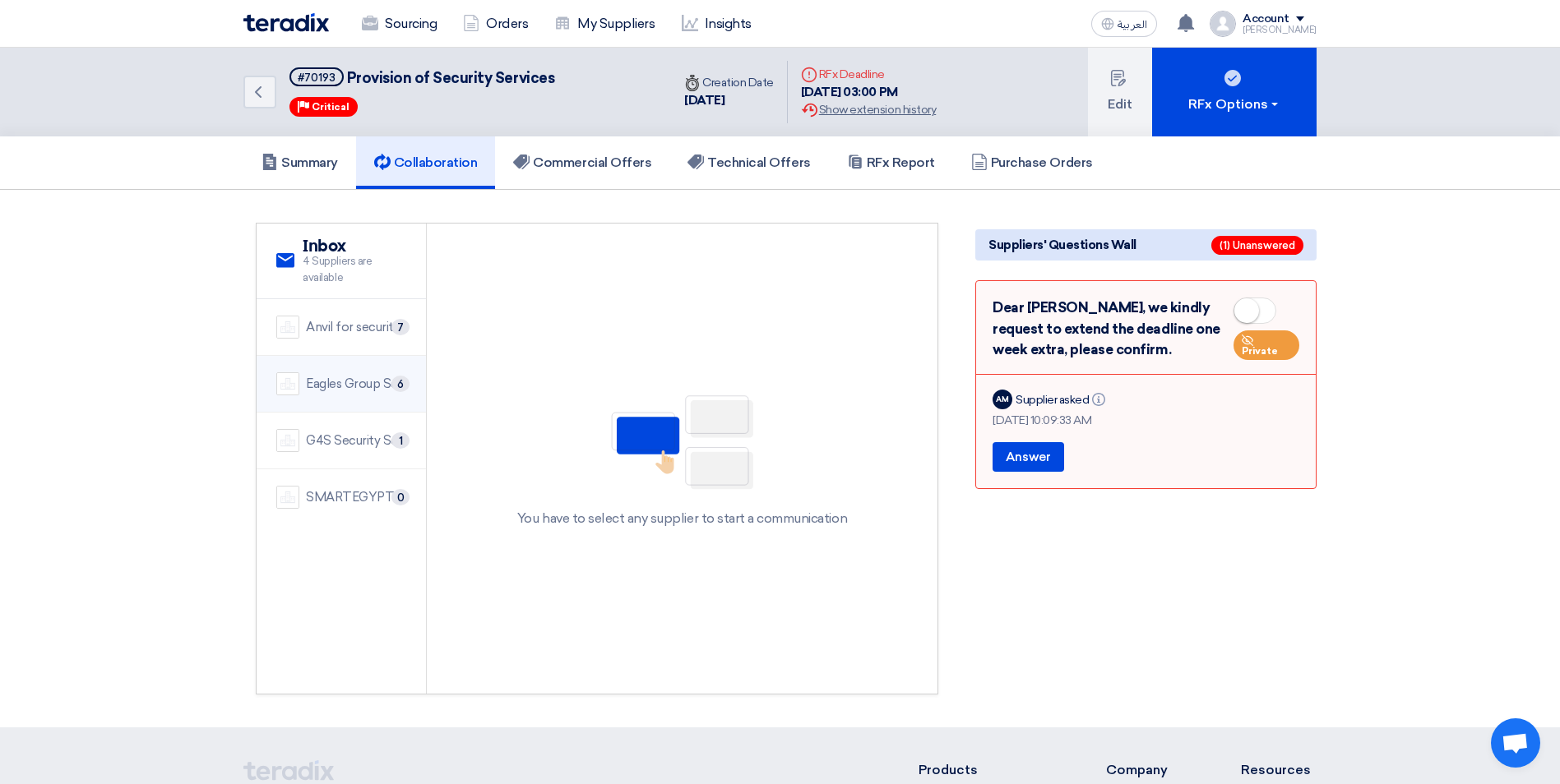
click at [344, 382] on div "Eagles Group Security" at bounding box center [356, 384] width 101 height 19
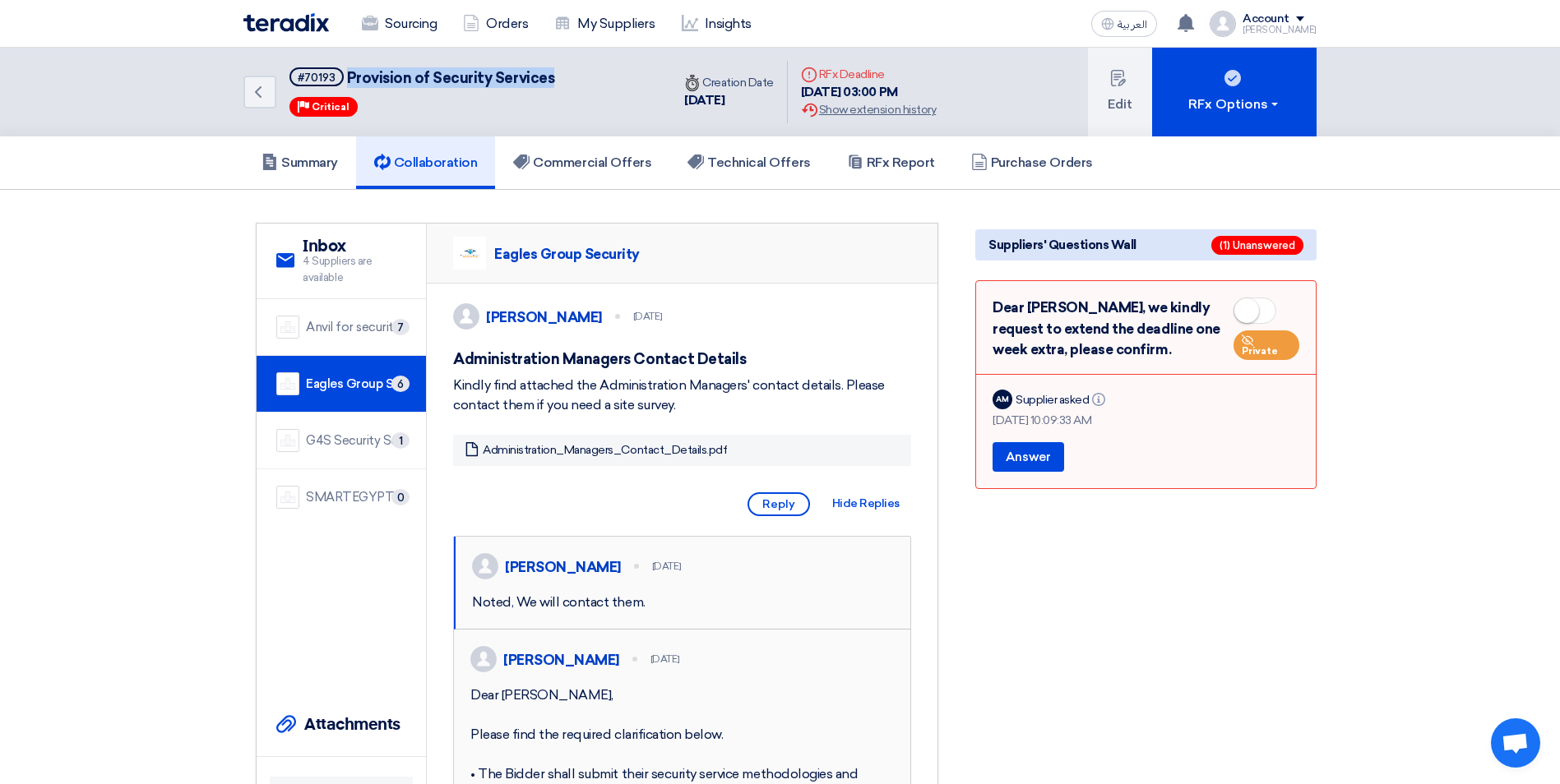
drag, startPoint x: 562, startPoint y: 75, endPoint x: 347, endPoint y: 84, distance: 215.2
click at [347, 84] on div "Back #70193 Provision of Security Services Priority Critical" at bounding box center [457, 92] width 428 height 89
copy span "Provision of Security Services"
click at [346, 434] on div "G4S Security Services [GEOGRAPHIC_DATA]" at bounding box center [356, 440] width 101 height 19
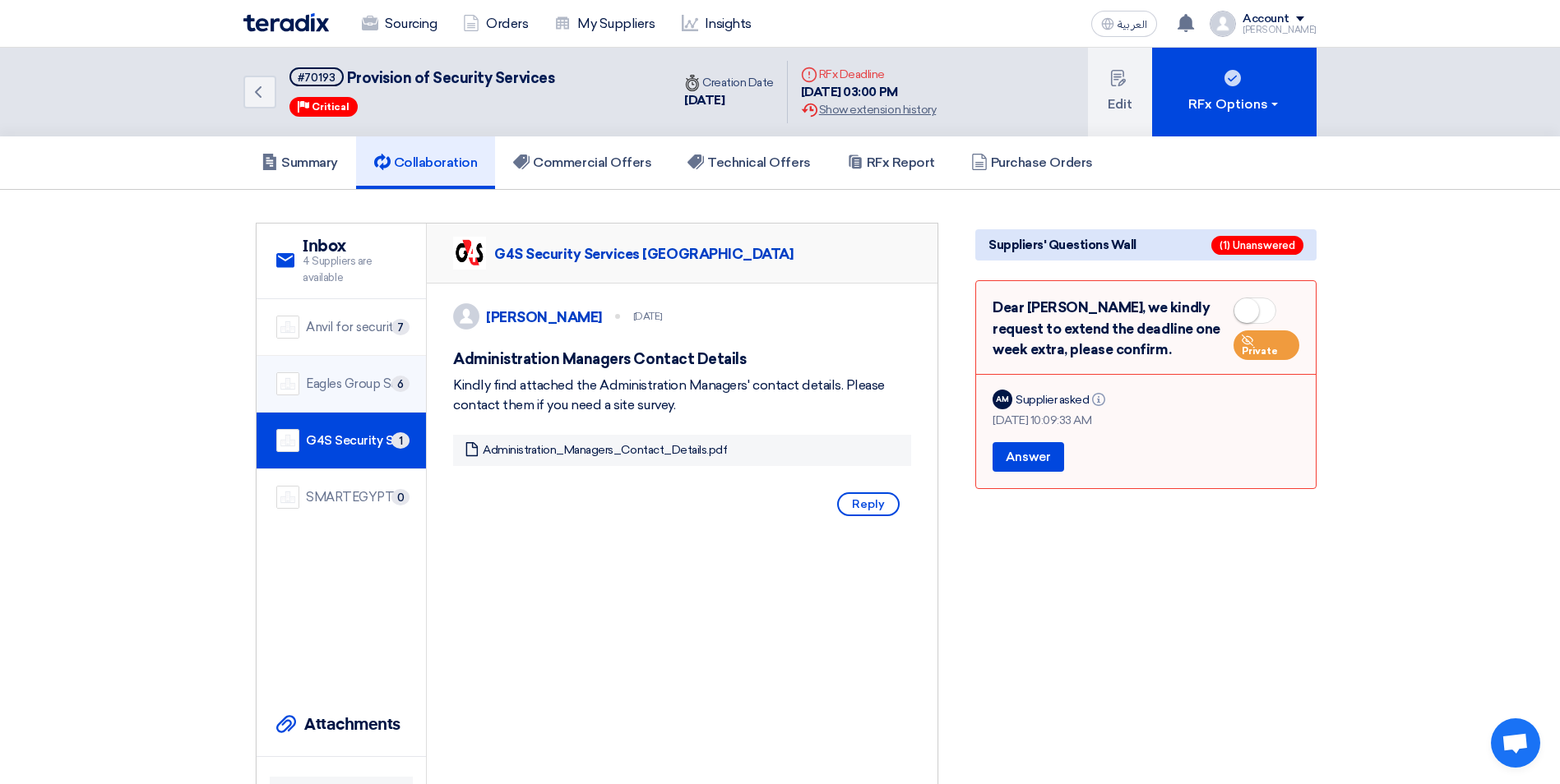
click at [344, 390] on div "Eagles Group Security" at bounding box center [356, 384] width 101 height 19
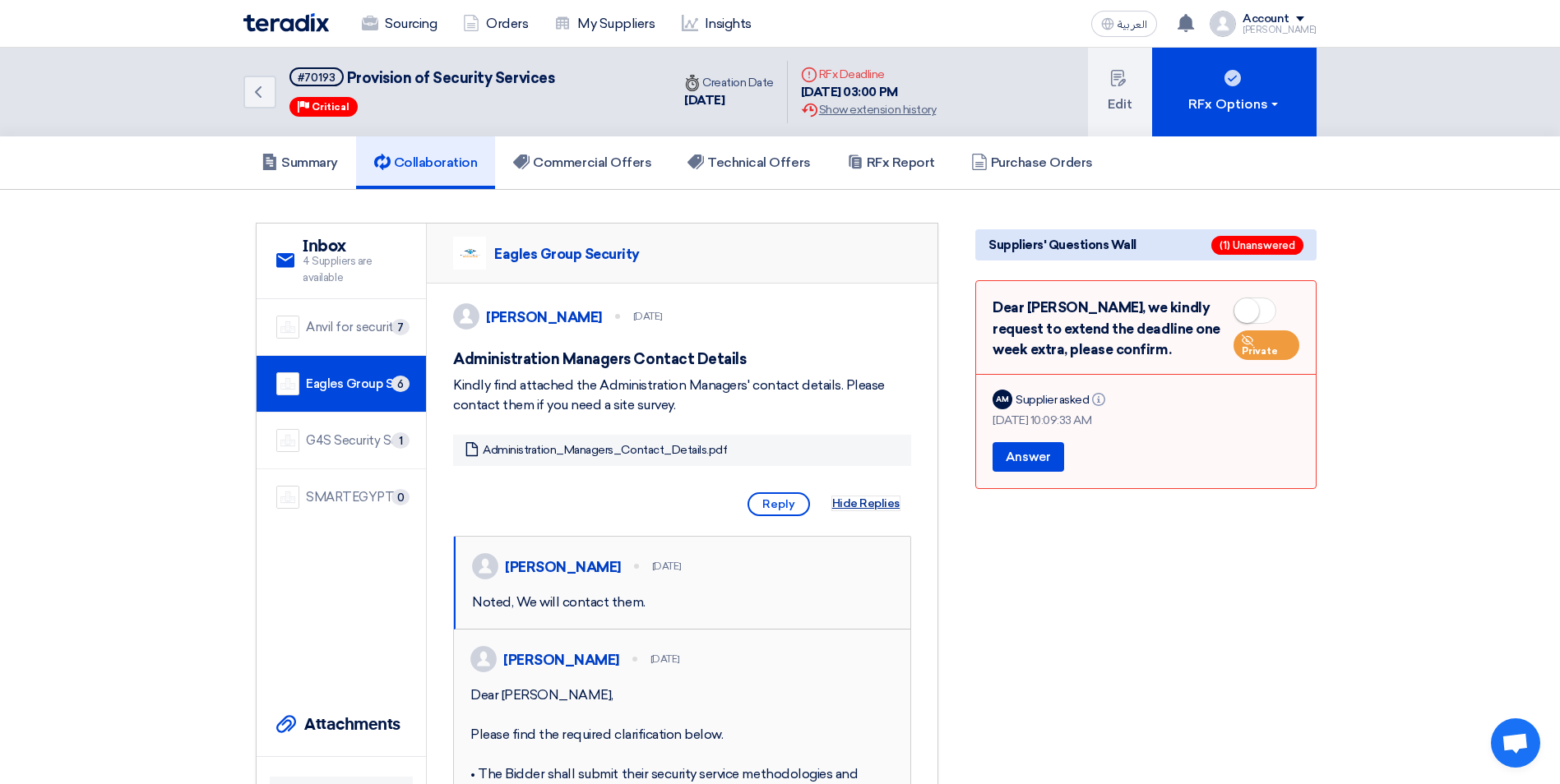
click at [873, 511] on span "Hide Replies" at bounding box center [866, 504] width 67 height 14
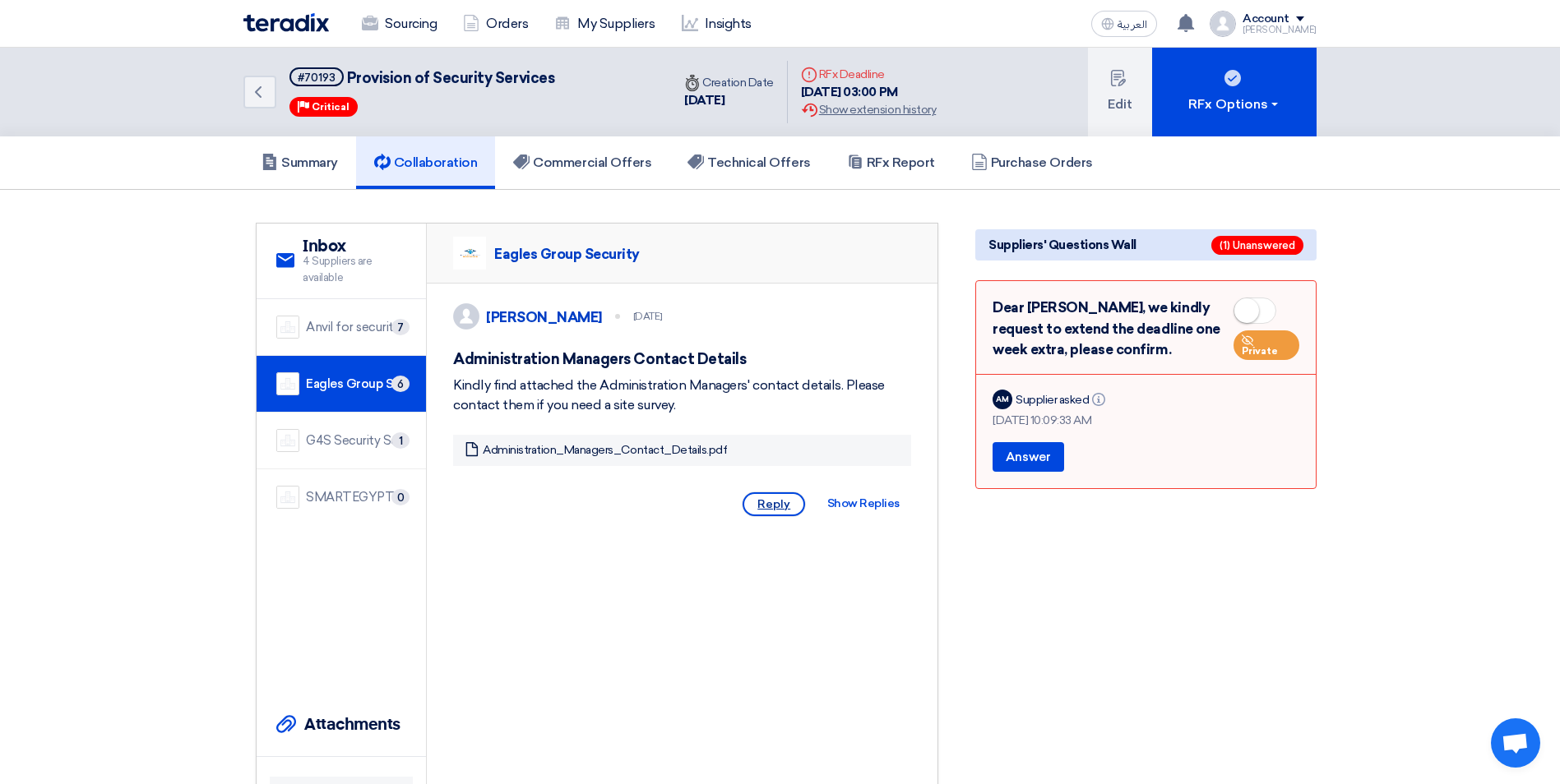
click at [768, 515] on span "Reply" at bounding box center [774, 504] width 63 height 24
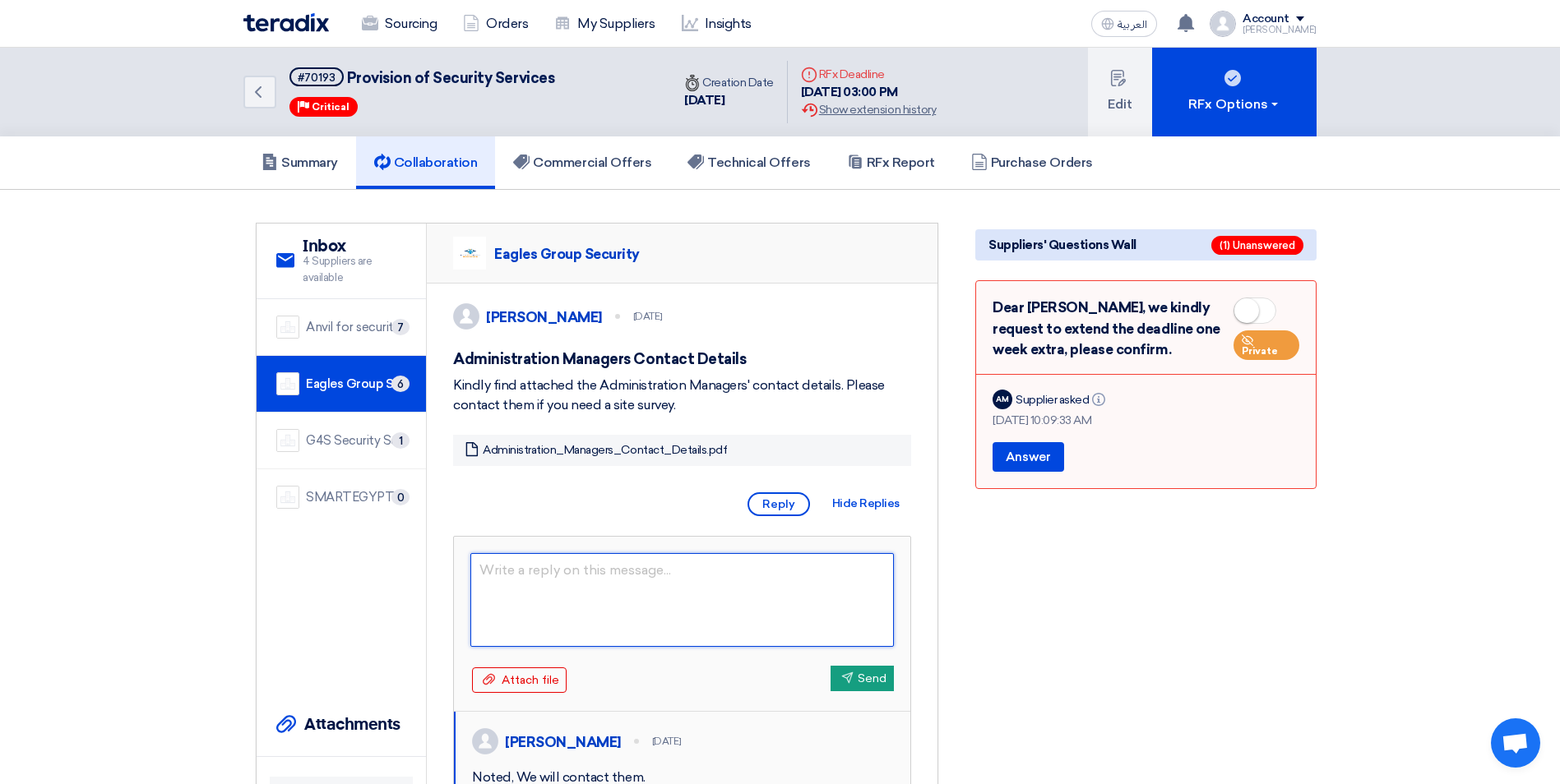
click at [515, 594] on textarea at bounding box center [682, 600] width 424 height 93
paste textarea "Dear [PERSON_NAME], Thank you for your proposal for the Provision of Security S…"
type textarea "Dear [PERSON_NAME], Thank you for your proposal for the Provision of Security S…"
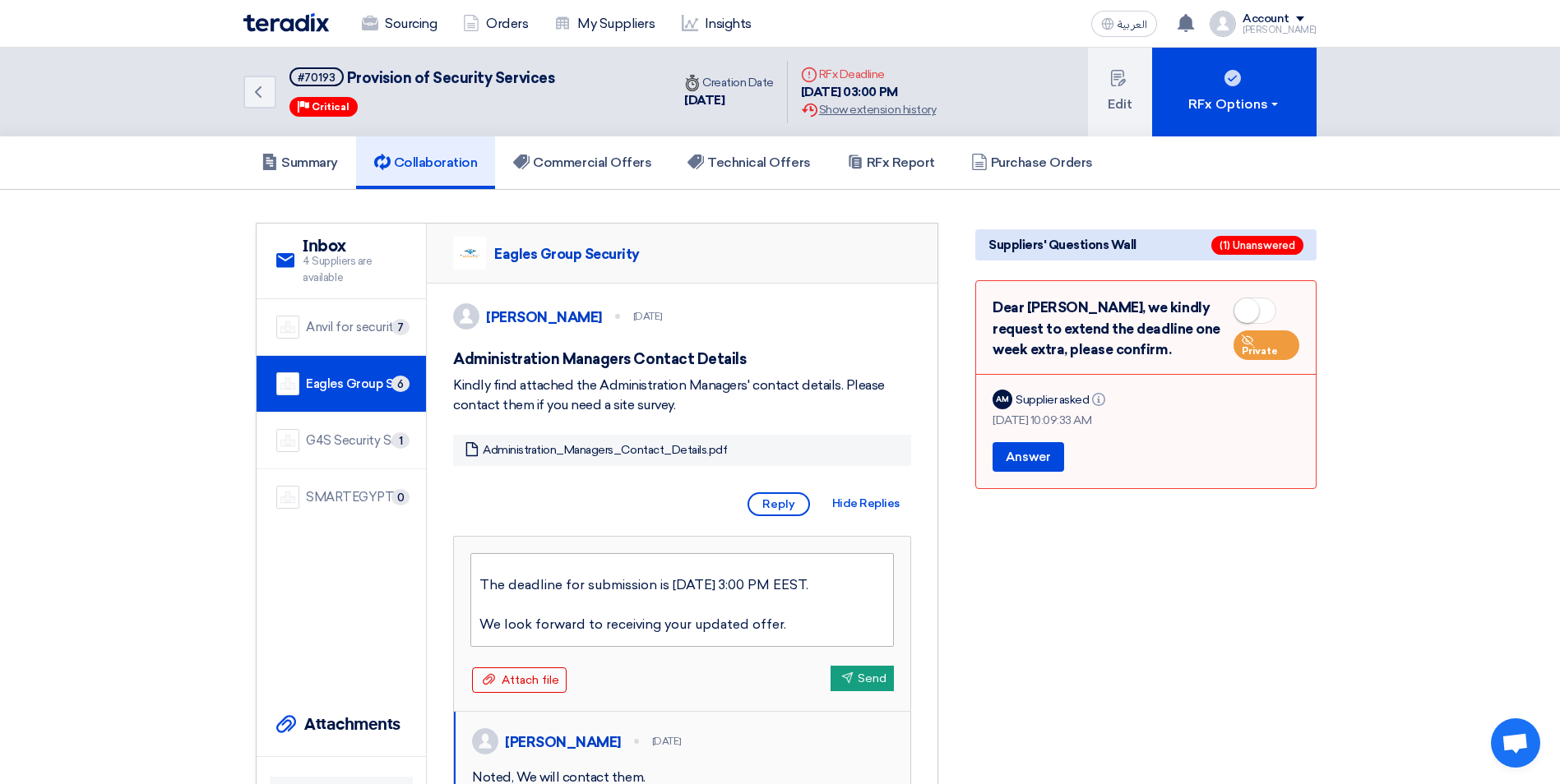
scroll to position [194, 0]
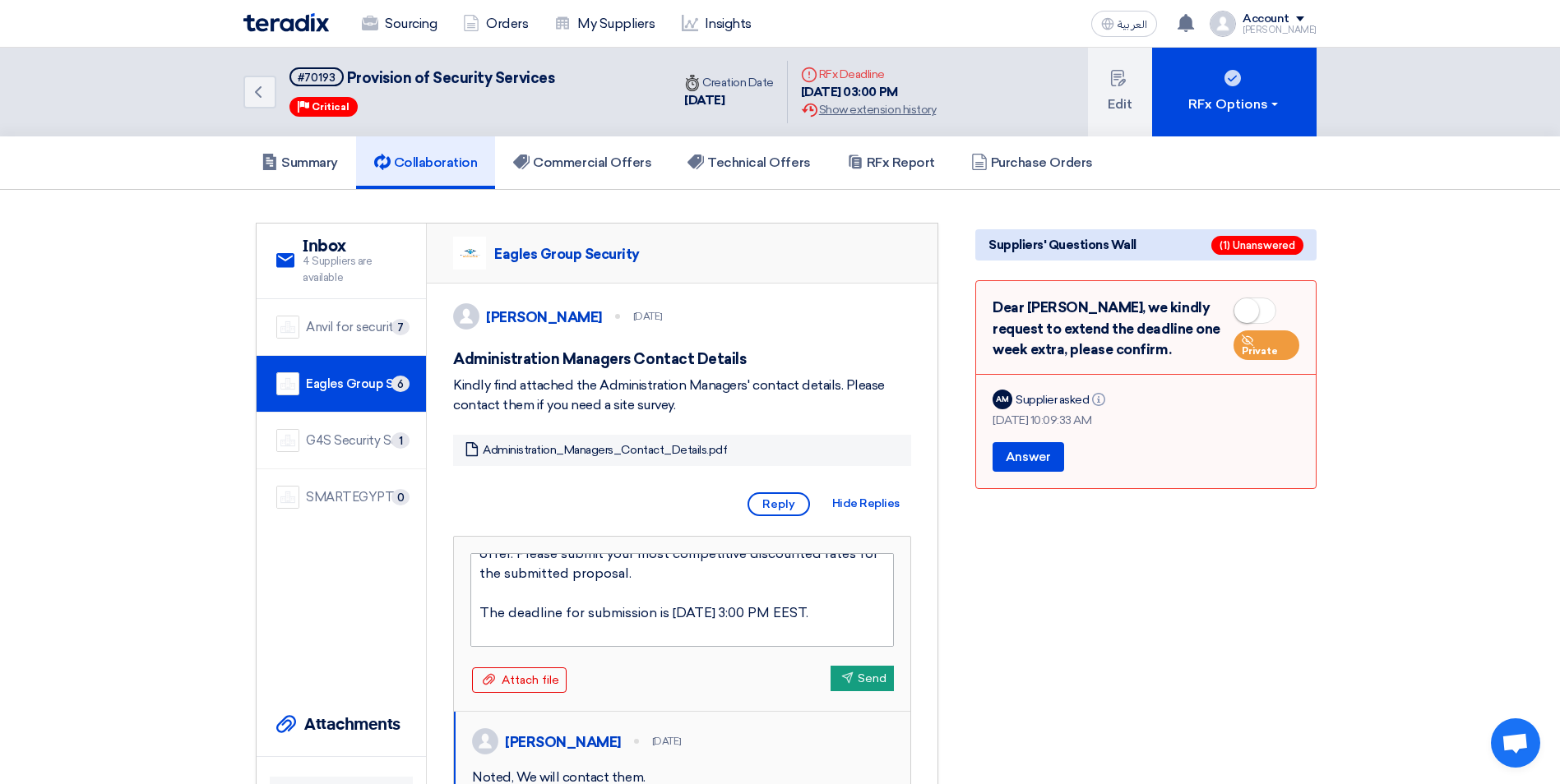
drag, startPoint x: 581, startPoint y: 649, endPoint x: 679, endPoint y: 625, distance: 100.9
click at [679, 625] on textarea "Dear [PERSON_NAME], Thank you for your proposal for the Provision of Security S…" at bounding box center [682, 600] width 424 height 93
drag, startPoint x: 618, startPoint y: 648, endPoint x: 578, endPoint y: 648, distance: 40.0
click at [578, 646] on textarea "Dear [PERSON_NAME], Thank you for your proposal for the Provision of Security S…" at bounding box center [682, 600] width 424 height 93
click at [682, 604] on textarea "Dear [PERSON_NAME], Thank you for your proposal for the Provision of Security S…" at bounding box center [682, 600] width 424 height 93
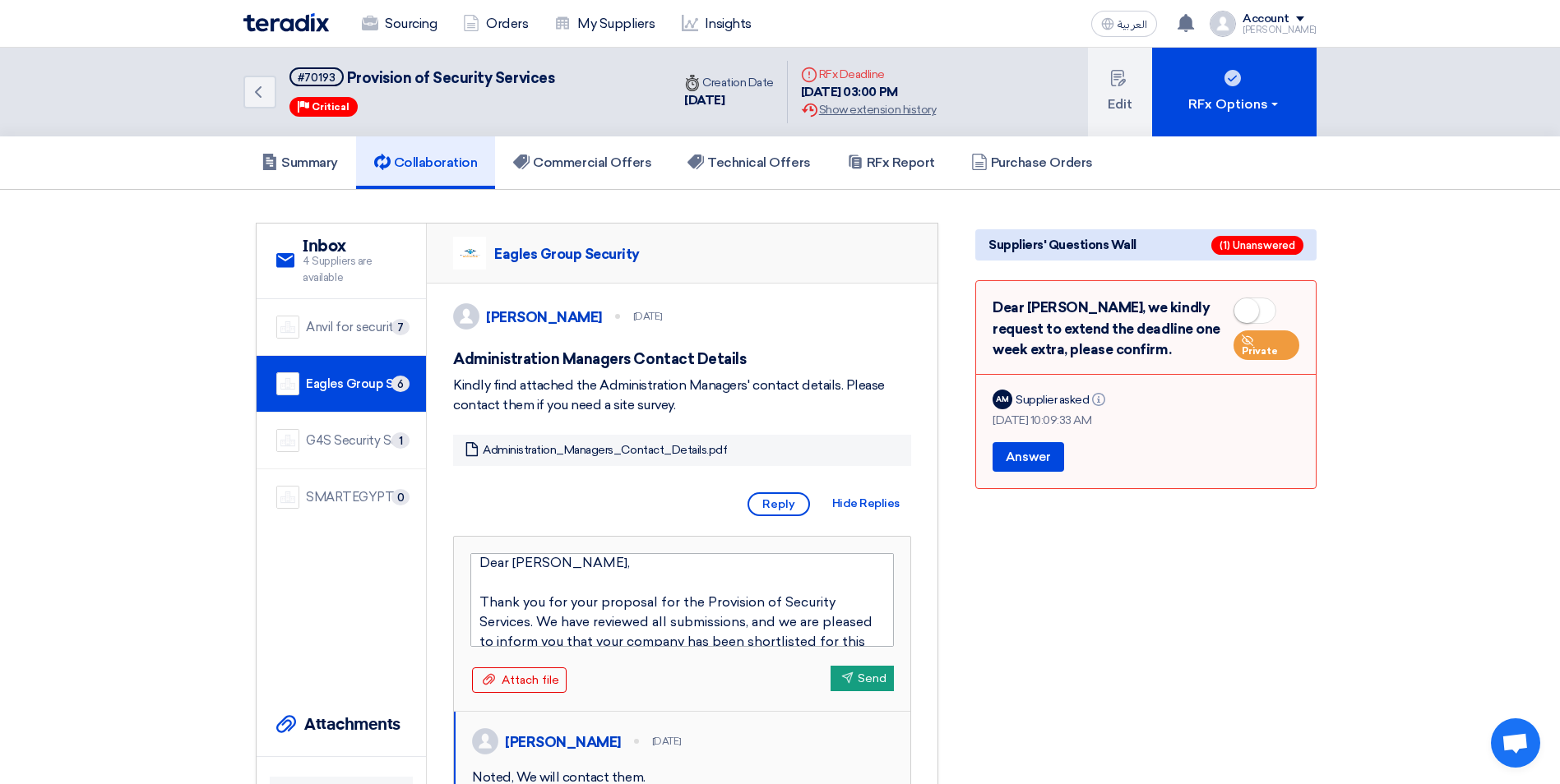
scroll to position [0, 0]
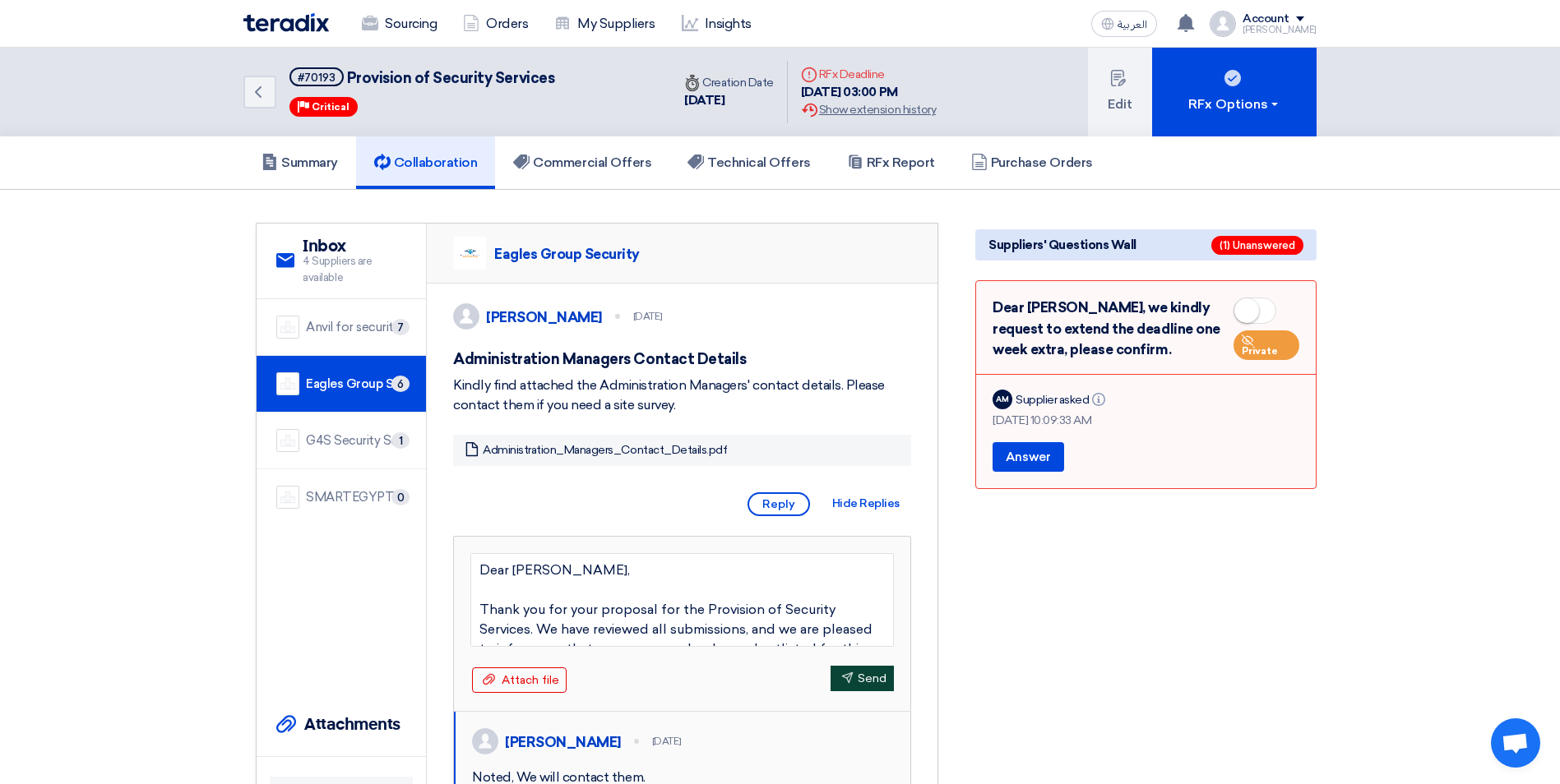
type textarea "Dear [PERSON_NAME], Thank you for your proposal for the Provision of Security S…"
click at [867, 691] on button "Send Send" at bounding box center [862, 678] width 64 height 26
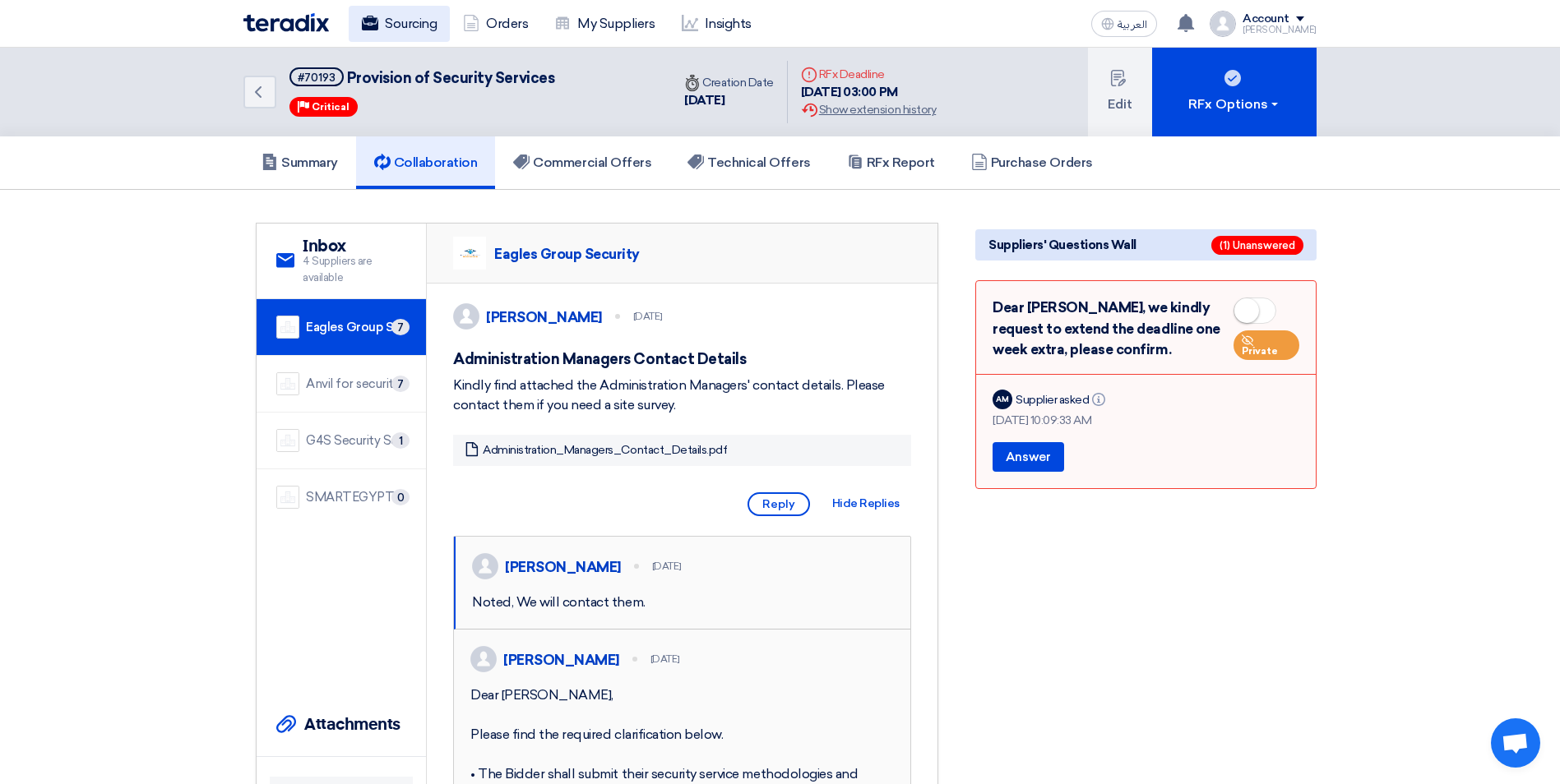
click at [397, 27] on link "Sourcing" at bounding box center [399, 24] width 101 height 36
